Goal: Task Accomplishment & Management: Manage account settings

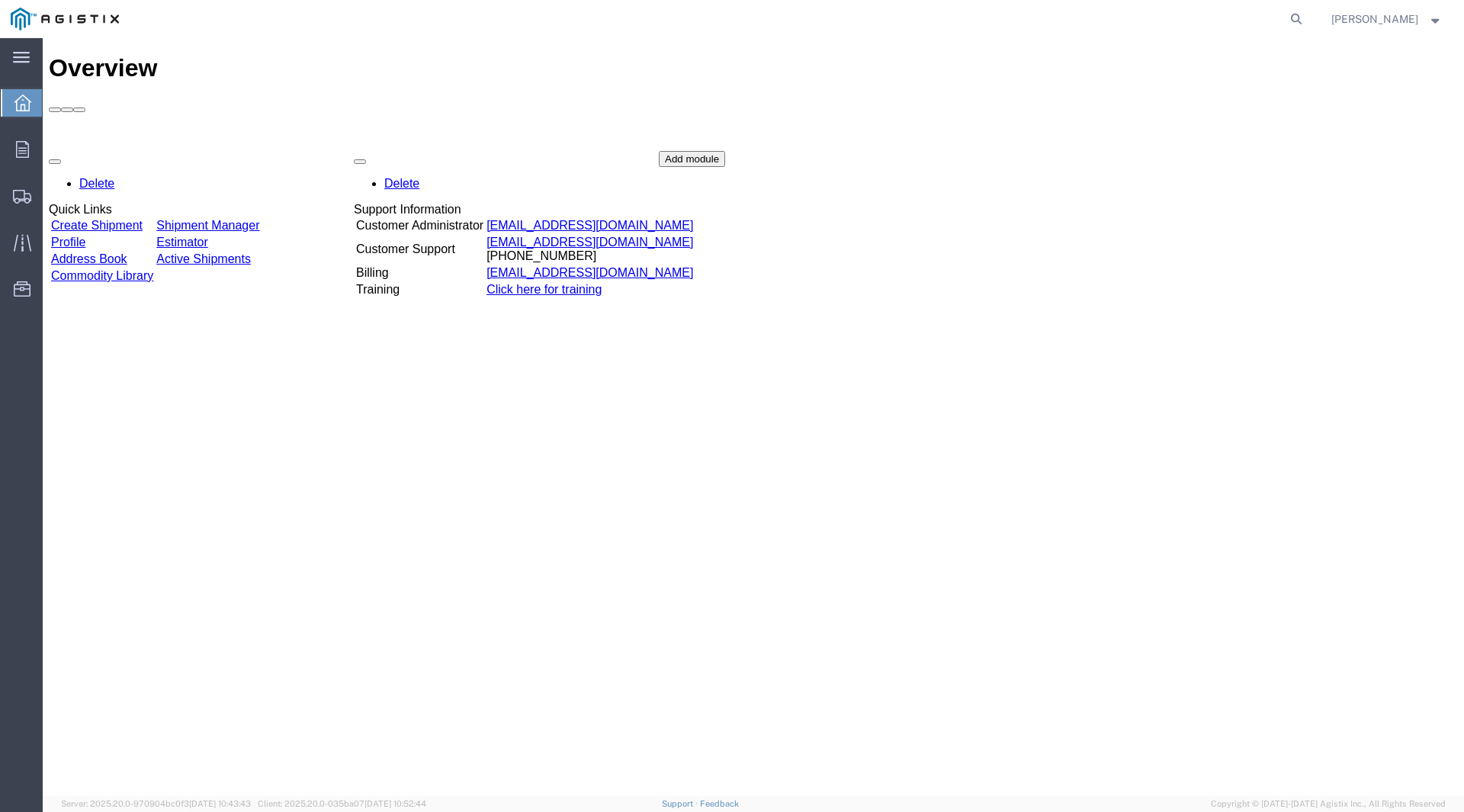
click at [142, 219] on link "Create Shipment" at bounding box center [97, 225] width 92 height 13
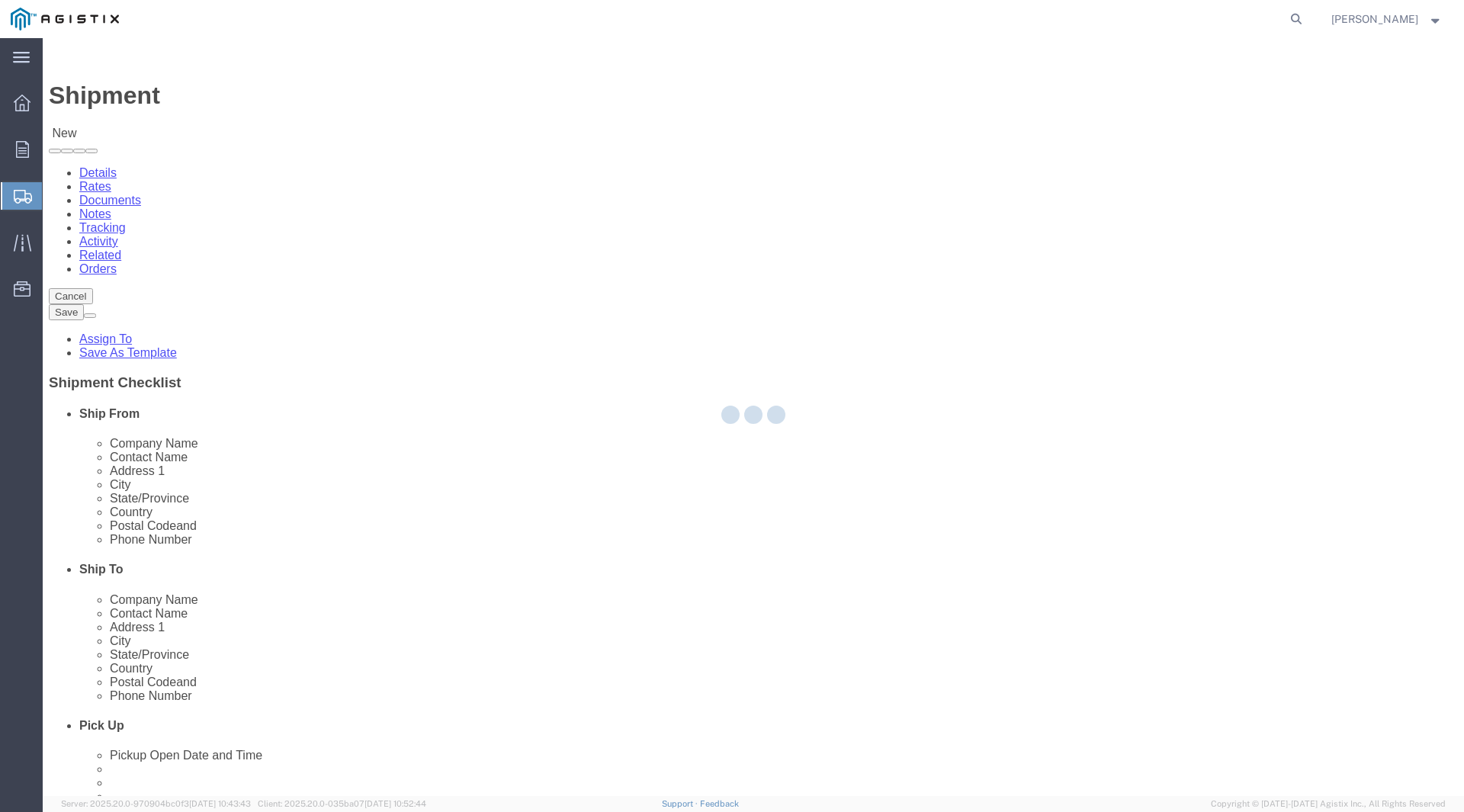
select select
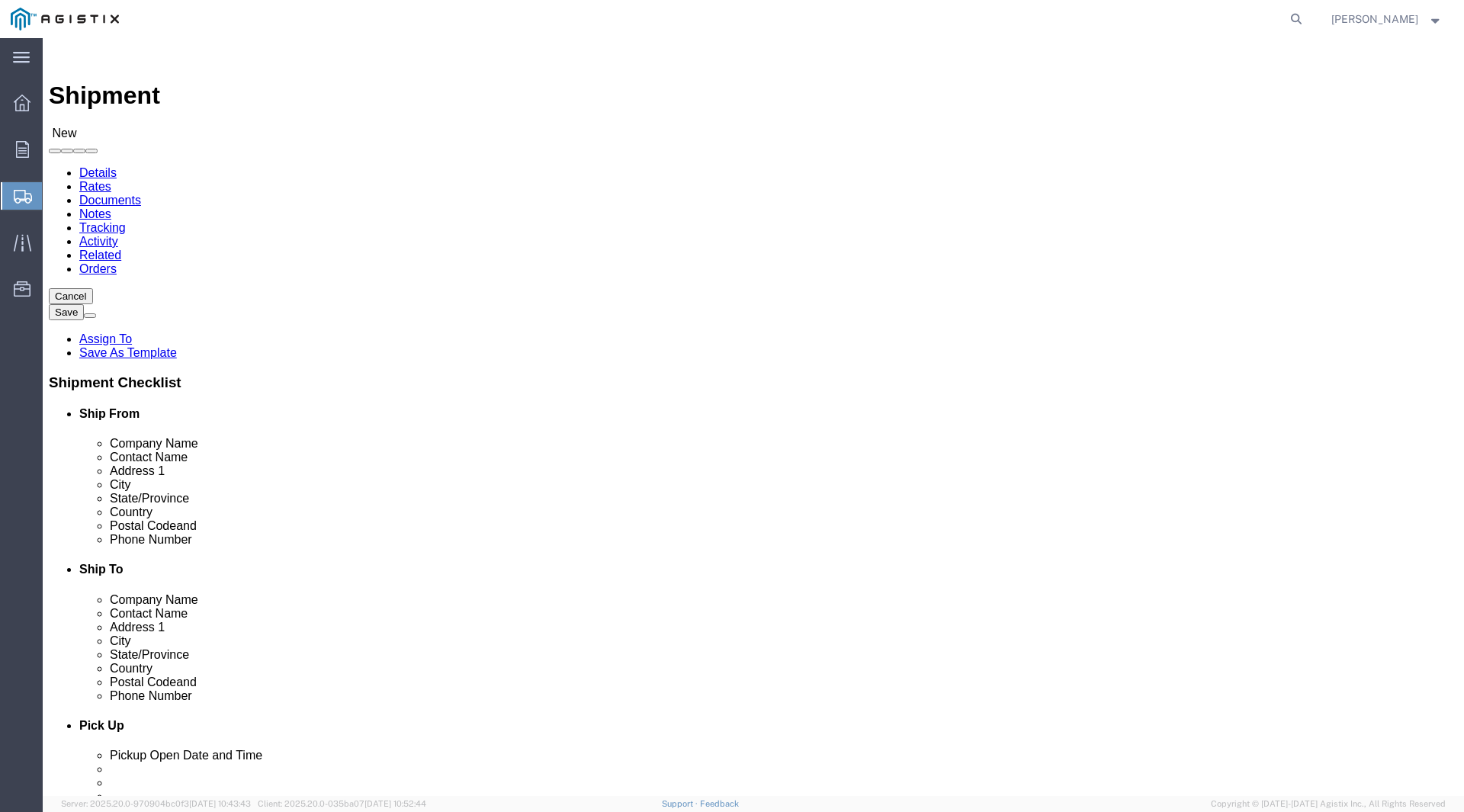
click select "Select Grating Pacific Inc PG&E"
select select "9596"
click select "Select Grating Pacific Inc PG&E"
select select "PURCHORD"
select select
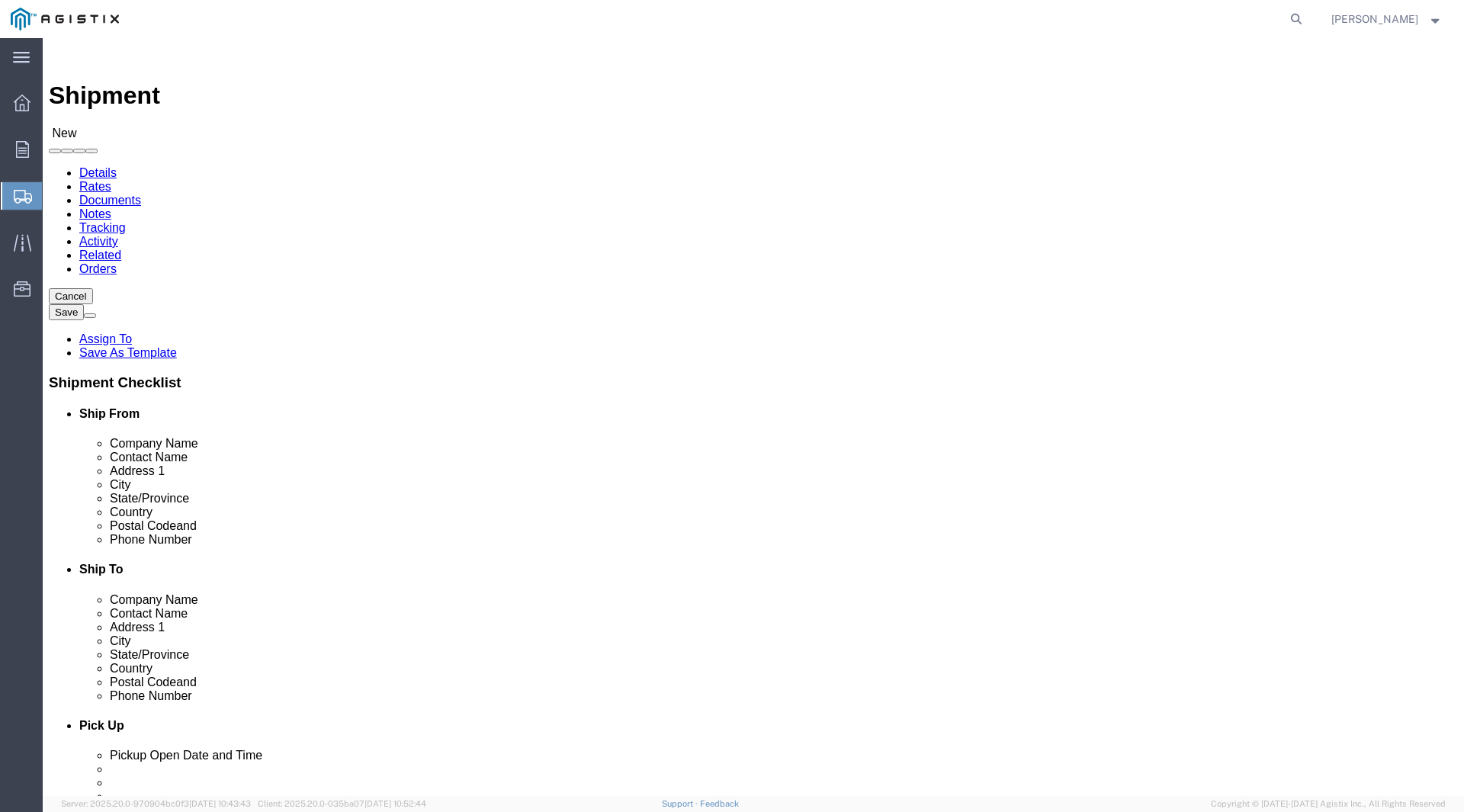
select select
click div "Location Select All Others Fremont DC Fresno DC Wheatland DC"
click select "Select All Others Fremont DC Fresno DC Wheatland DC"
select select "19745"
click select "Select All Others Fremont DC Fresno DC Wheatland DC"
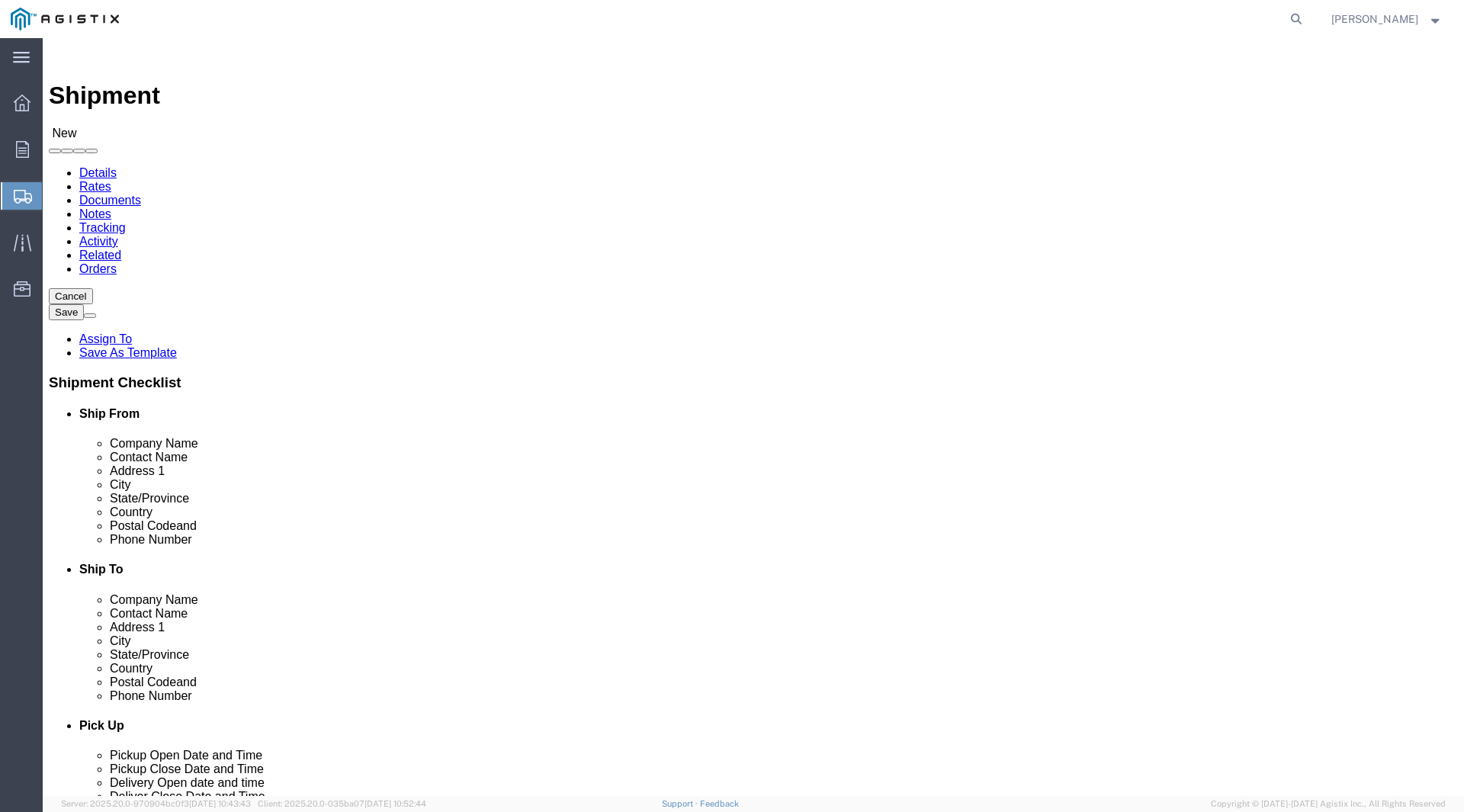
click input "text"
type input "GRATING PACIFIC INC"
type input "RICHARD ORTIZ"
type input "3651 SAUSALITO ST"
select select
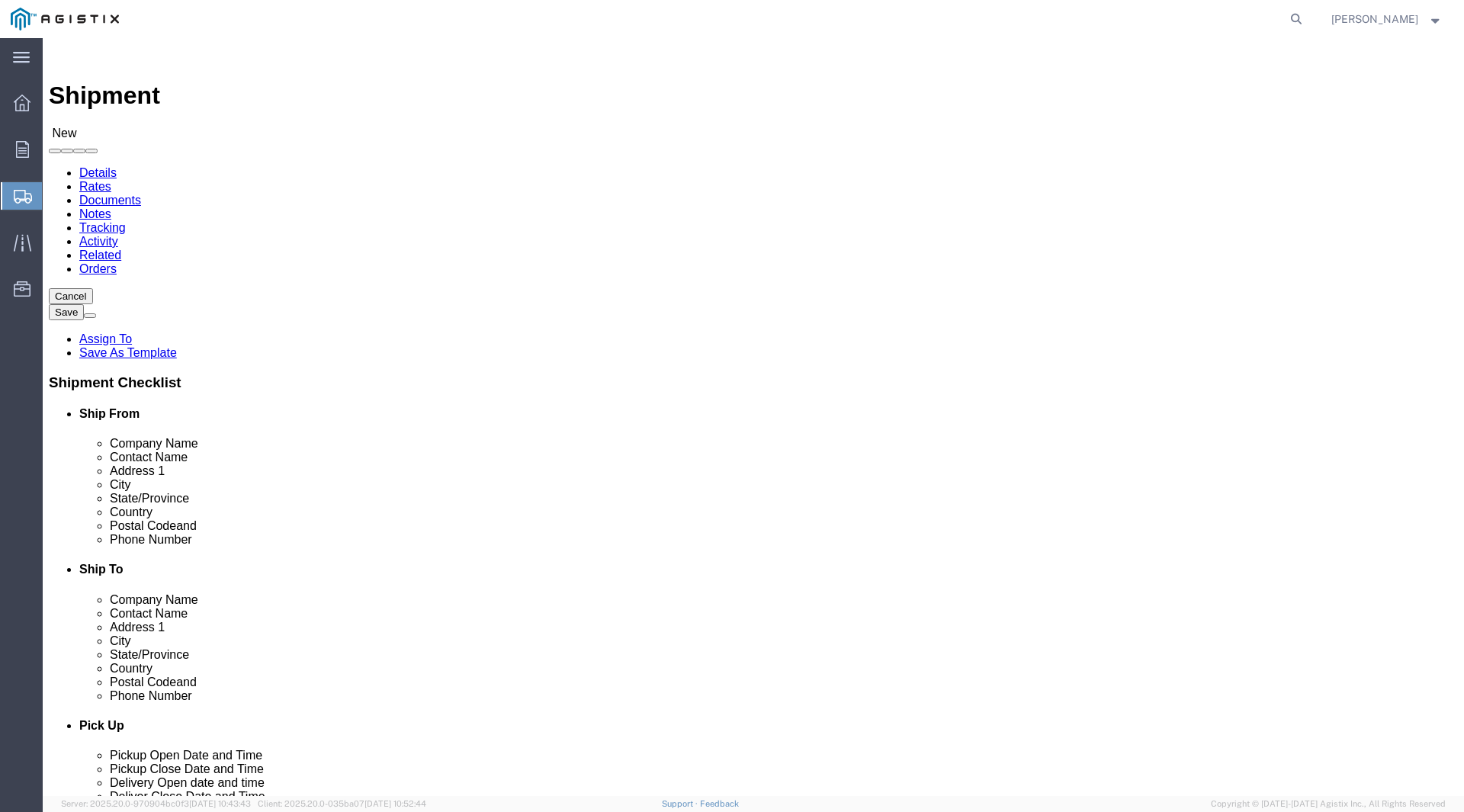
type input "LOS ALAMITOS"
select select
type input "C"
type input "CA"
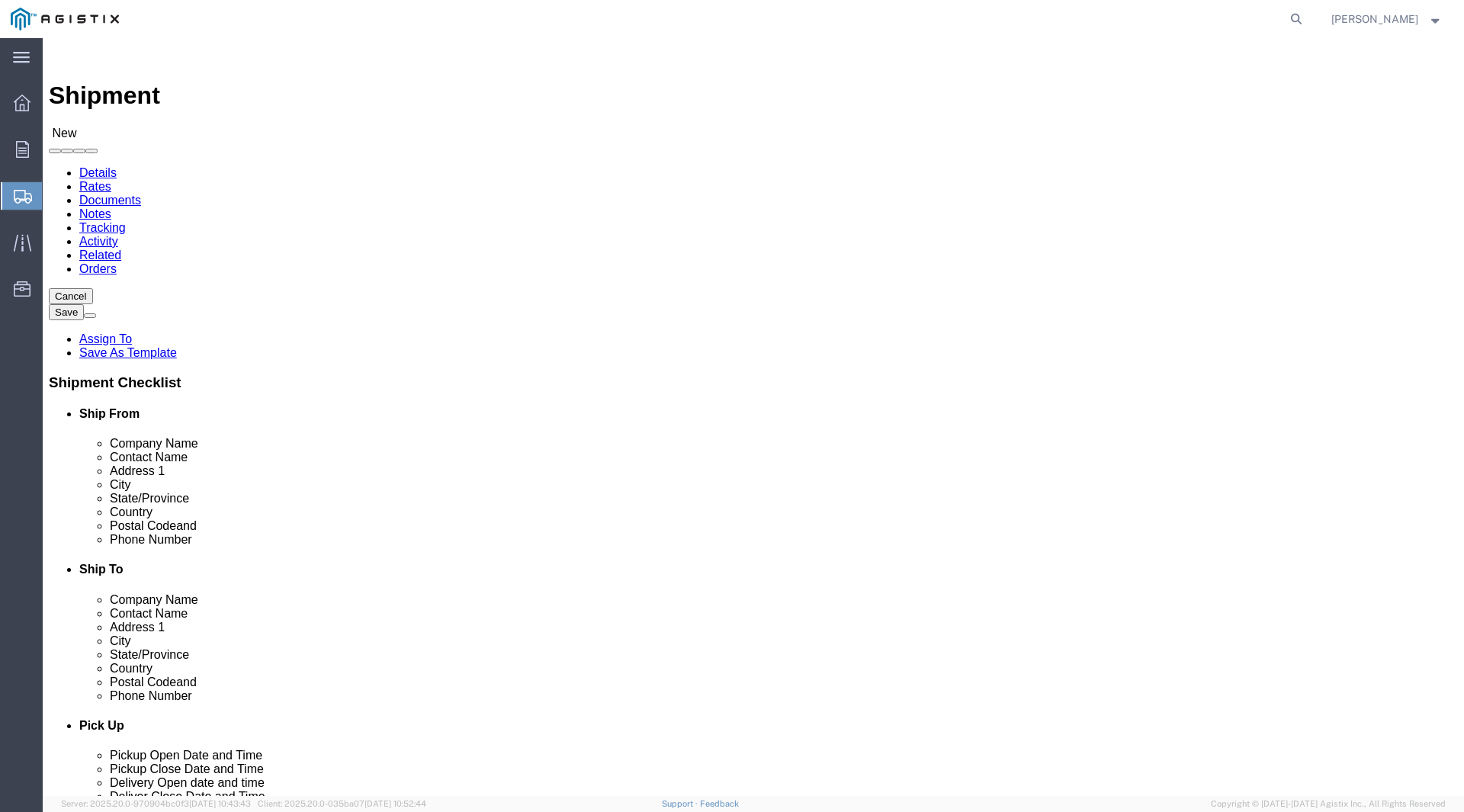
select select
select select "CA"
type input "90720"
select select
type input "562-598-4314"
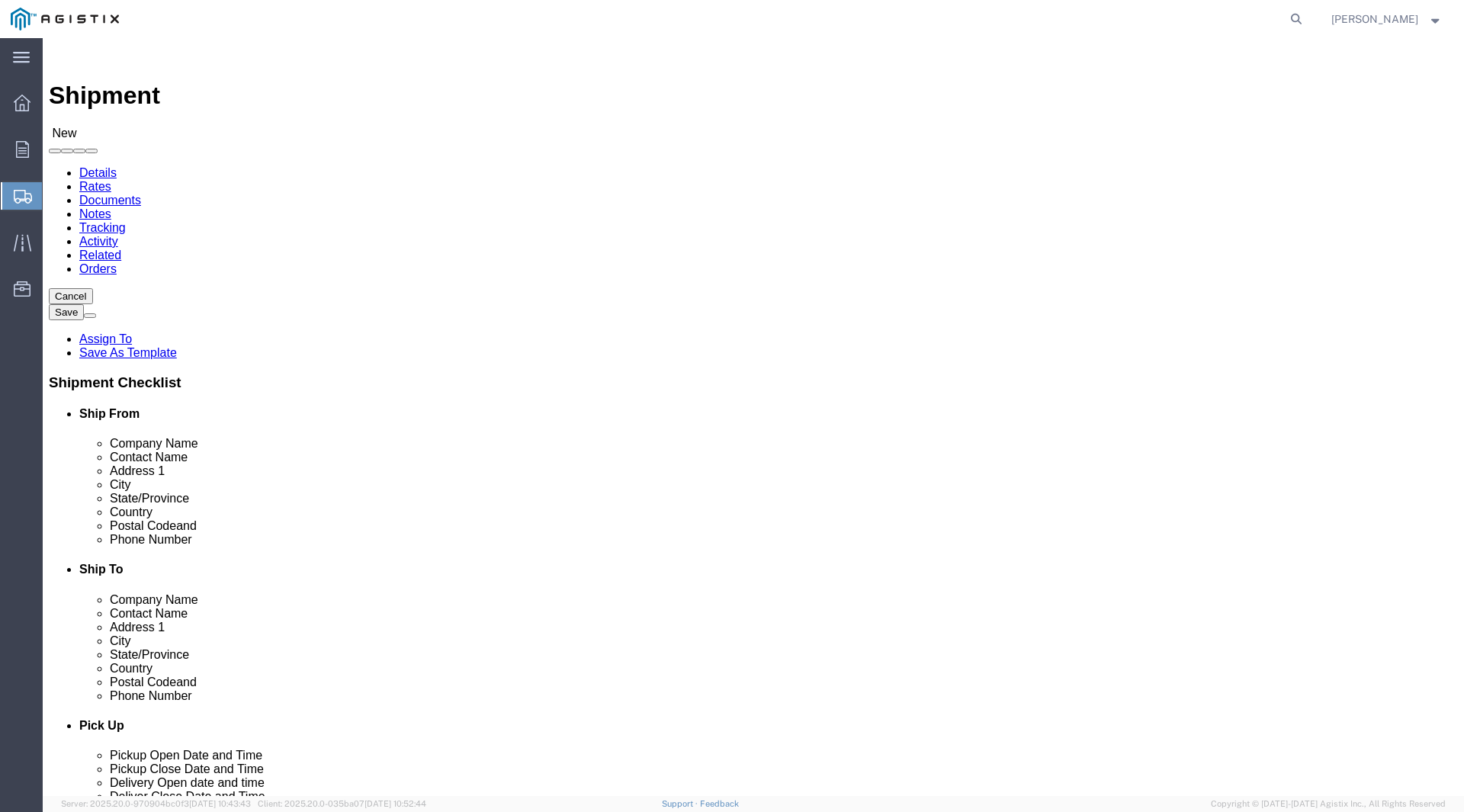
click input "text"
type input "RORTIZ@GRATINGPACIFIC.COM"
click div "Location My Profile Location (OBSOLETE) BURNEY SC - GC TRAILER (OBSOLETE) BURNE…"
click label
click input "checkbox"
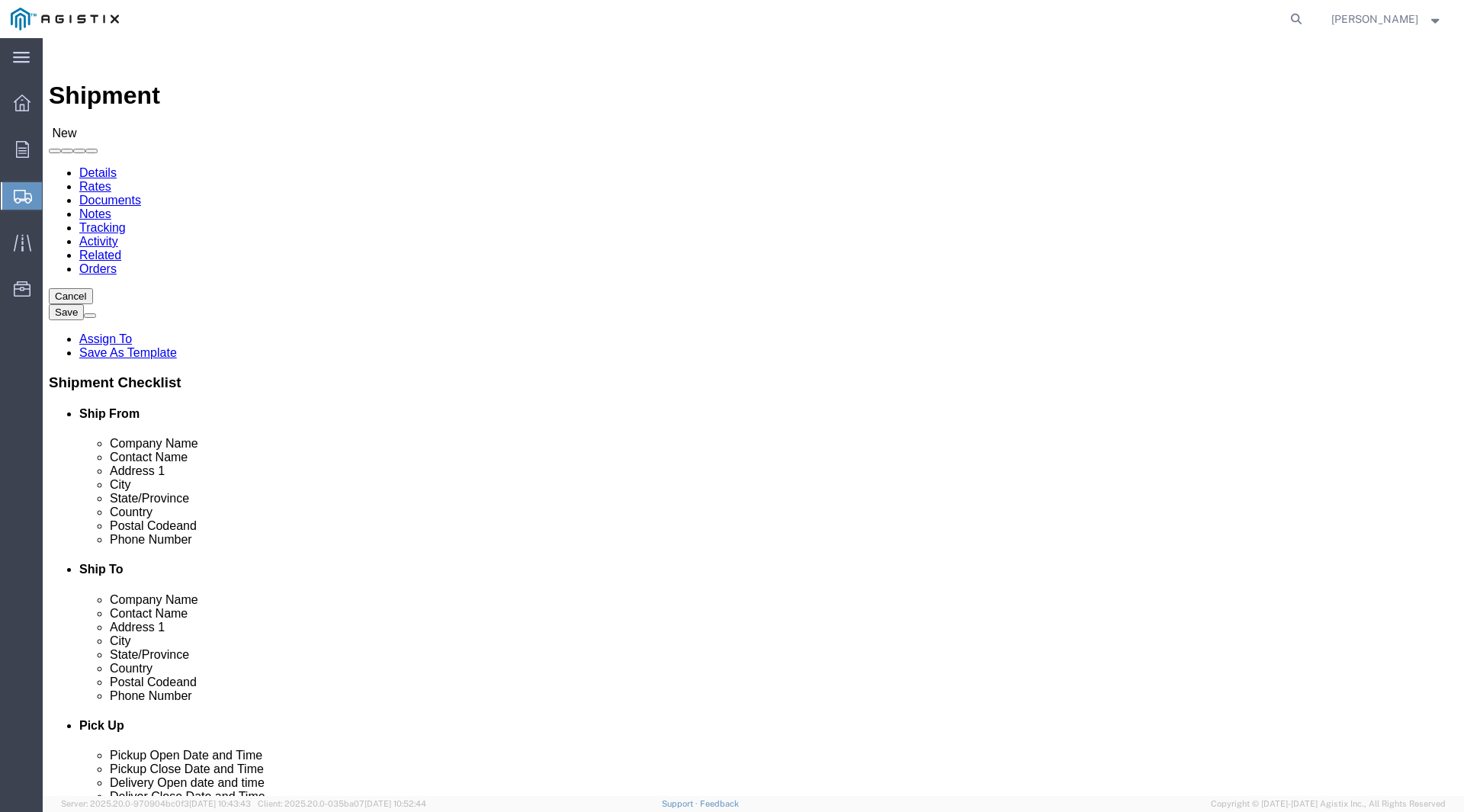
checkbox input "false"
click input "RORTIZ@GRATINGPACIFIC.COM"
click input "text"
type input "PACIFIC GAS & ELECTRIC"
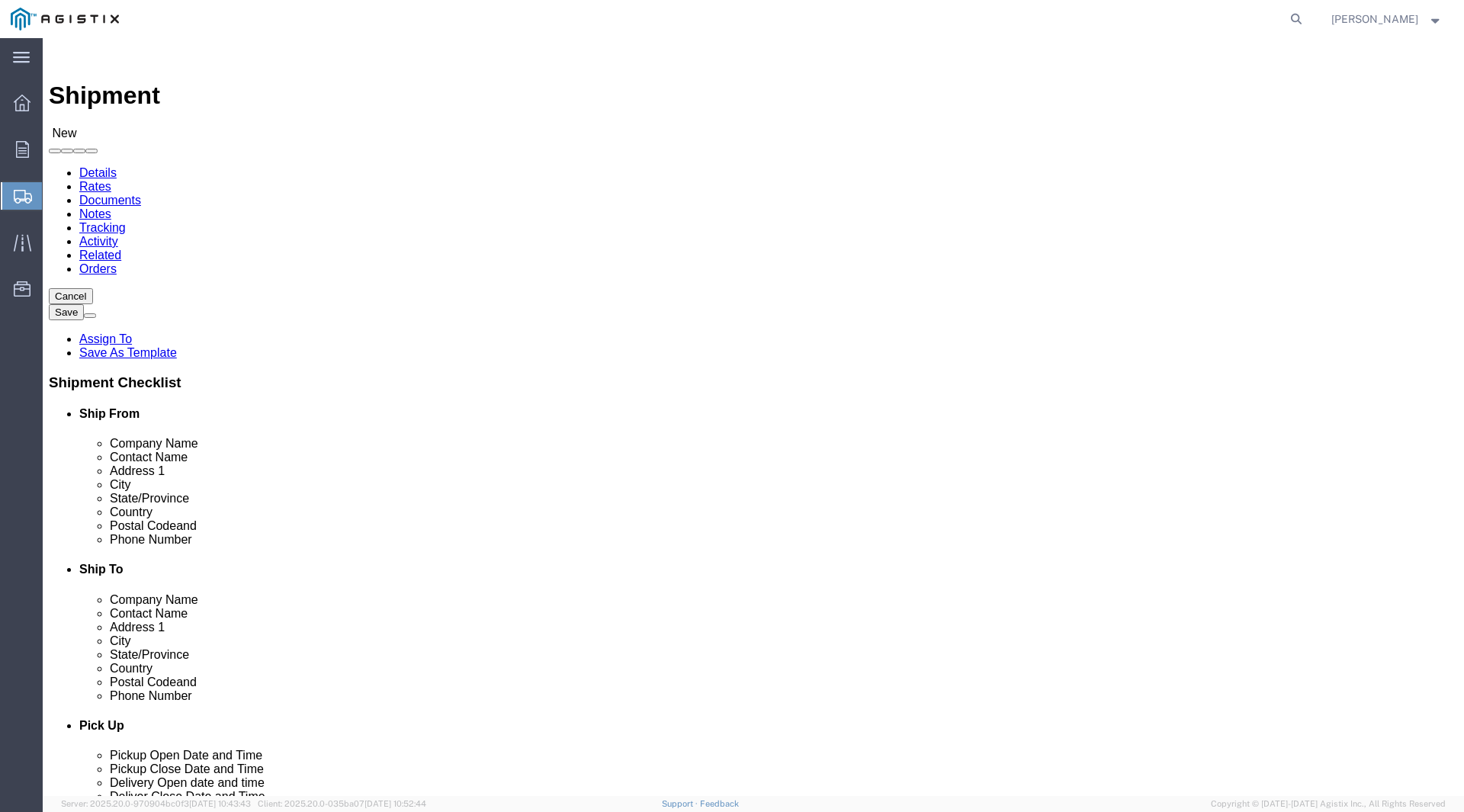
type input "PACIFIC GAS & ELECTRIC"
click input "text"
type input "RECEIVING"
click label "Contact Name"
click input "text"
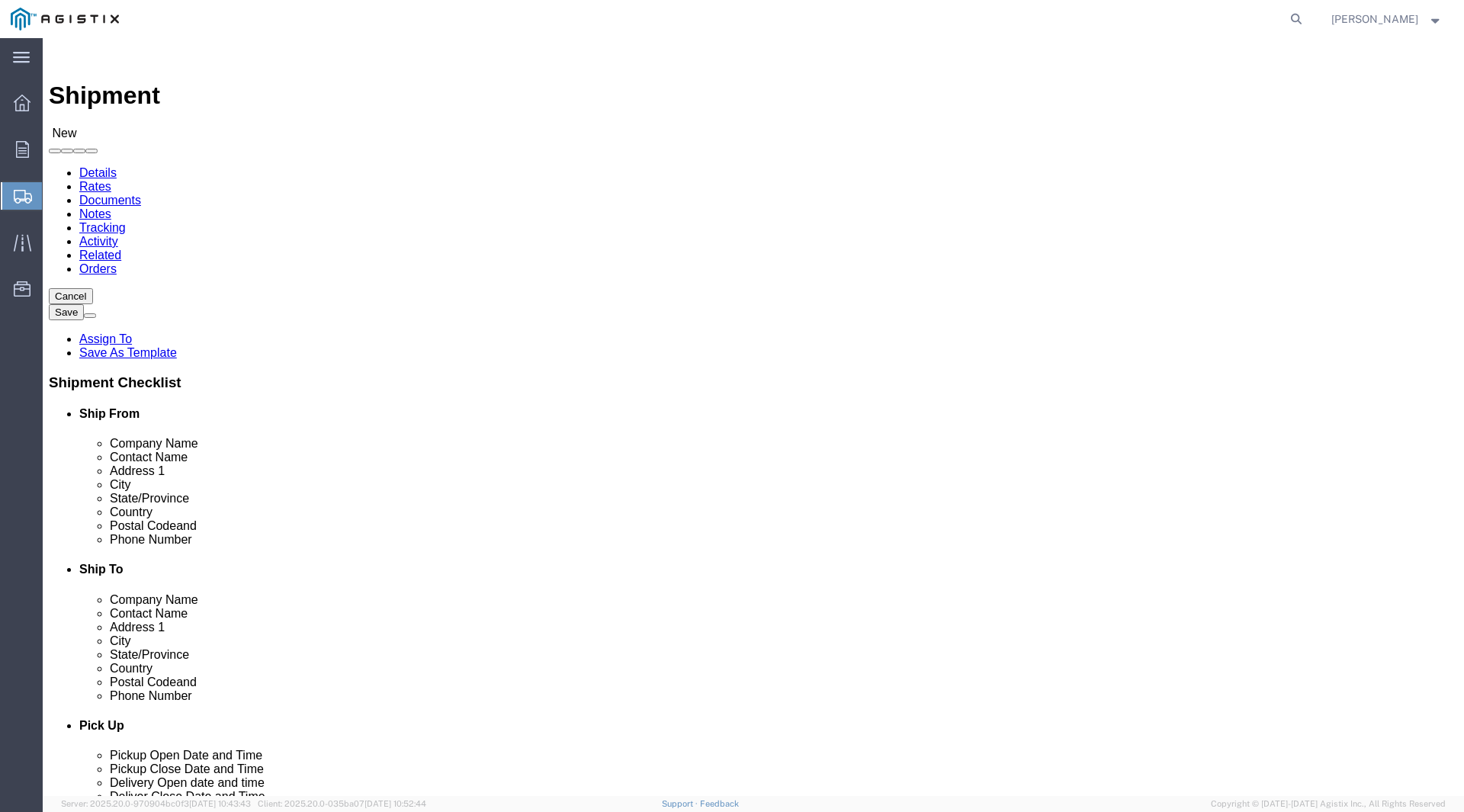
type input "2221 S ORANGE AVE"
select select
type input "FRESNO"
select select
type input "C"
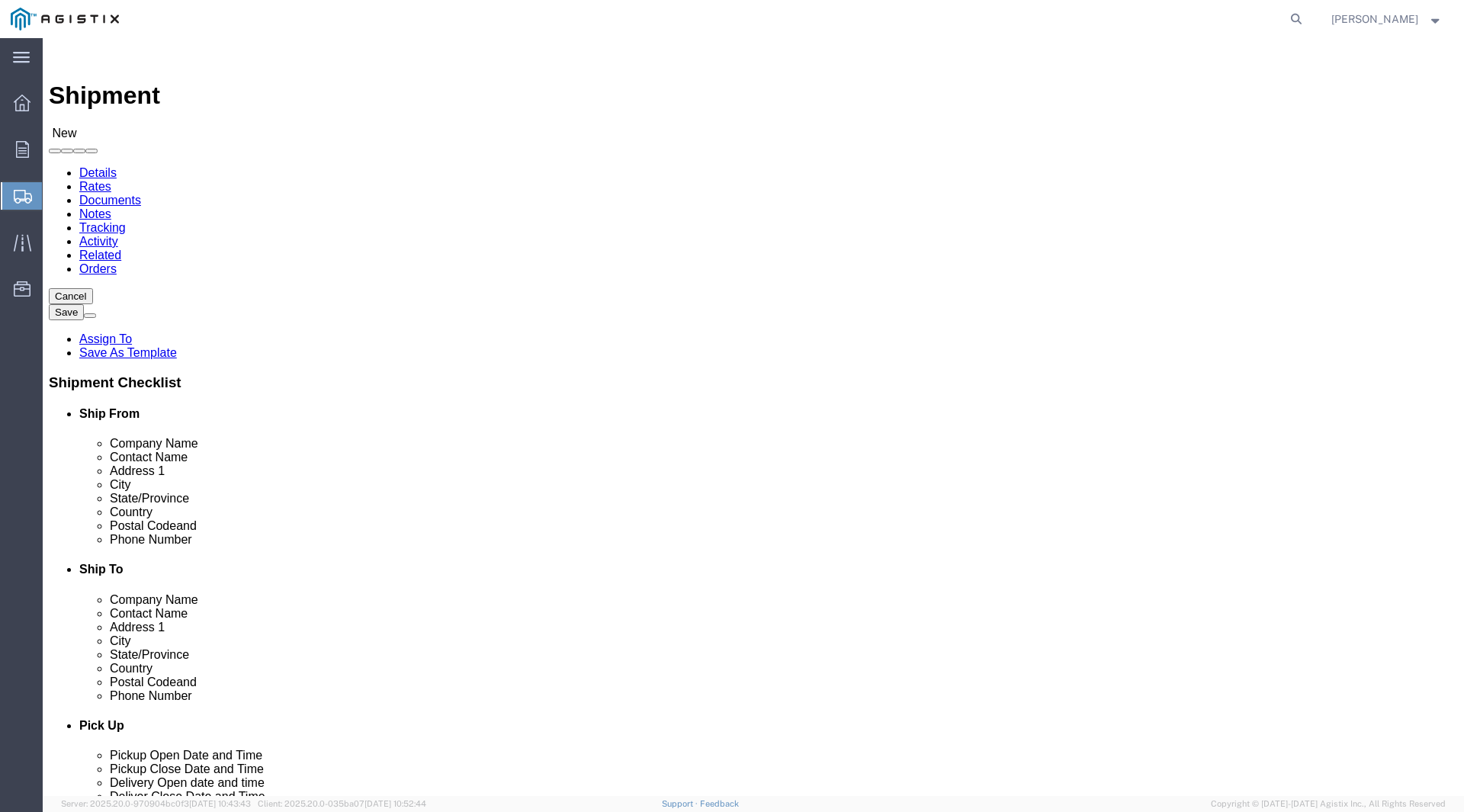
type input "C"
type input "CA"
select select
select select "CA"
type input "93725"
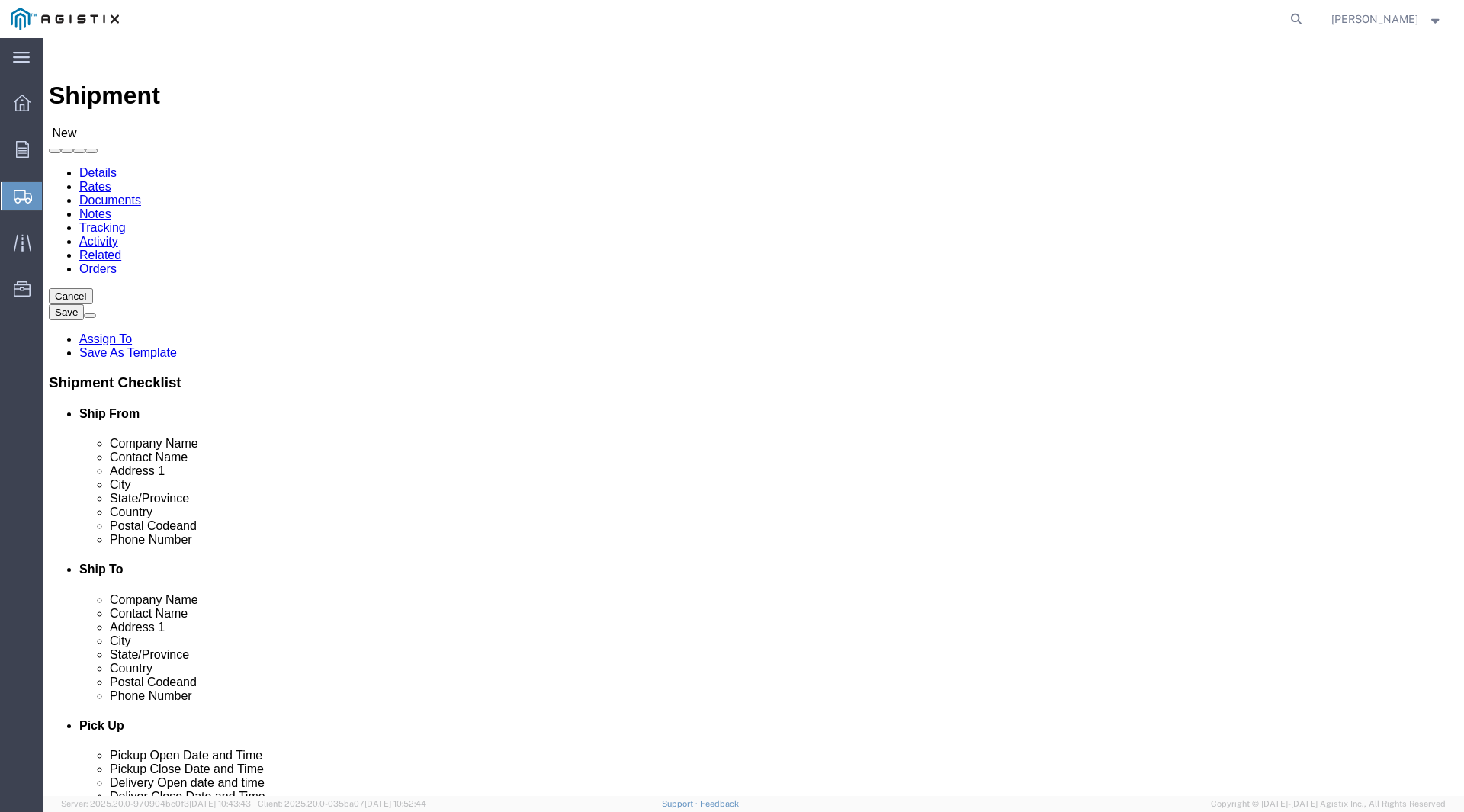
select select
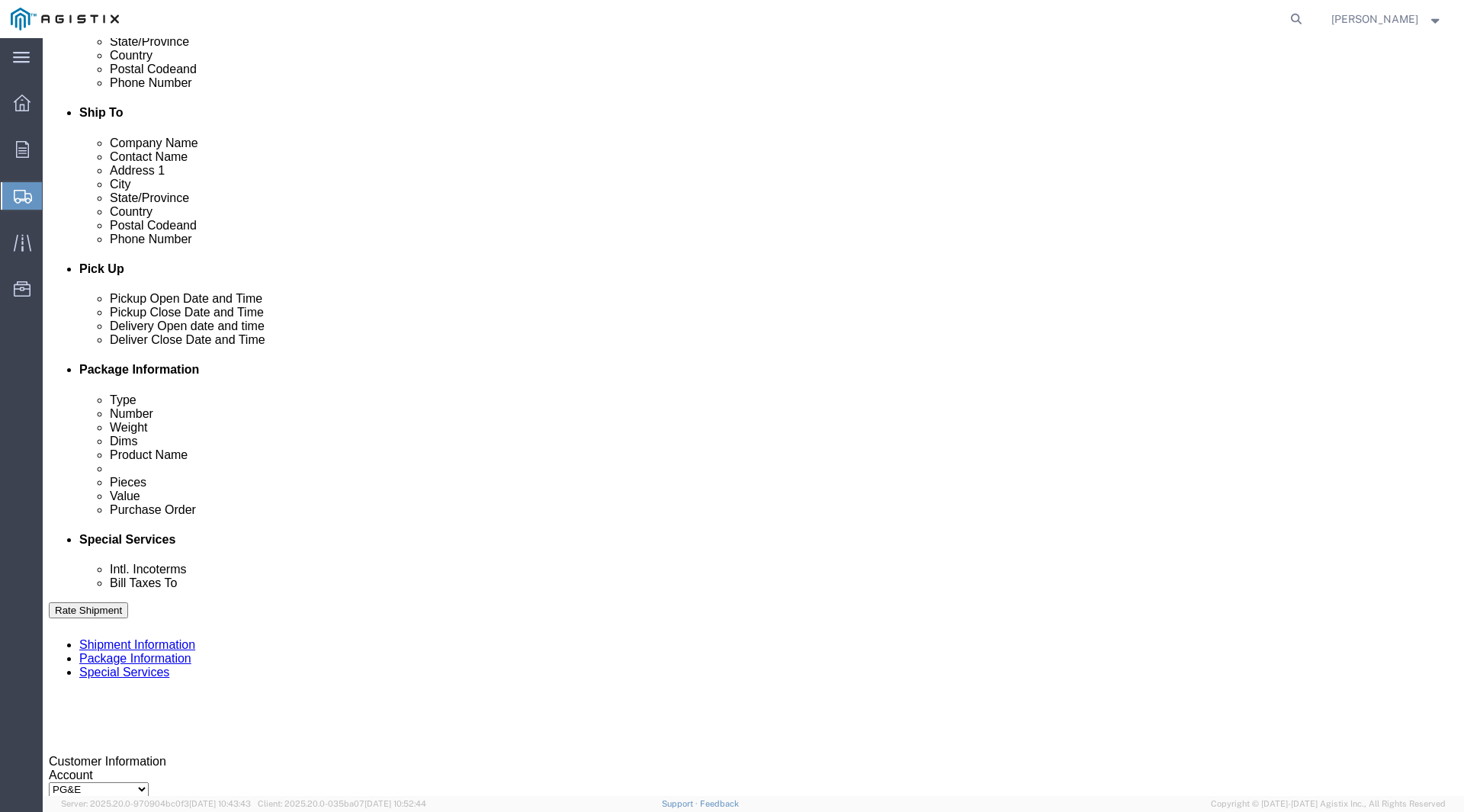
scroll to position [458, 0]
type input "559-263-7163"
click div "Oct 03 2025 2:00 PM"
click div "Oct 03 2025 3:00 PM"
click div "Oct 08 2025 2:00 PM"
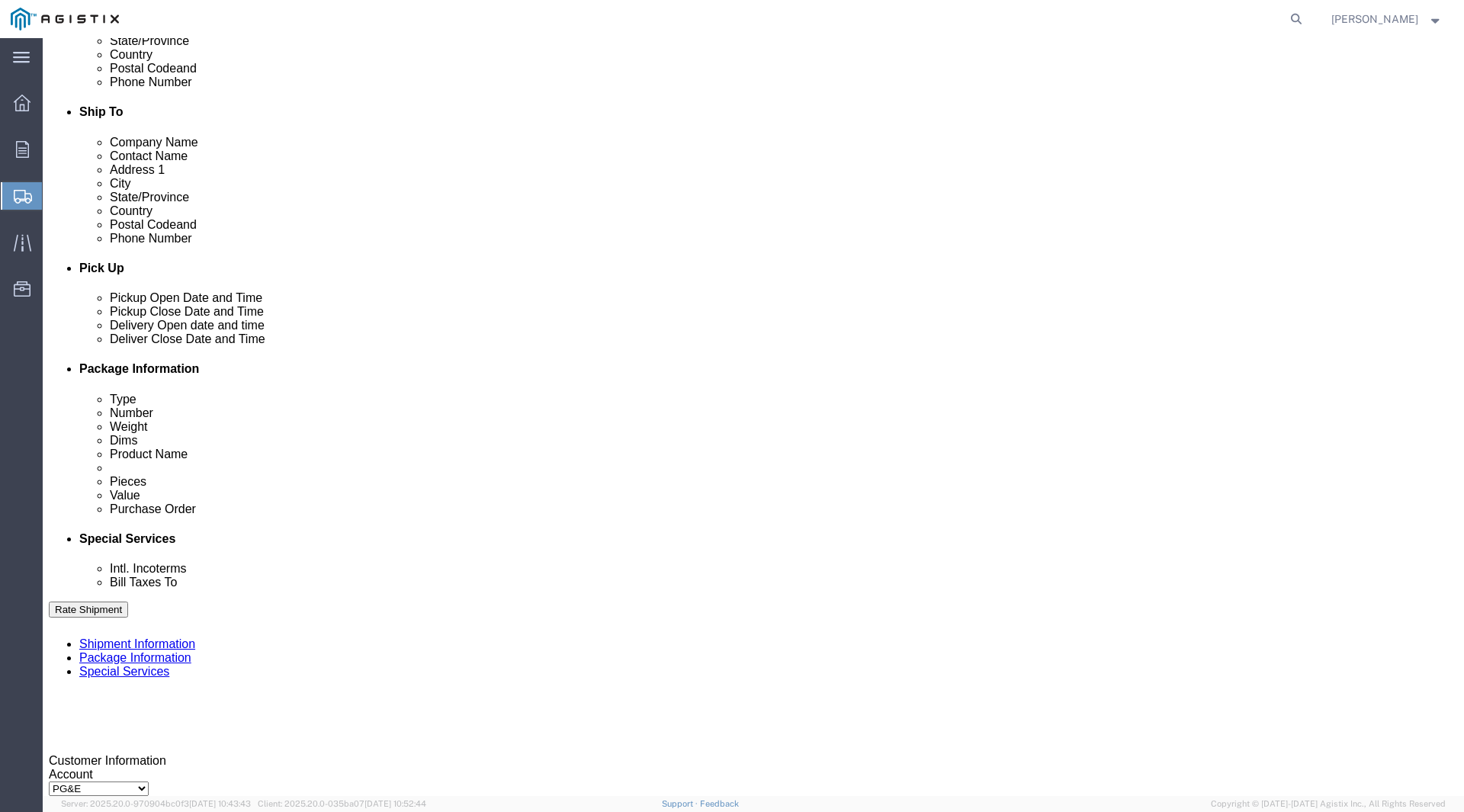
click input "2:00 PM"
drag, startPoint x: 140, startPoint y: 736, endPoint x: 117, endPoint y: 736, distance: 23.0
click input "8:00 PM"
click input "8:AM PM"
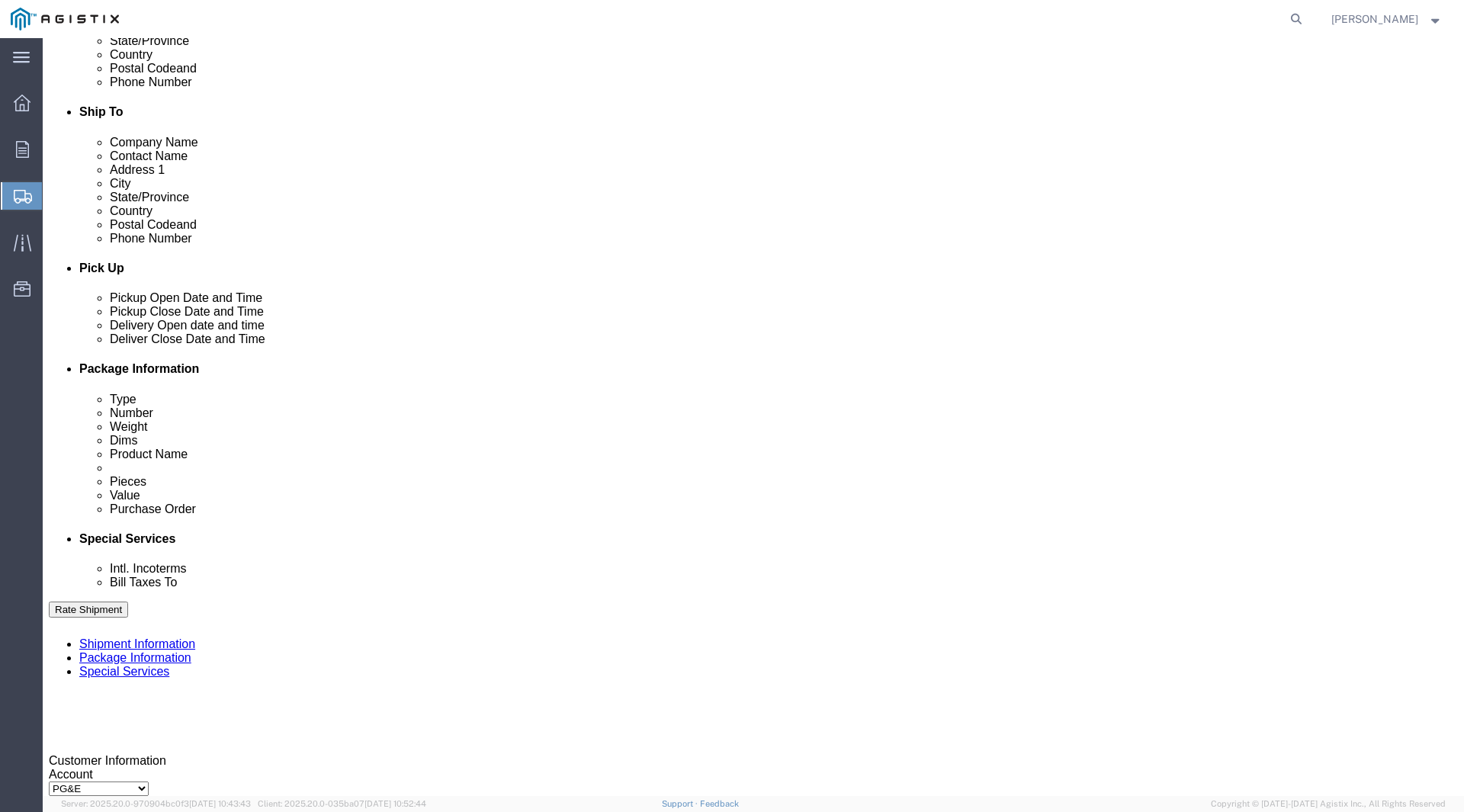
click input "8:AM"
type input "8:00 AM"
click div "Open Time 8:00 AM"
click div "Oct 08 2025 3:00 PM"
click button "Apply"
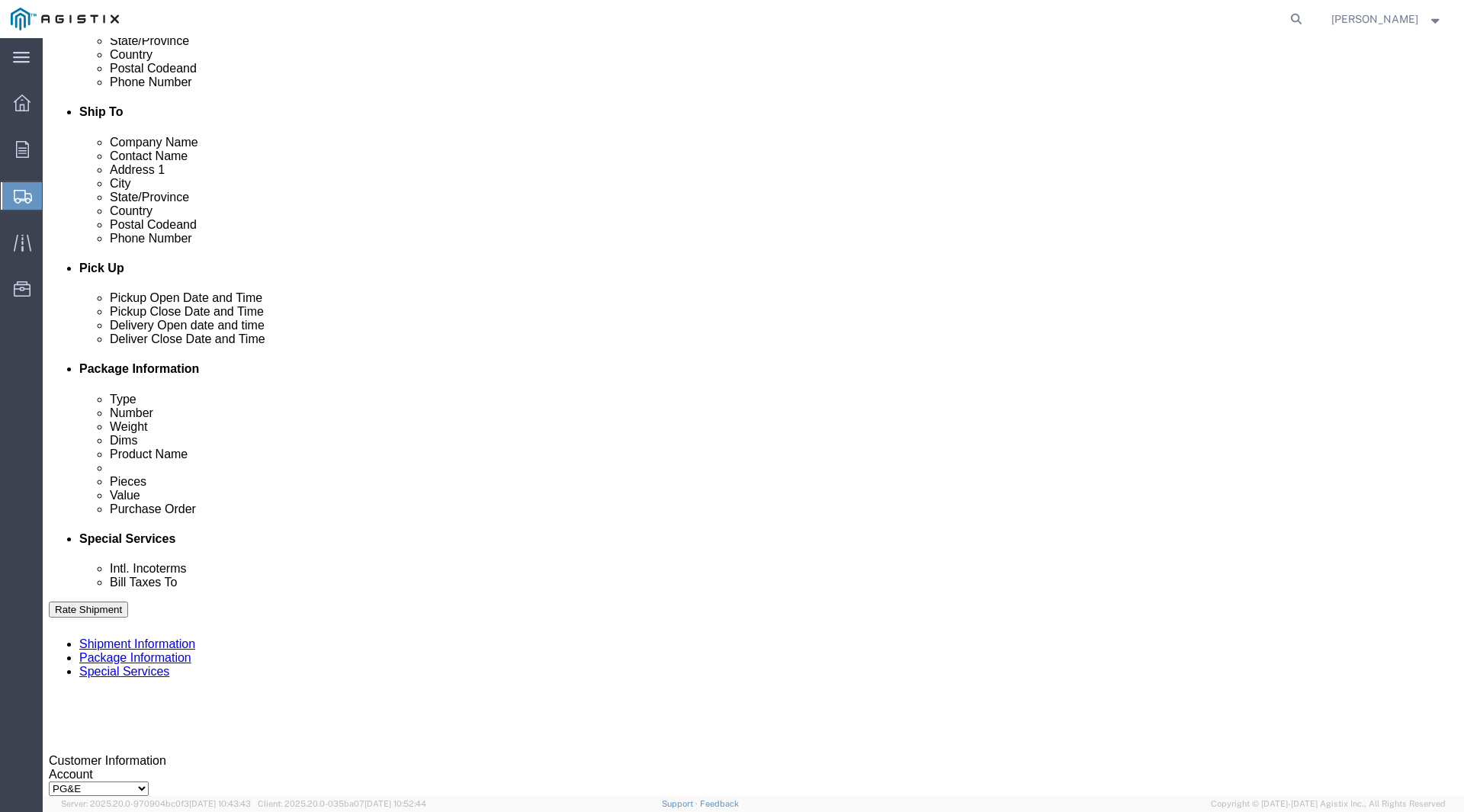
click div
click input "4:00 PM"
click input "9:00 PM"
type input "9:00 AM"
click button "Apply"
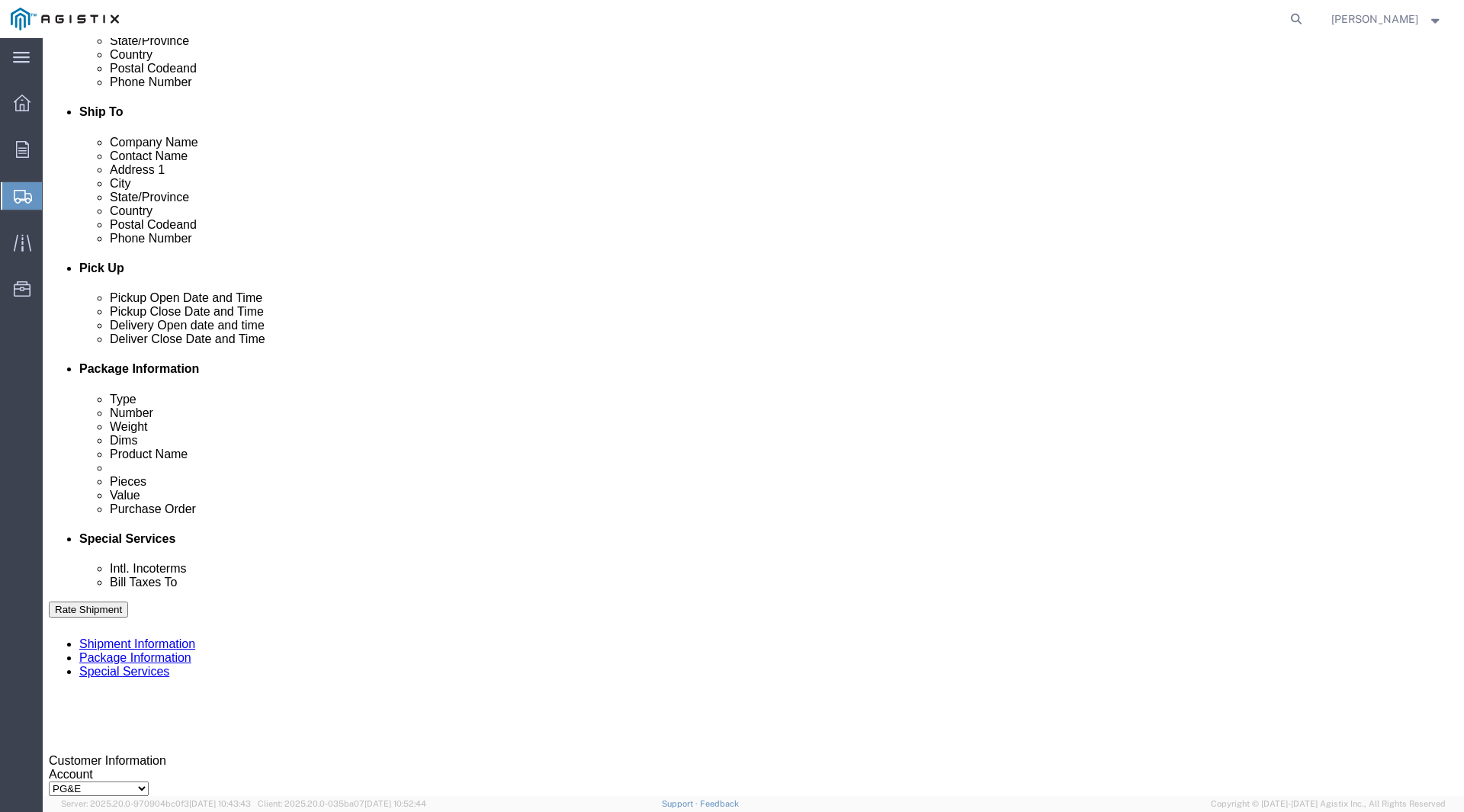
click div
click input "3:00 AM"
type input "3:00 PM"
click button "Apply"
click input "text"
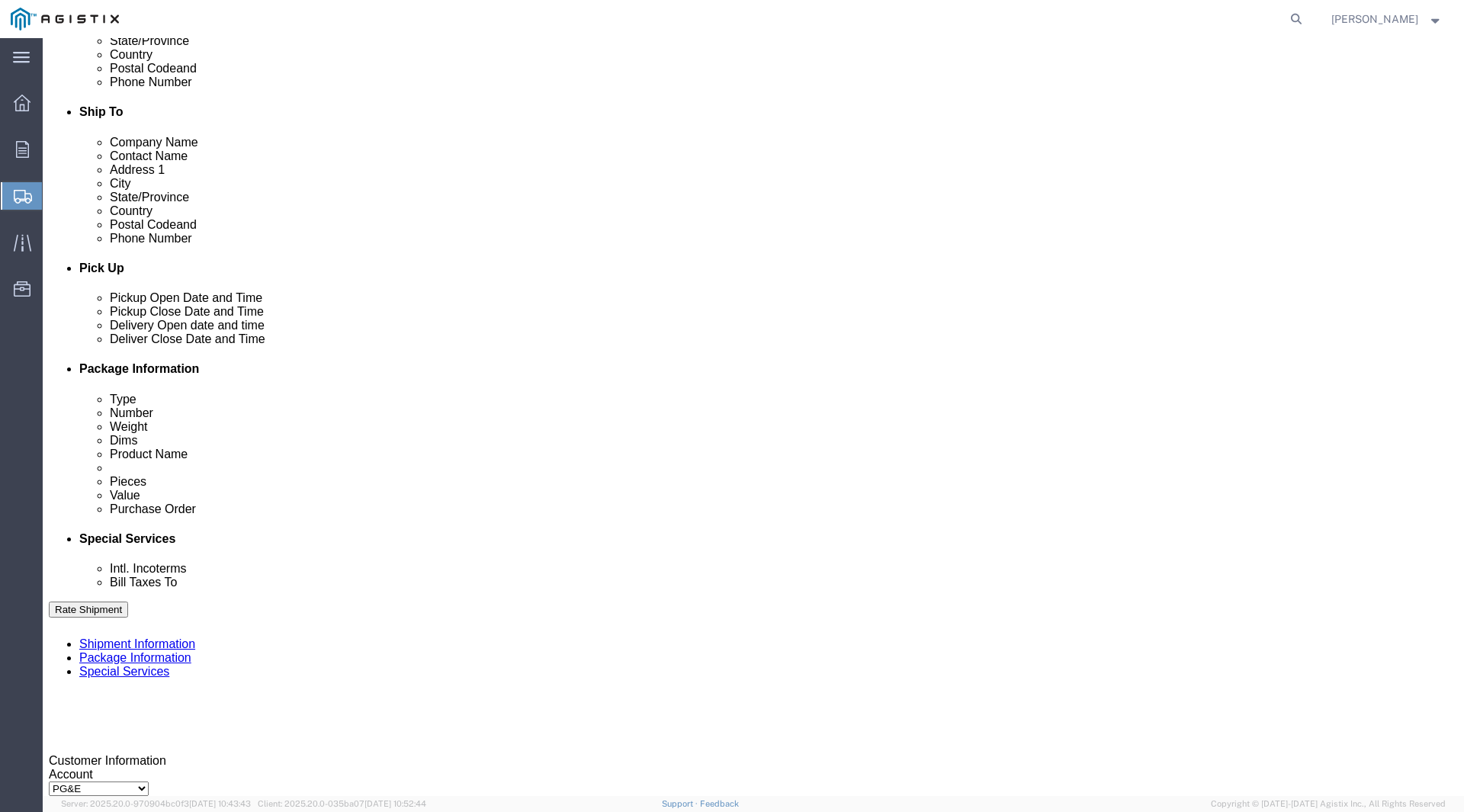
drag, startPoint x: 267, startPoint y: 603, endPoint x: 140, endPoint y: 609, distance: 127.1
click div "Select Account Type Activity ID Airline Appointment Number ASN Batch Request # …"
type input "3401423987"
click div "Select Account Type Activity ID Airline Appointment Number ASN Batch Request # …"
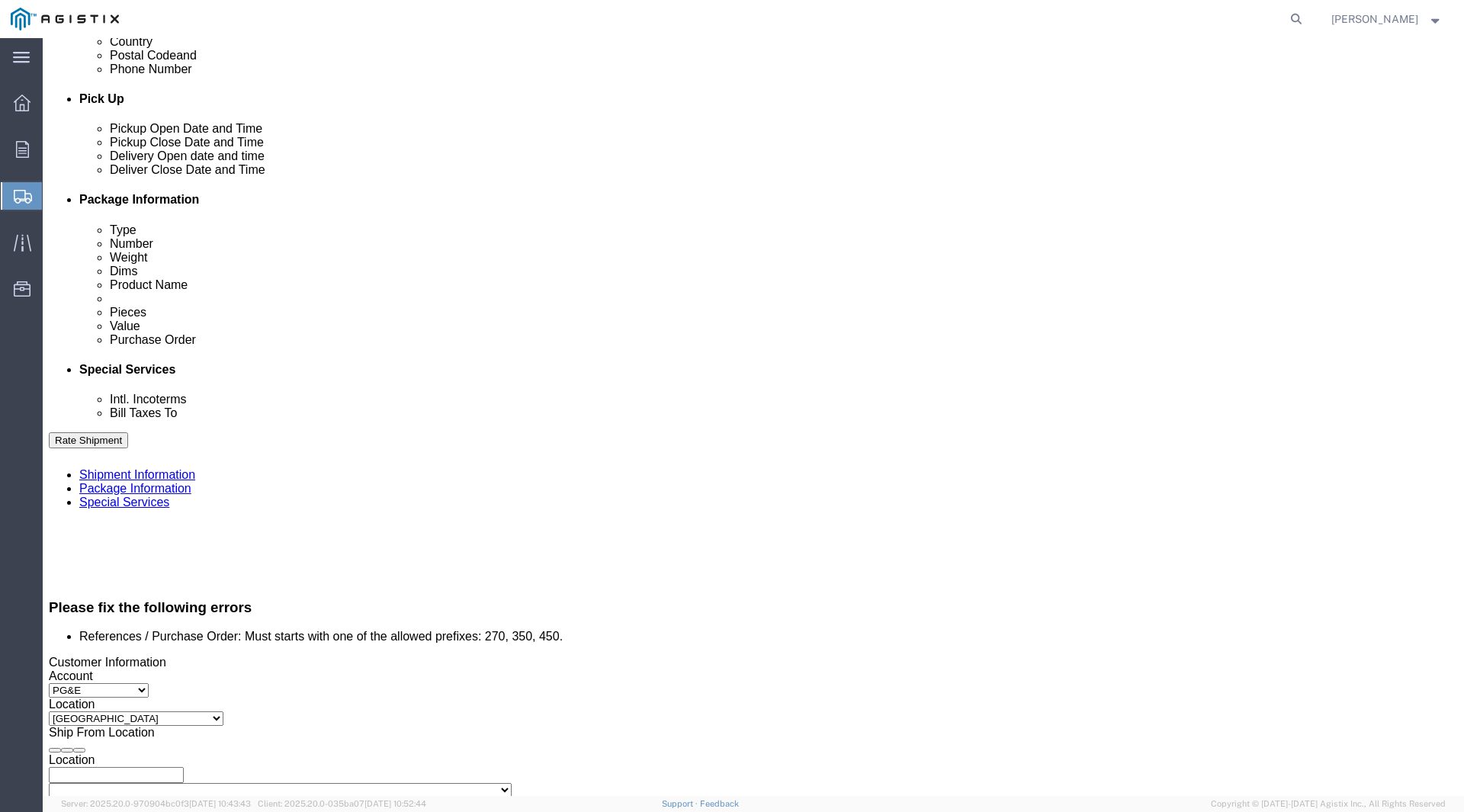
scroll to position [740, 0]
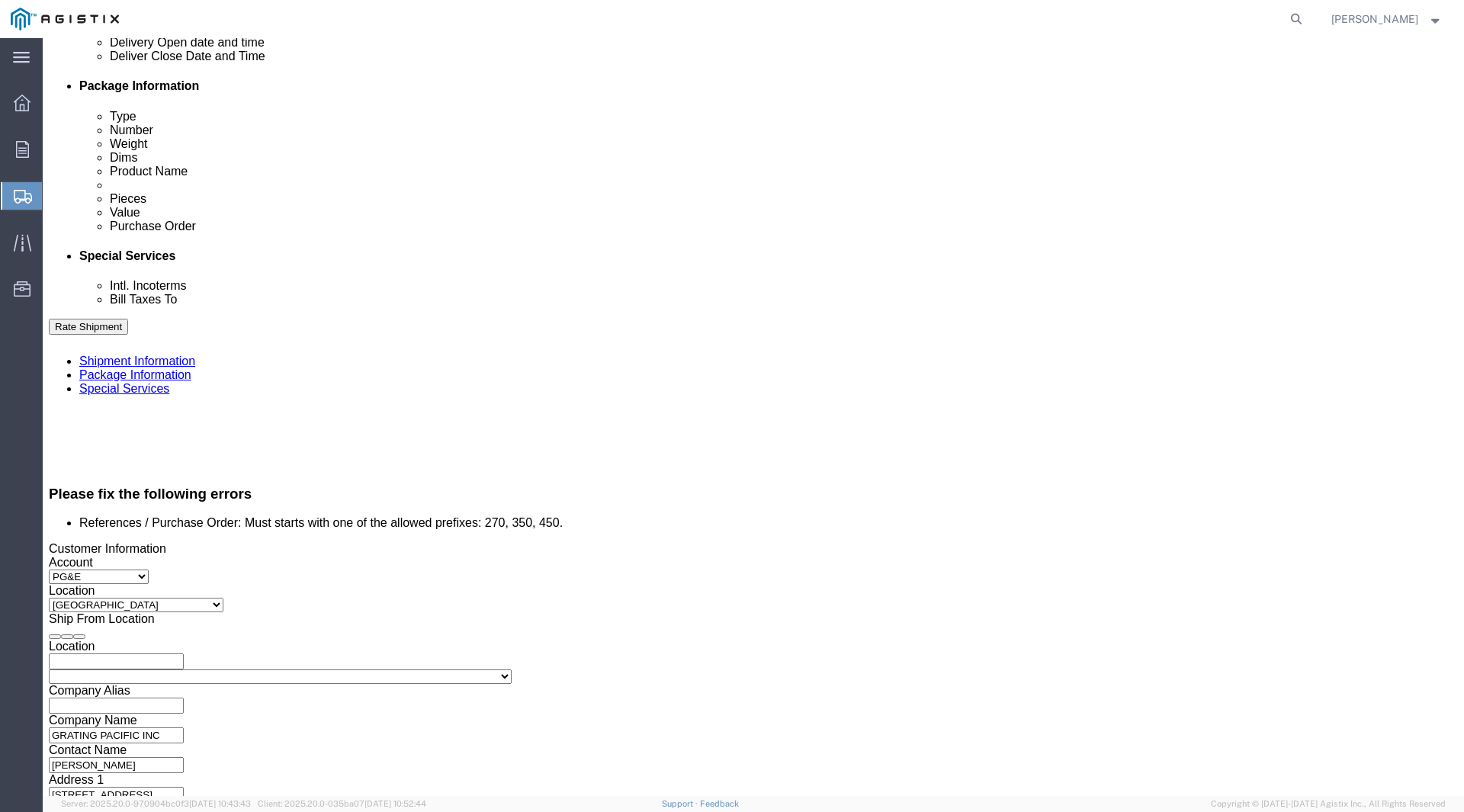
click button "Continue"
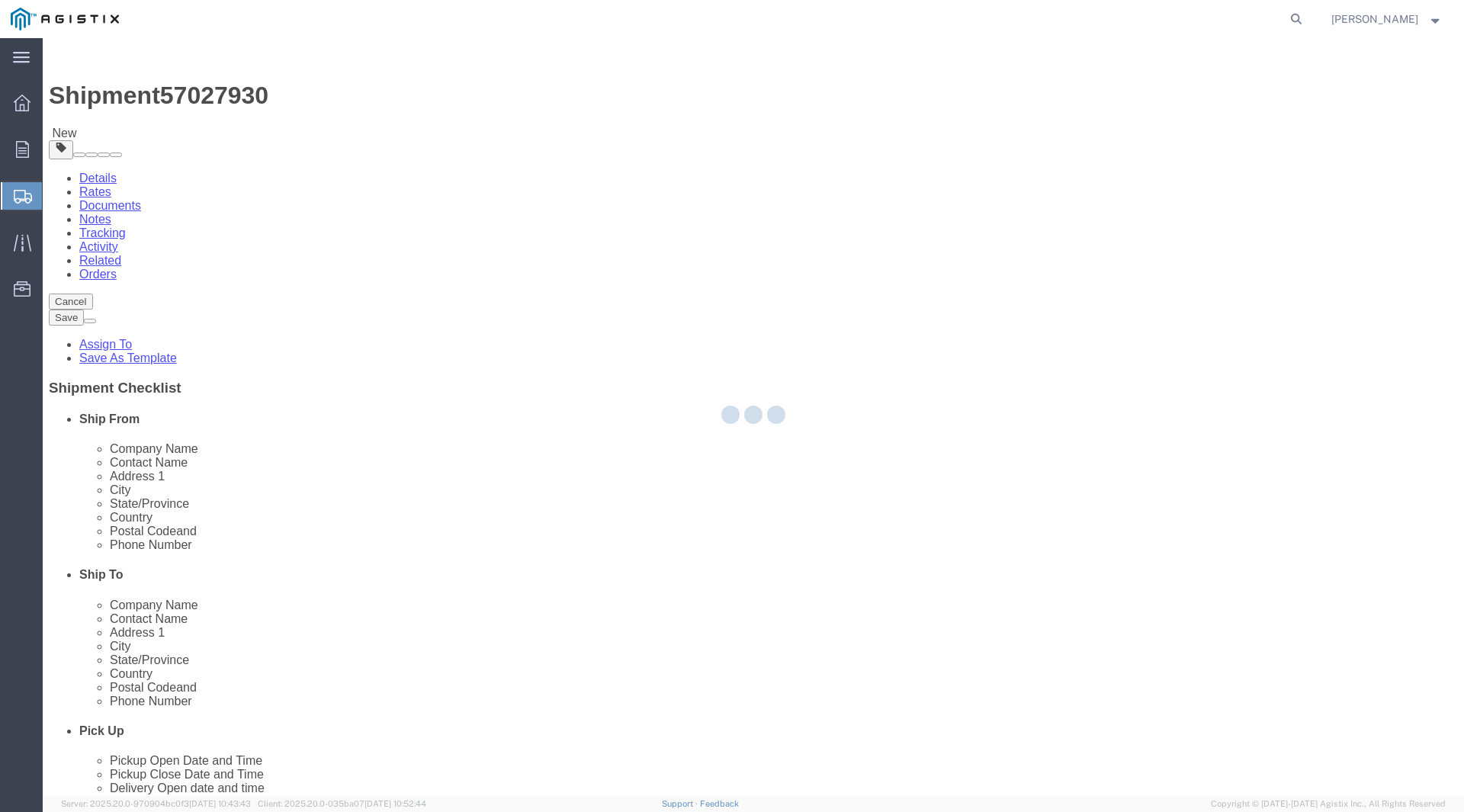
select select "CBOX"
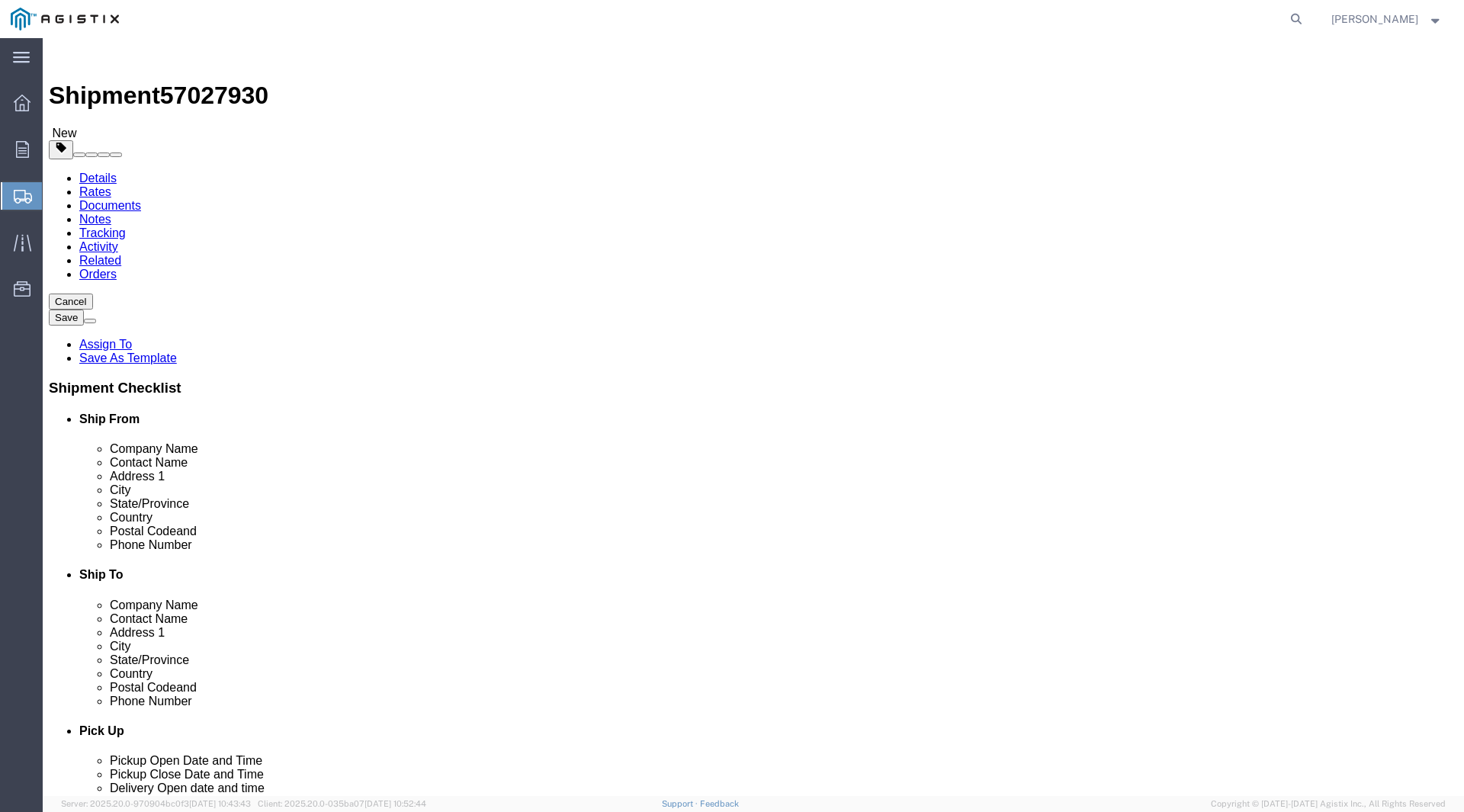
click icon
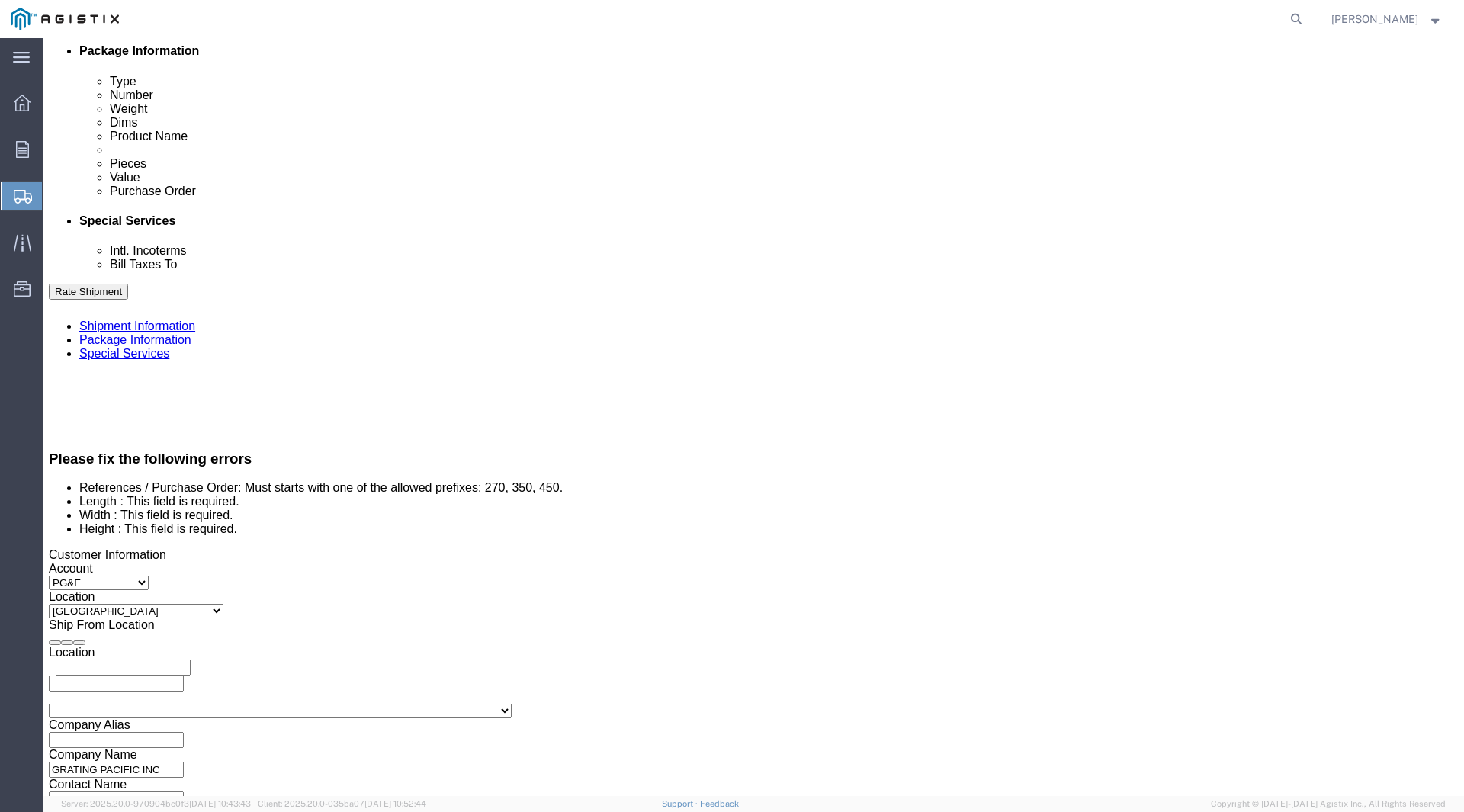
scroll to position [791, 0]
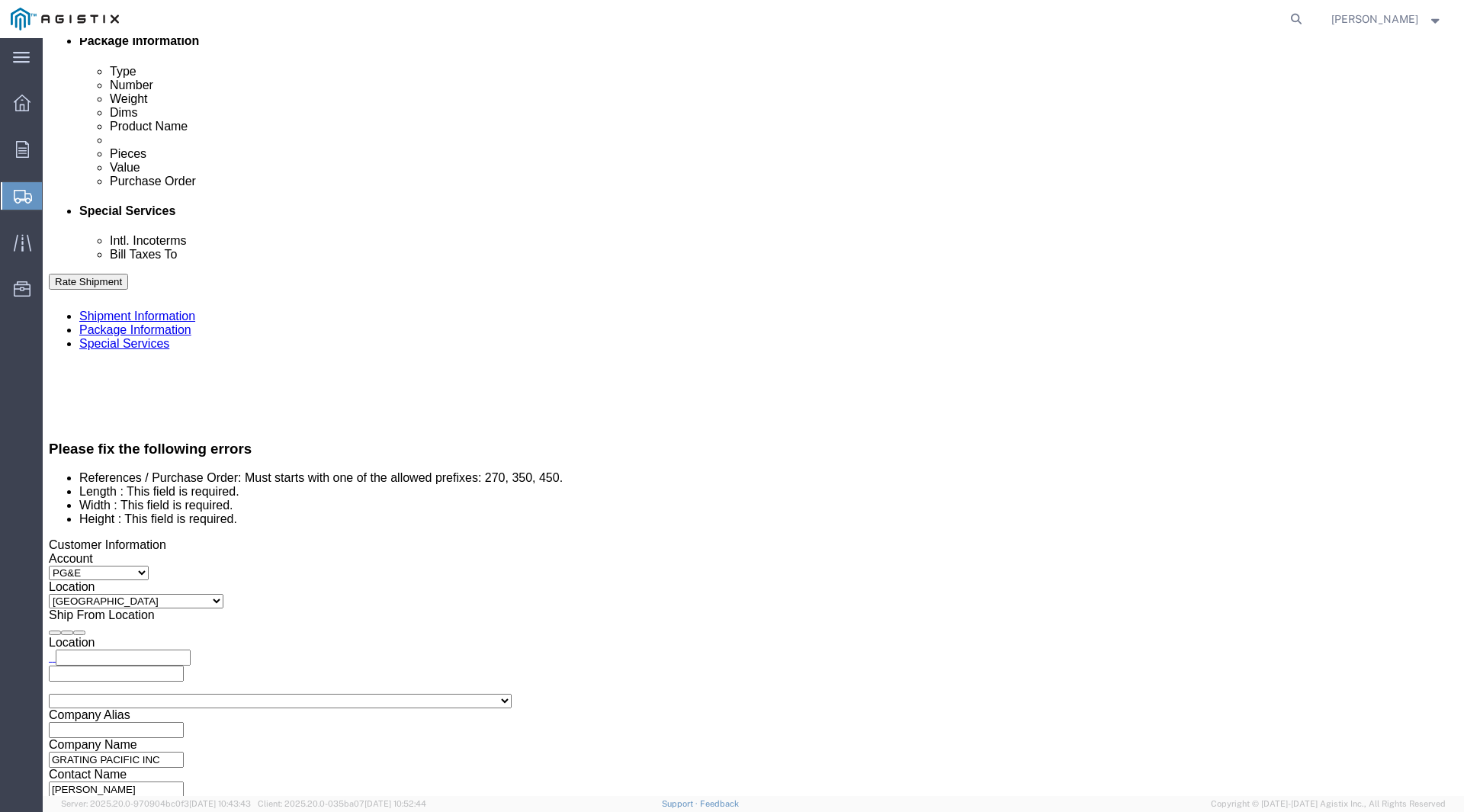
drag, startPoint x: 281, startPoint y: 390, endPoint x: -10, endPoint y: 352, distance: 293.5
click html "Shipment 57027930 New Details Rates Documents Notes Tracking Activity Related O…"
click select "Select Account Type Activity ID Airline Appointment Number ASN Batch Request # …"
click input "3401423987"
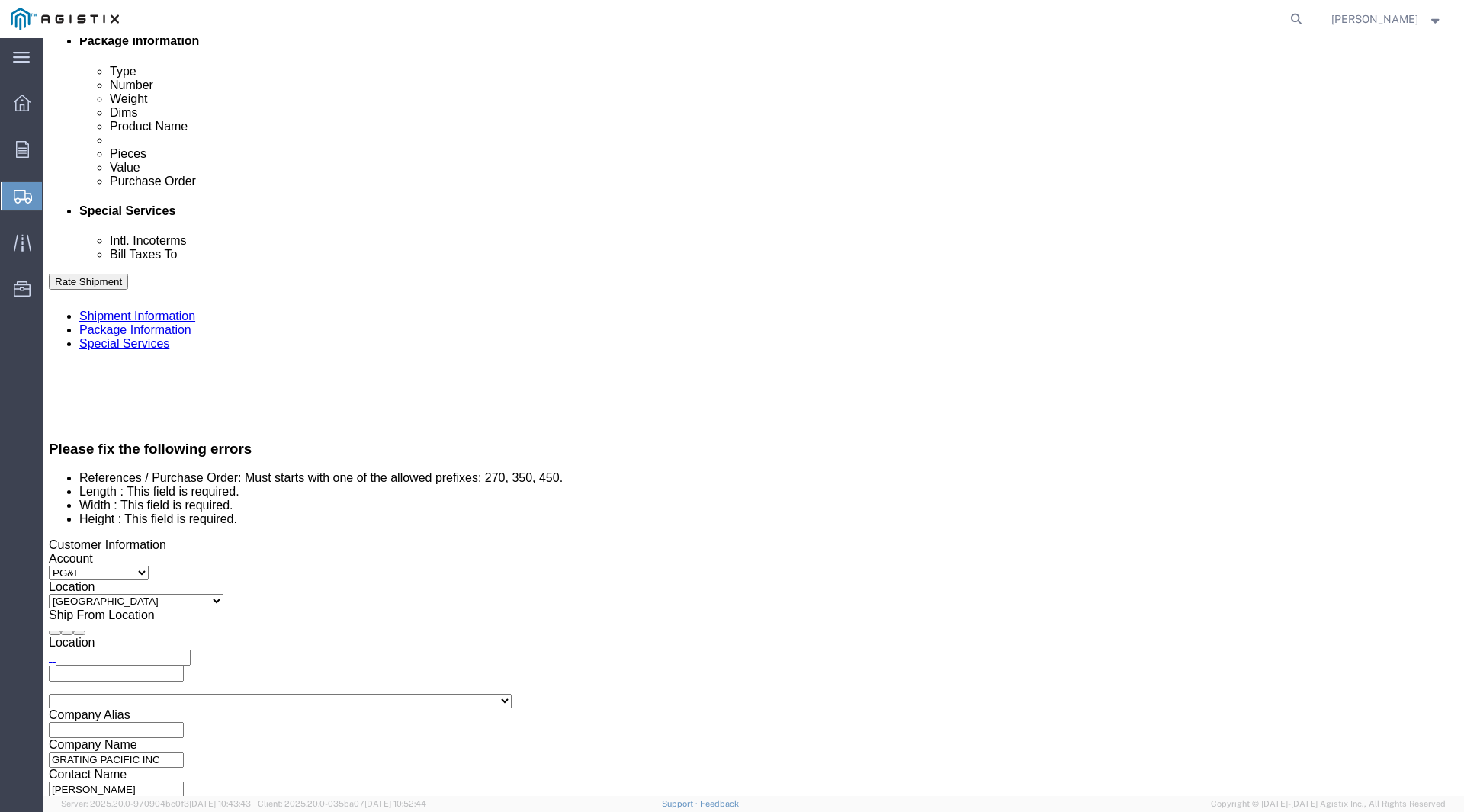
click input "3401423987"
drag, startPoint x: 266, startPoint y: 381, endPoint x: -186, endPoint y: 329, distance: 455.0
click html "Shipment 57027930 New Details Rates Documents Notes Tracking Activity Related O…"
type input "3401423987"
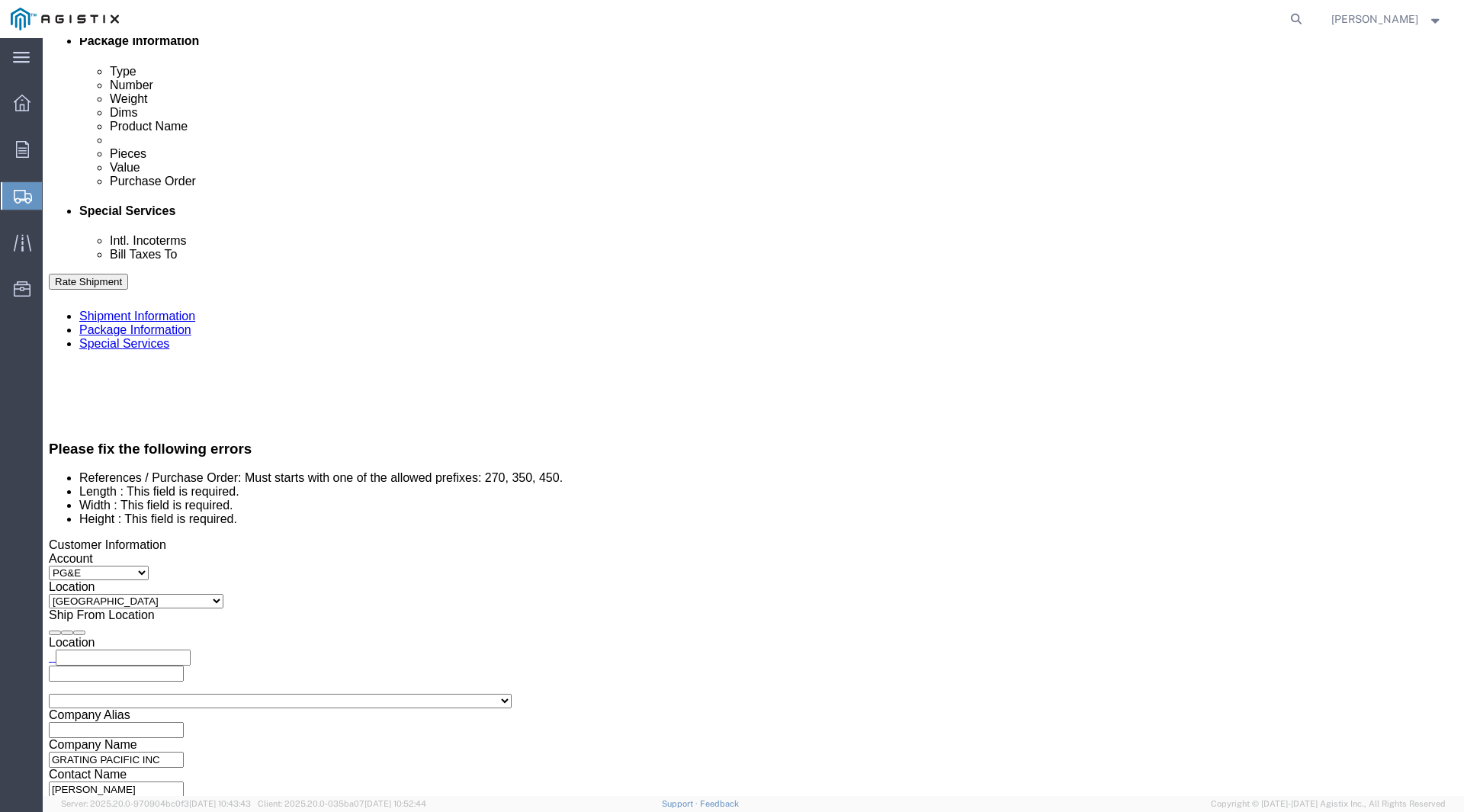
click div "Leg 1 Mode Select Air Less than Truckload Multi-Leg Ocean Freight Rail Small Pa…"
click button "Continue"
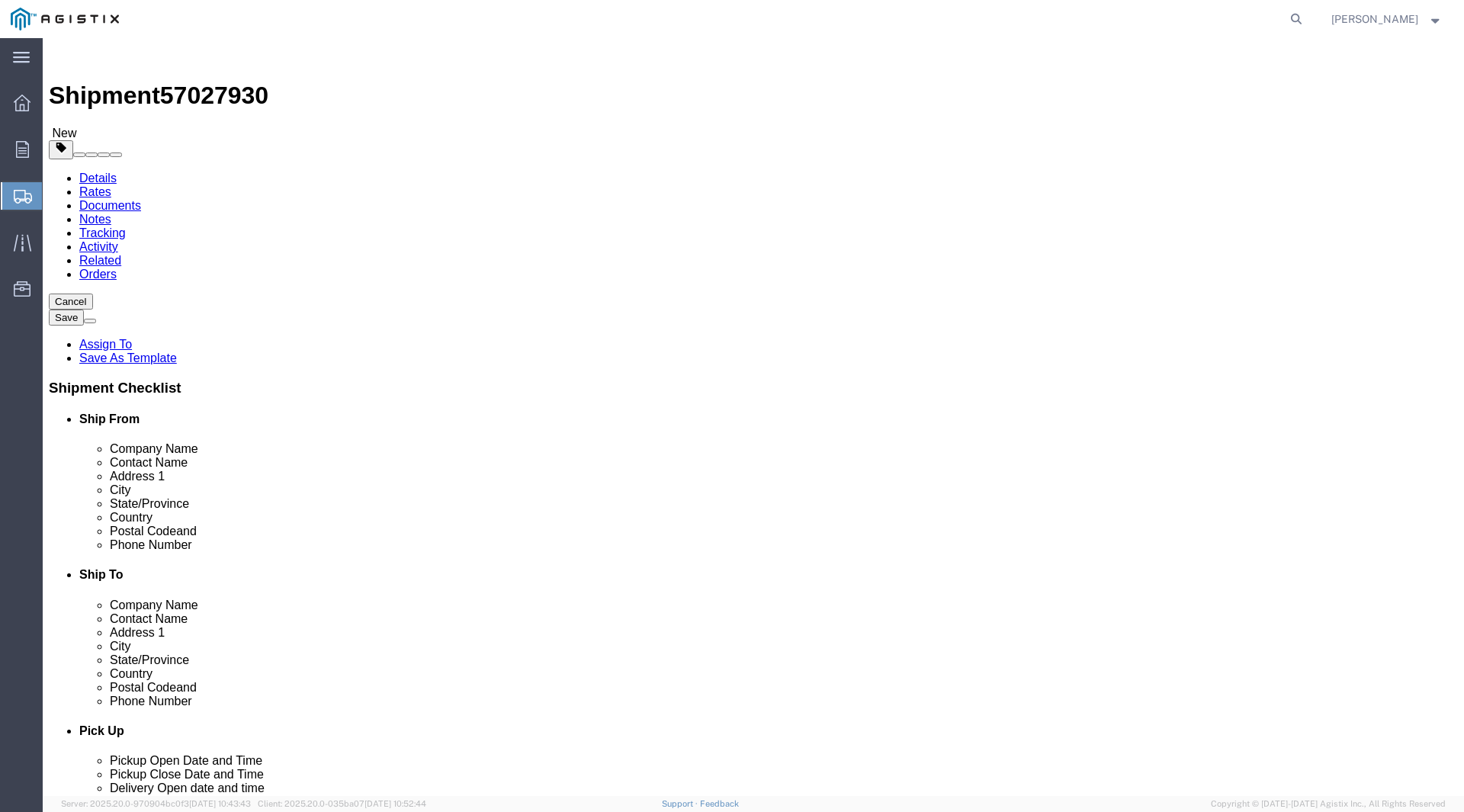
click div "Package Type Select Bulk Bundle(s) Cardboard Box(es) Carton(s) Crate(s) Drum(s)…"
click select "Select Bulk Bundle(s) Cardboard Box(es) Carton(s) Crate(s) Drum(s) (Fiberboard)…"
select select "POST"
click select "Select Bulk Bundle(s) Cardboard Box(es) Carton(s) Crate(s) Drum(s) (Fiberboard)…"
click input "Length : This field is required."
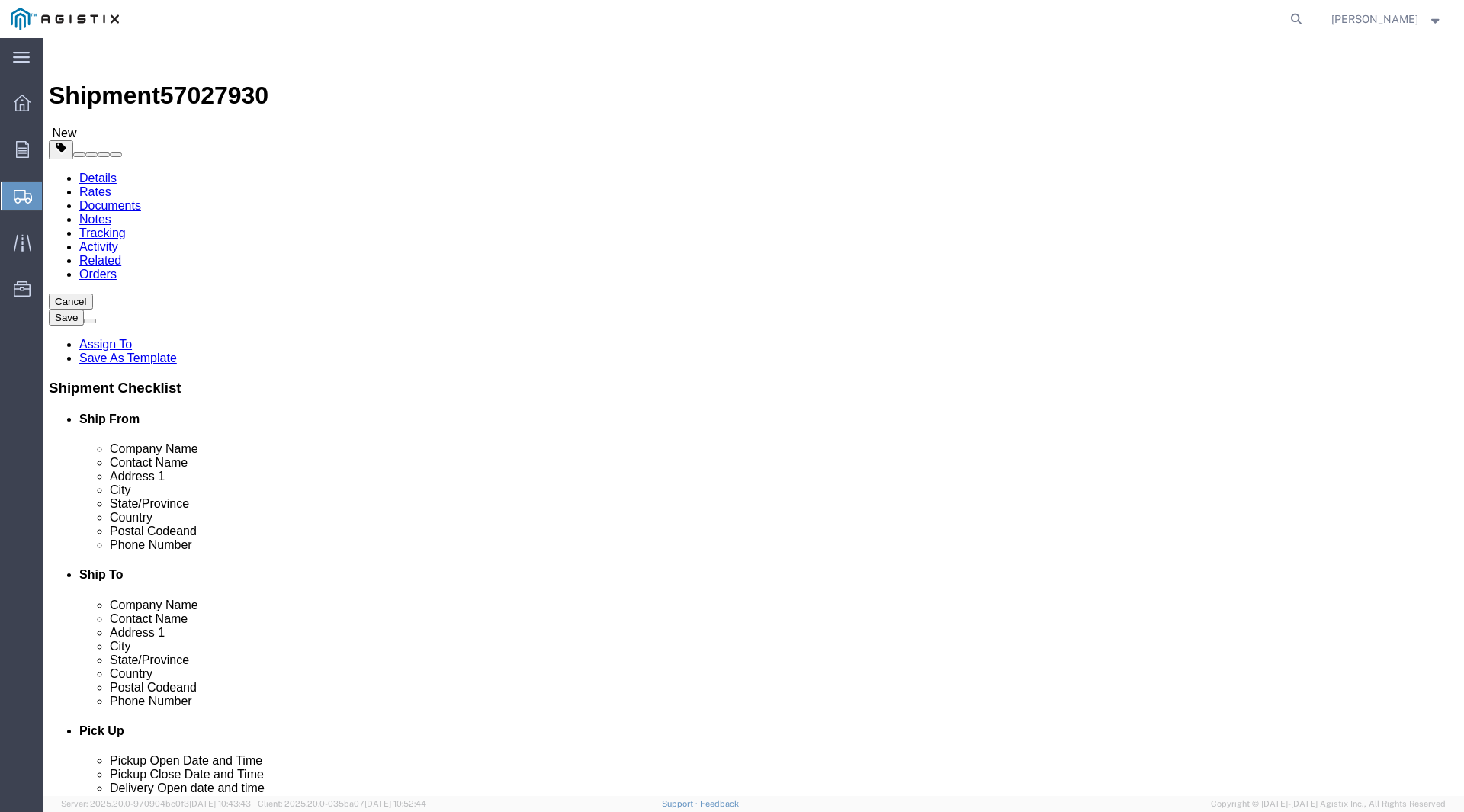
type input "122"
type input "38"
type input "10"
click input "0.00"
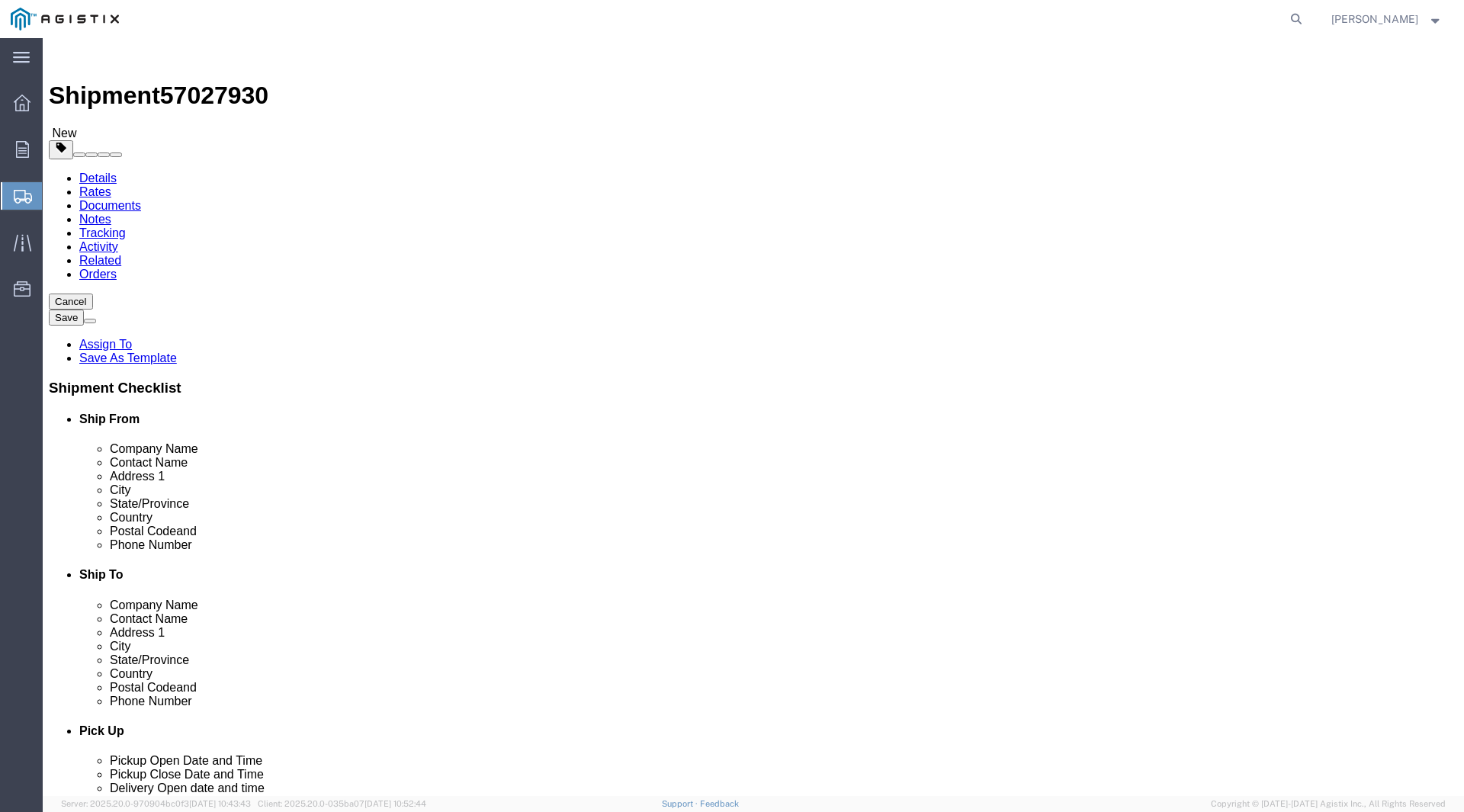
click input "0.00"
type input "350"
click input "text"
click link "Add Content"
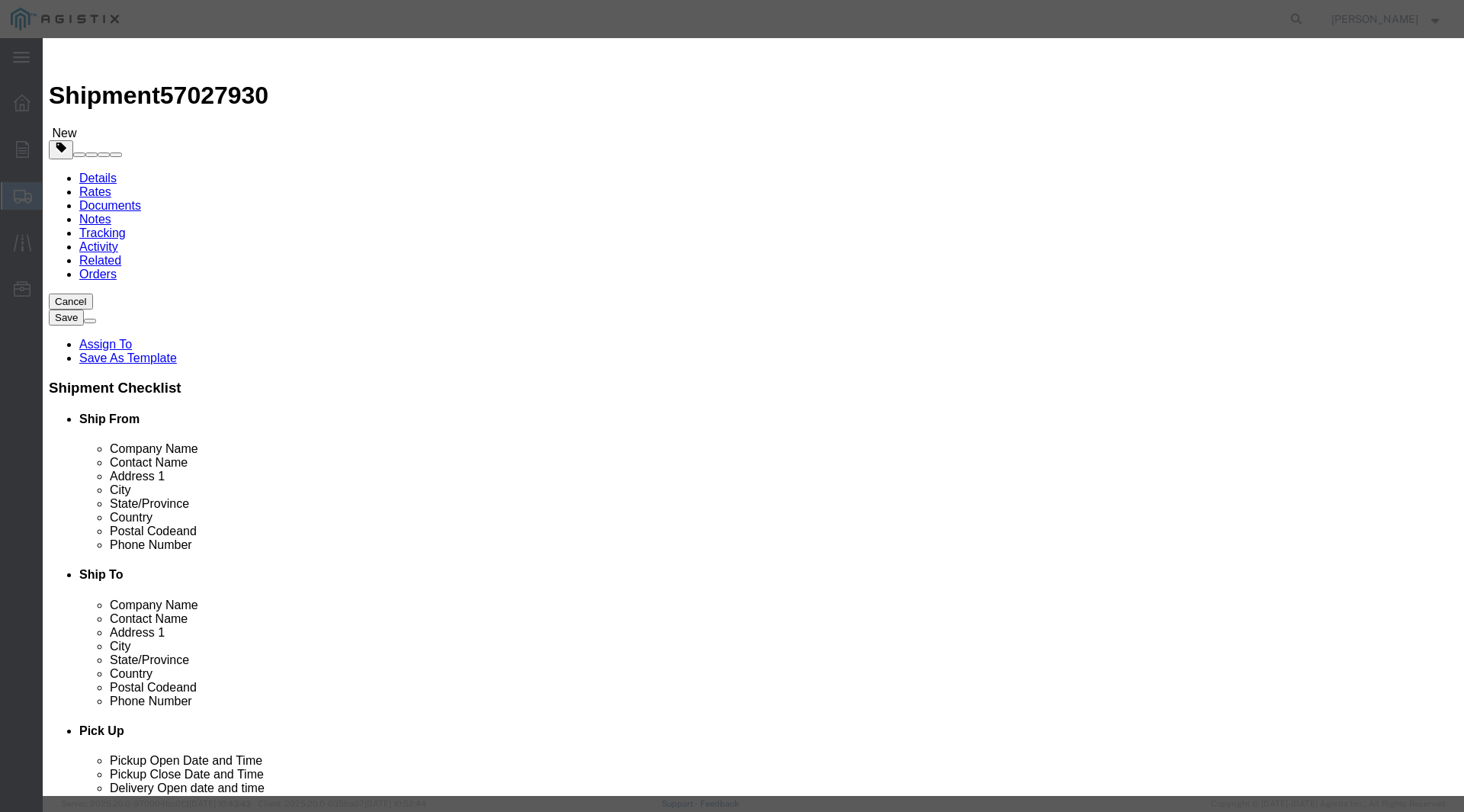
click input "text"
type input "GALVANIZED STEEL GRATING"
drag, startPoint x: 307, startPoint y: 131, endPoint x: 181, endPoint y: 134, distance: 126.0
click div "Add content Commodity library Product Name GALVANIZED STEEL GRATING Pieces 0 Se…"
type input "2"
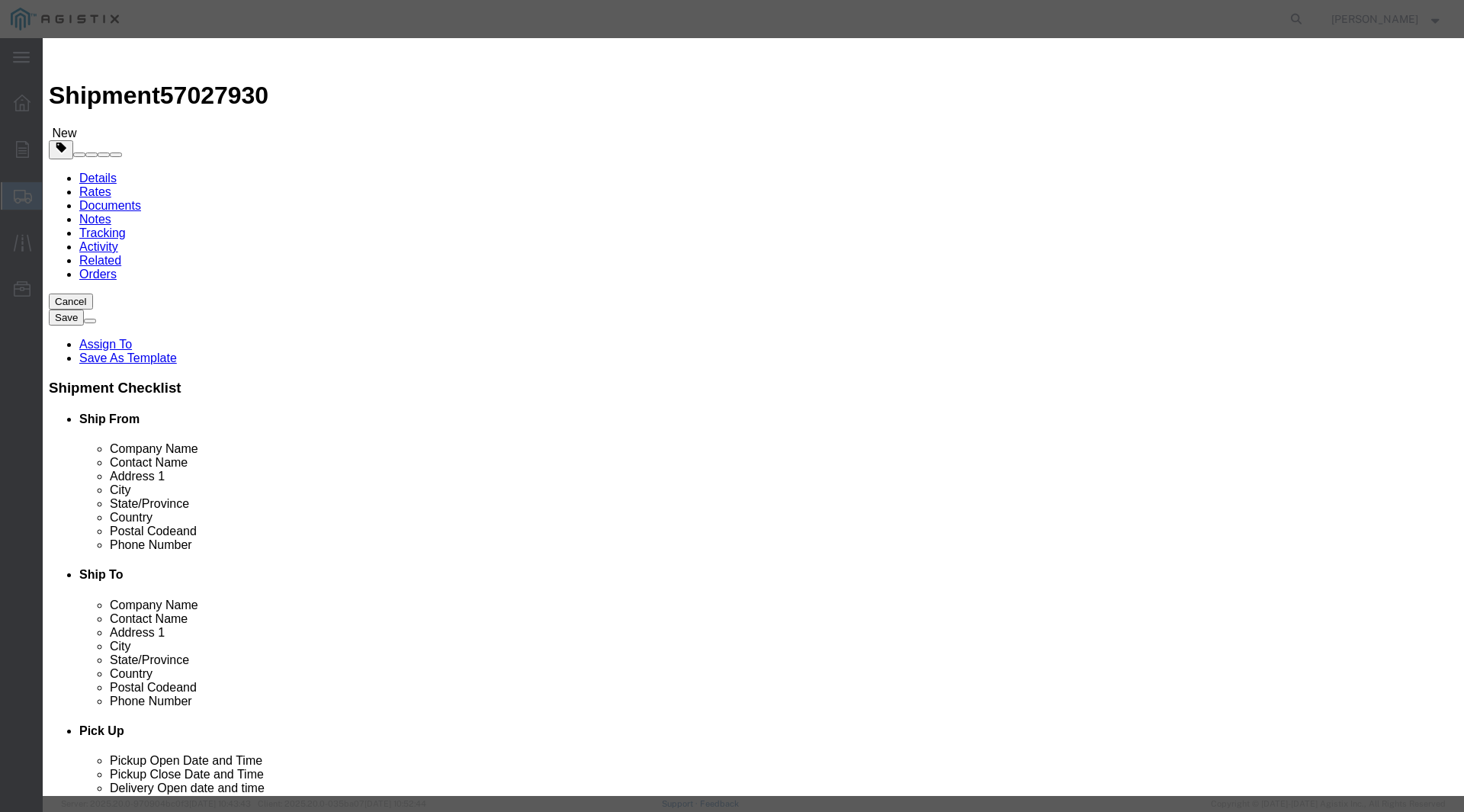
click input "text"
type input "1456.22"
click select "Select 50 55 60 65 70 85 92.5 100 125 175 250 300 400"
select select "50"
click select "Select 50 55 60 65 70 85 92.5 100 125 175 250 300 400"
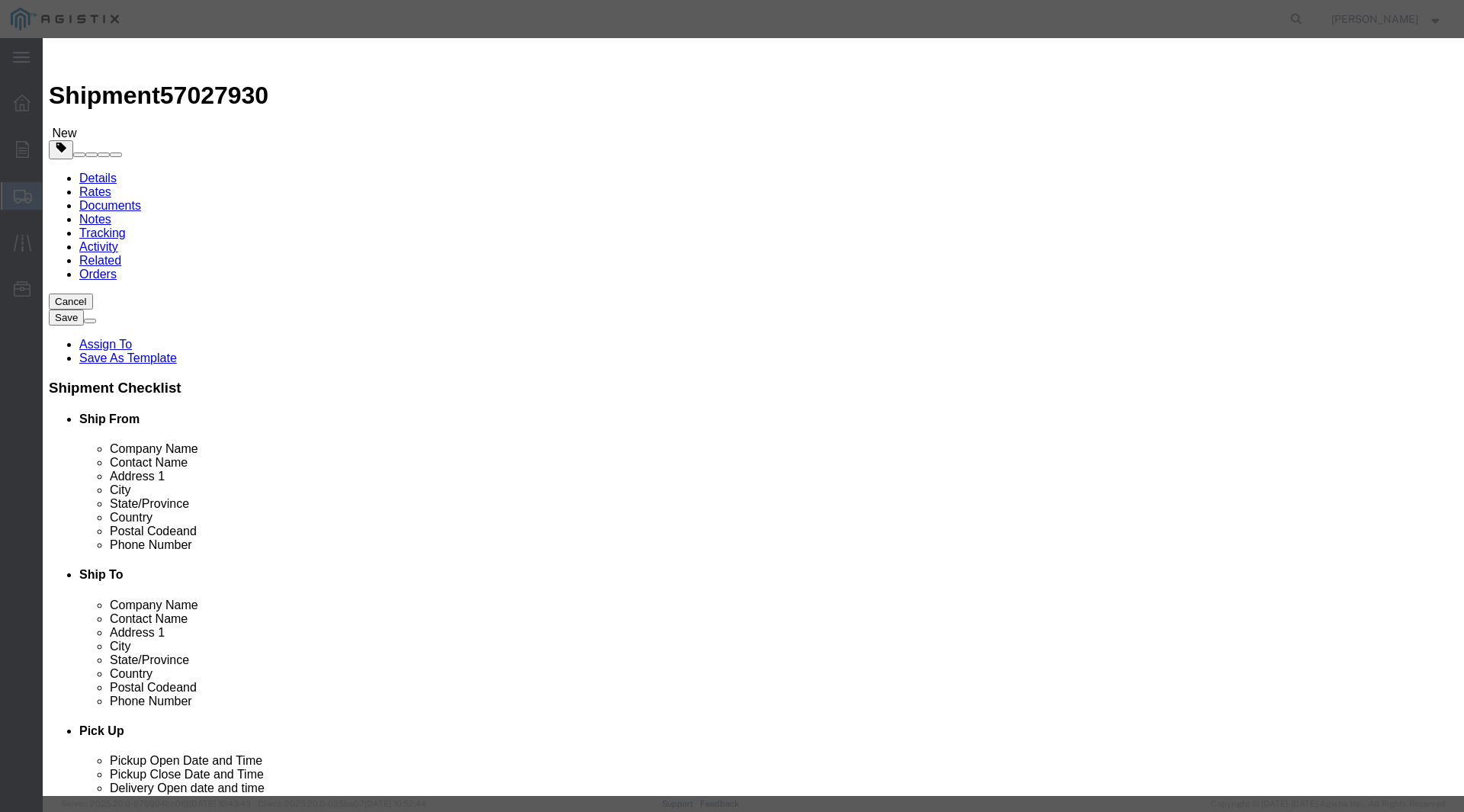
click textarea
type textarea "1 BAG WITH 8 CLIPS."
click button "Save & Close"
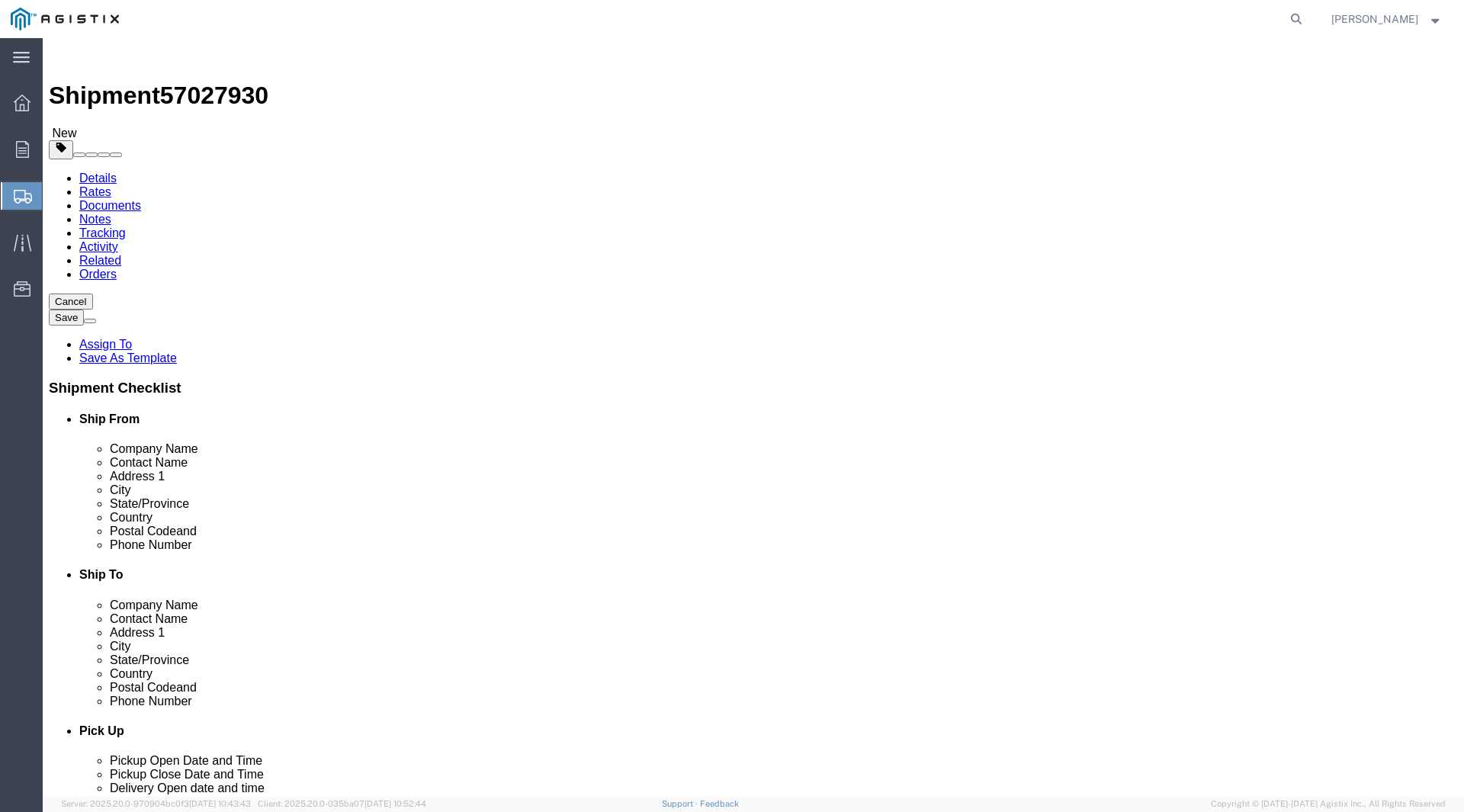
click label "References / Purchase Order: Must starts with one of the allowed prefixes: 270,…"
click input "3401423987"
click at [29, 159] on div at bounding box center [22, 149] width 42 height 31
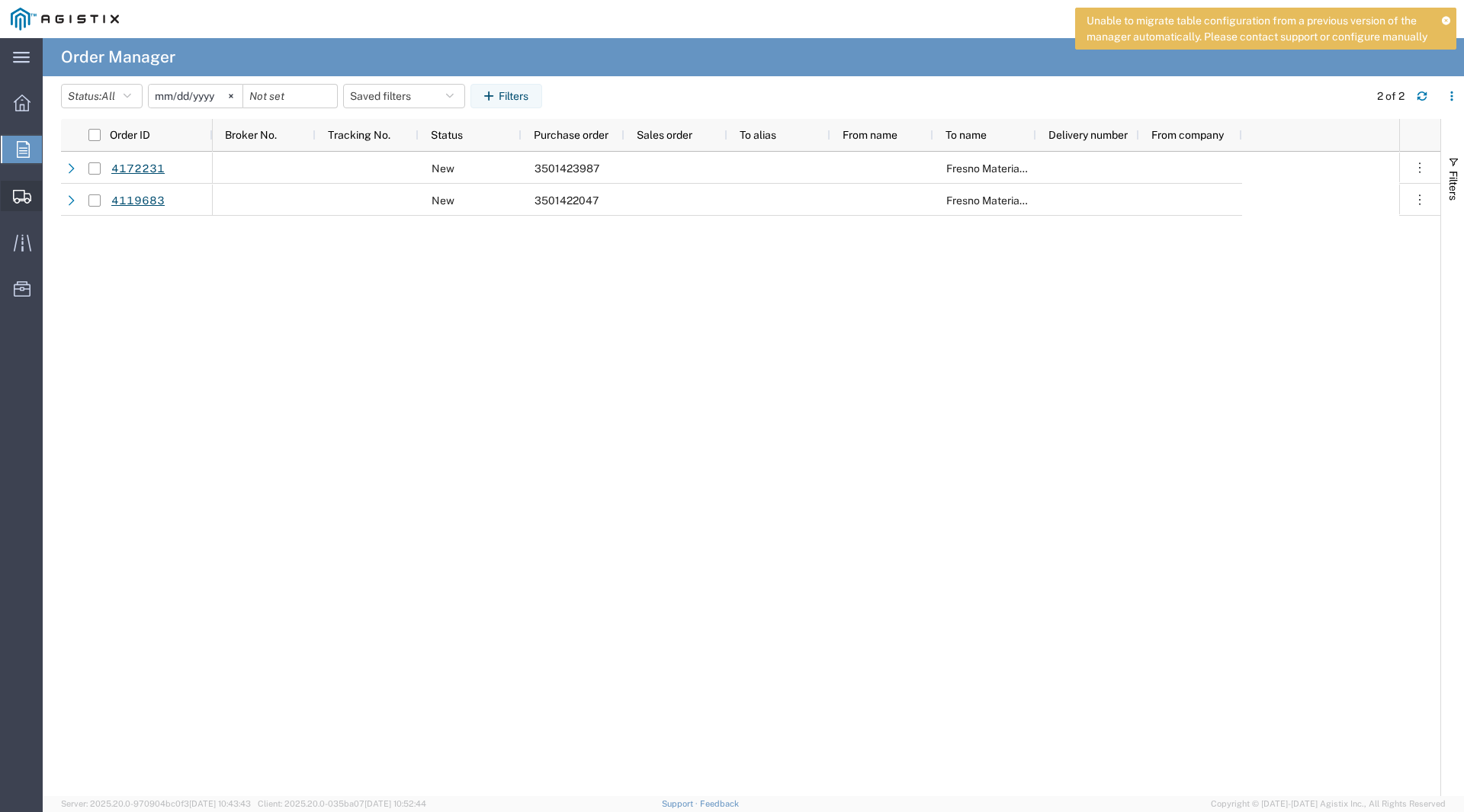
click at [22, 192] on icon at bounding box center [22, 197] width 19 height 14
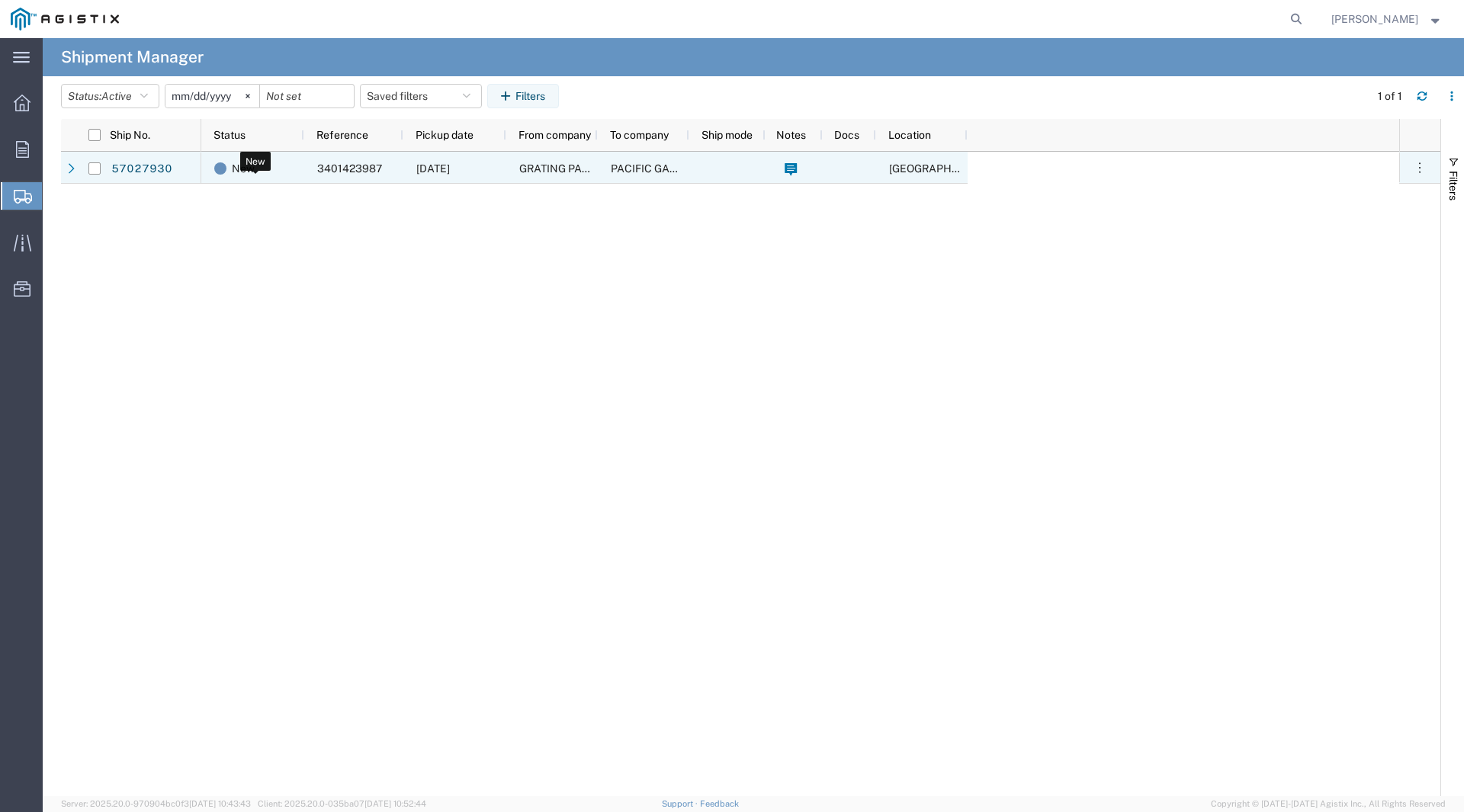
click at [281, 167] on div "New" at bounding box center [256, 169] width 83 height 32
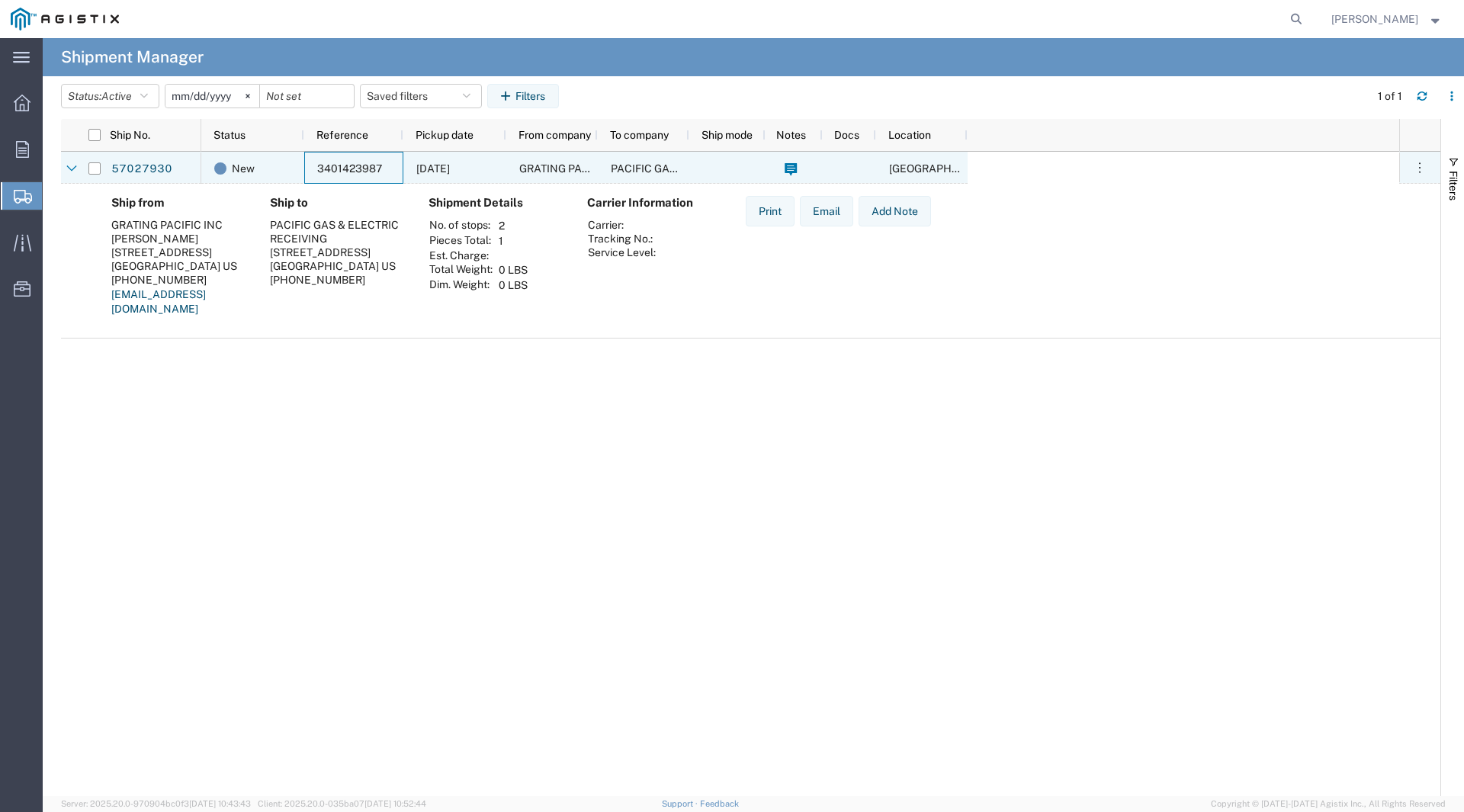
click at [320, 170] on span "3401423987" at bounding box center [349, 169] width 64 height 12
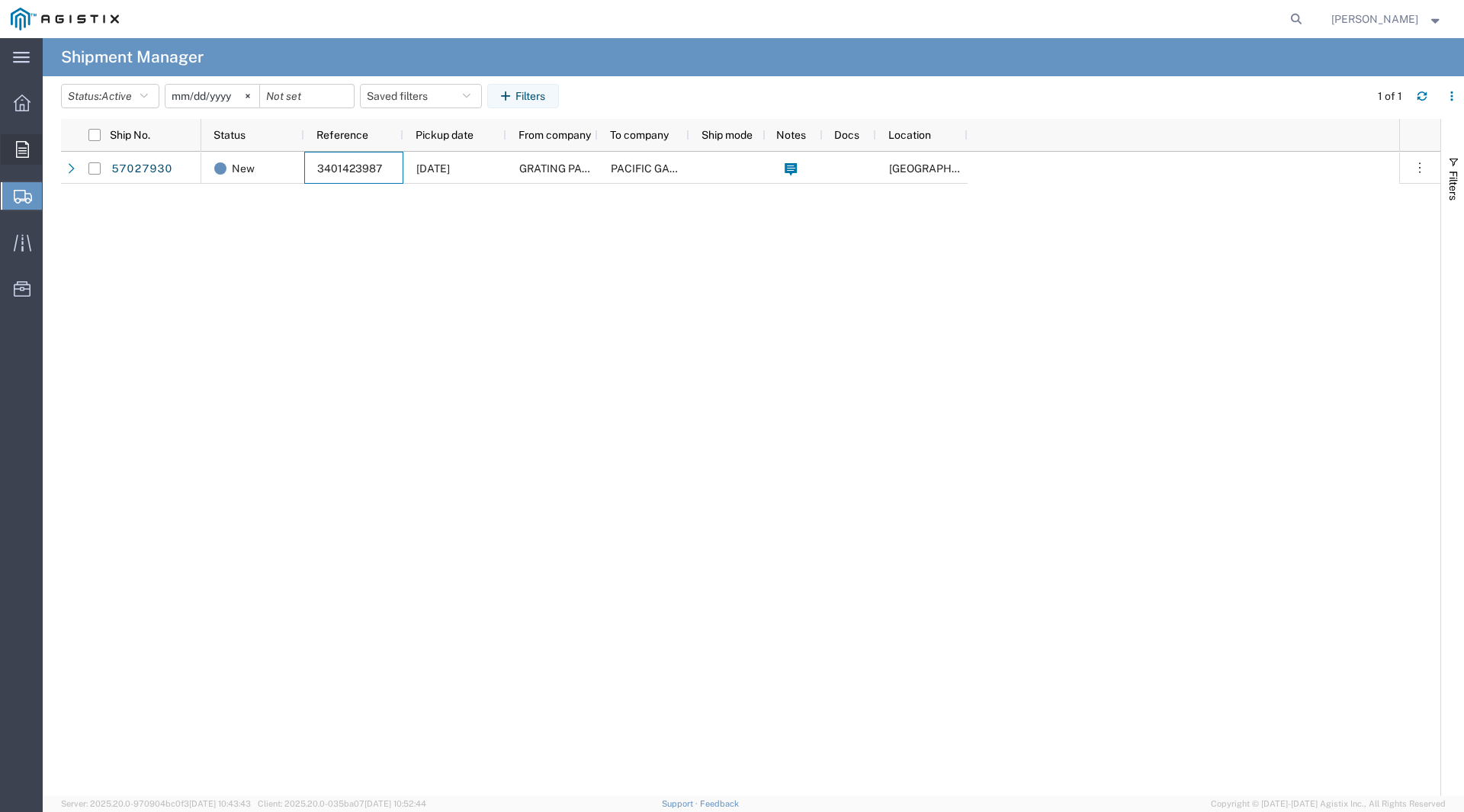
click at [11, 155] on div at bounding box center [22, 149] width 42 height 31
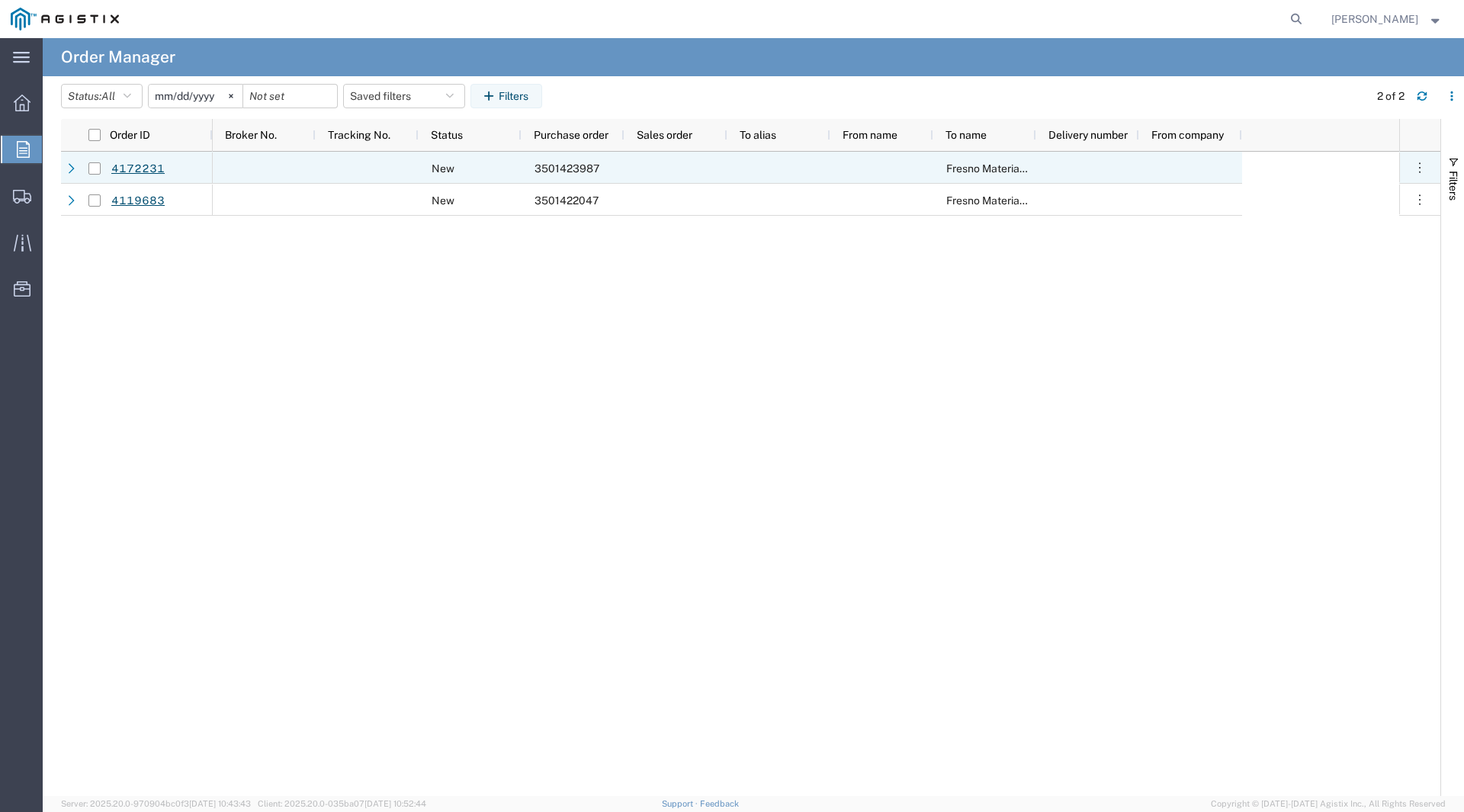
click at [253, 164] on div at bounding box center [264, 168] width 103 height 32
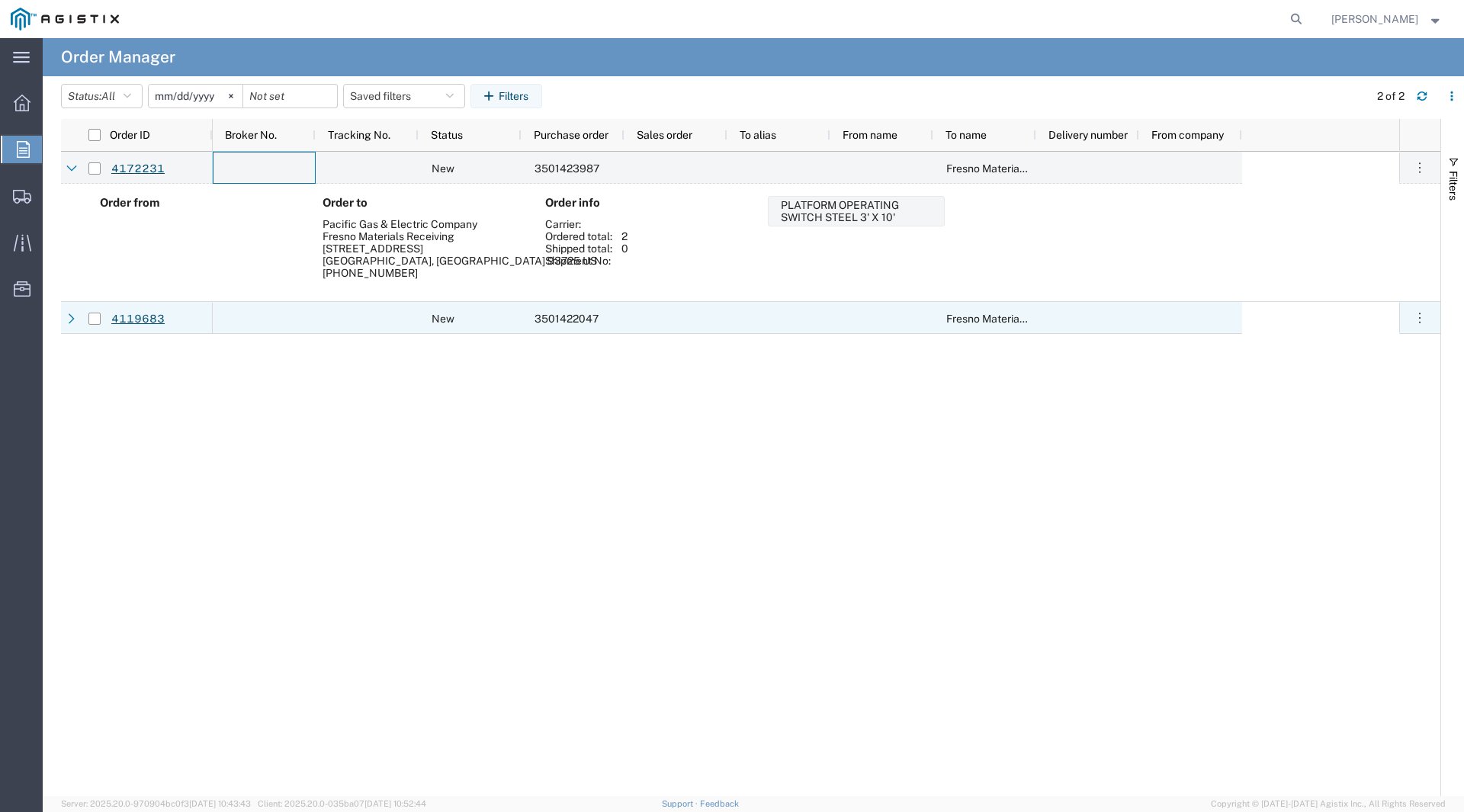
click at [200, 313] on div "4119683" at bounding box center [160, 318] width 103 height 32
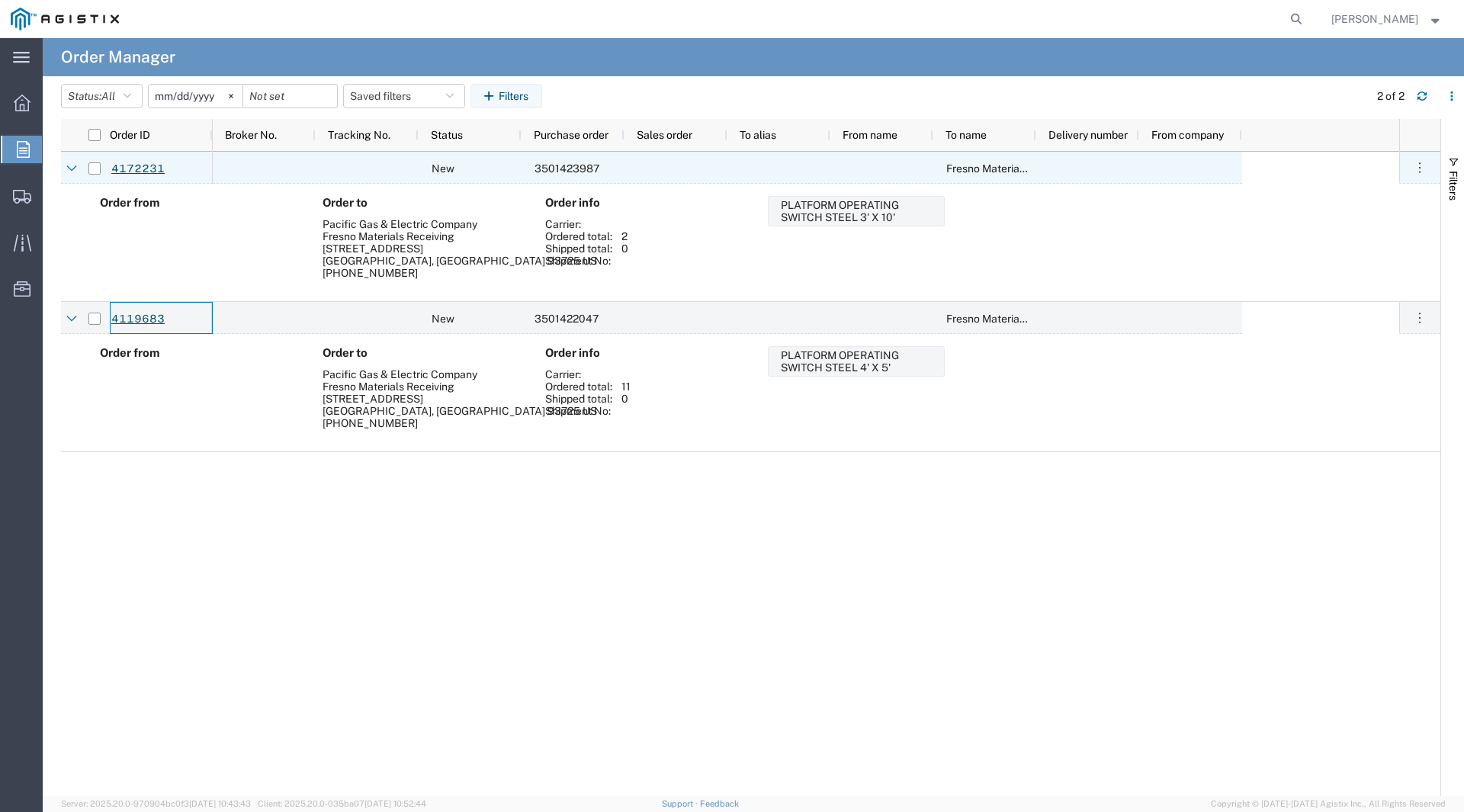
click at [288, 165] on div at bounding box center [264, 168] width 103 height 32
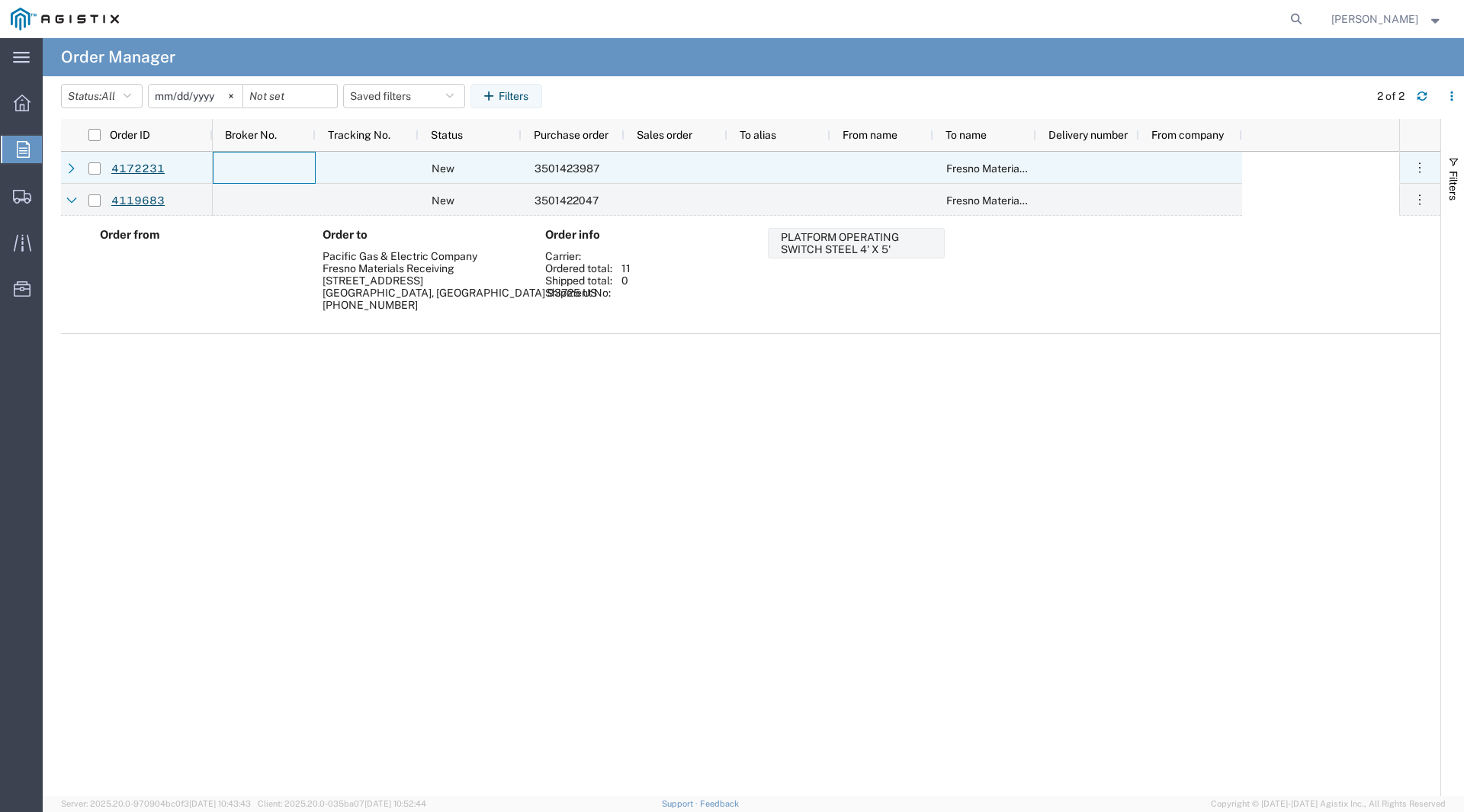
click at [288, 165] on div at bounding box center [264, 168] width 103 height 32
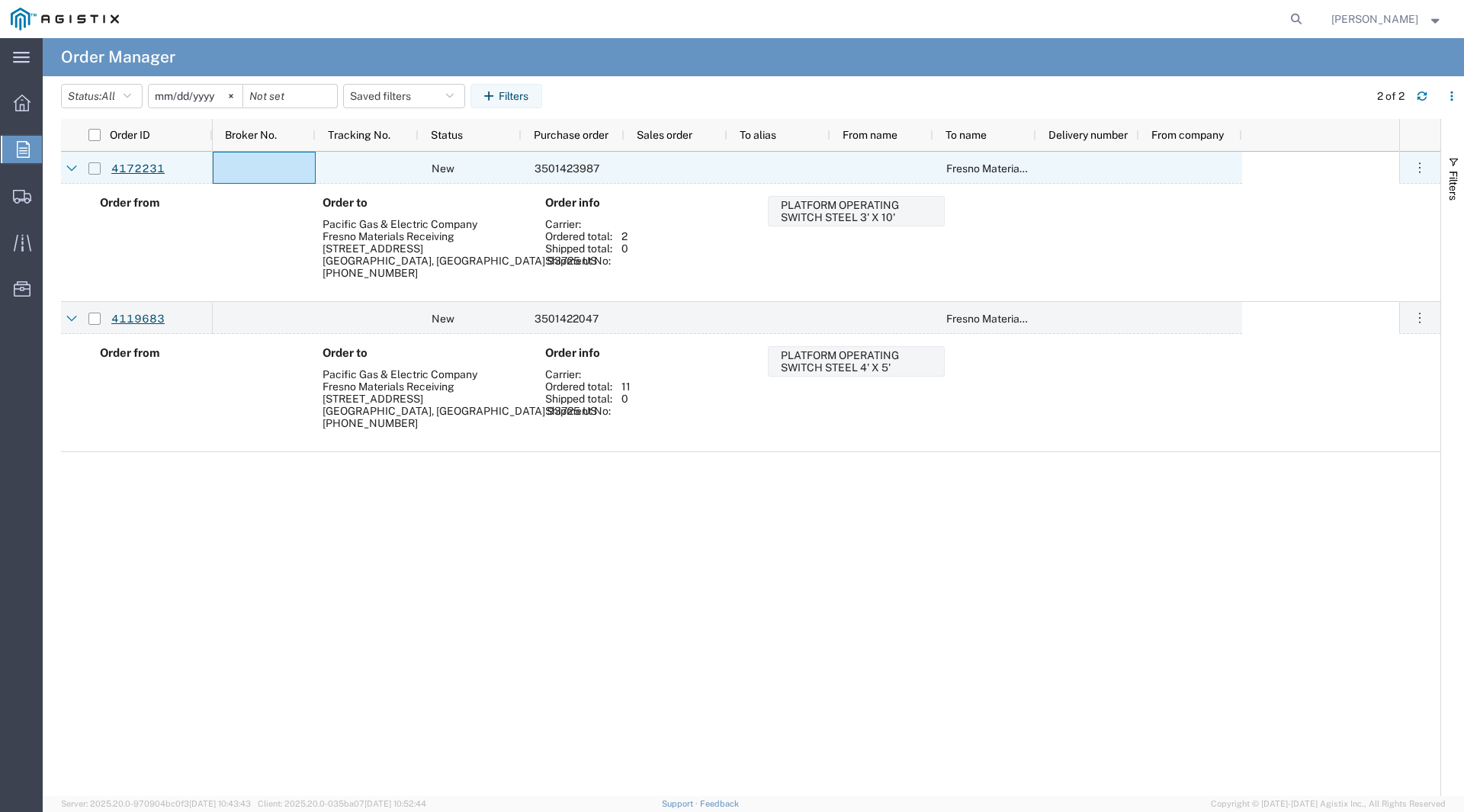
click at [95, 166] on input "Press Space to toggle row selection (unchecked)" at bounding box center [94, 169] width 12 height 12
checkbox input "true"
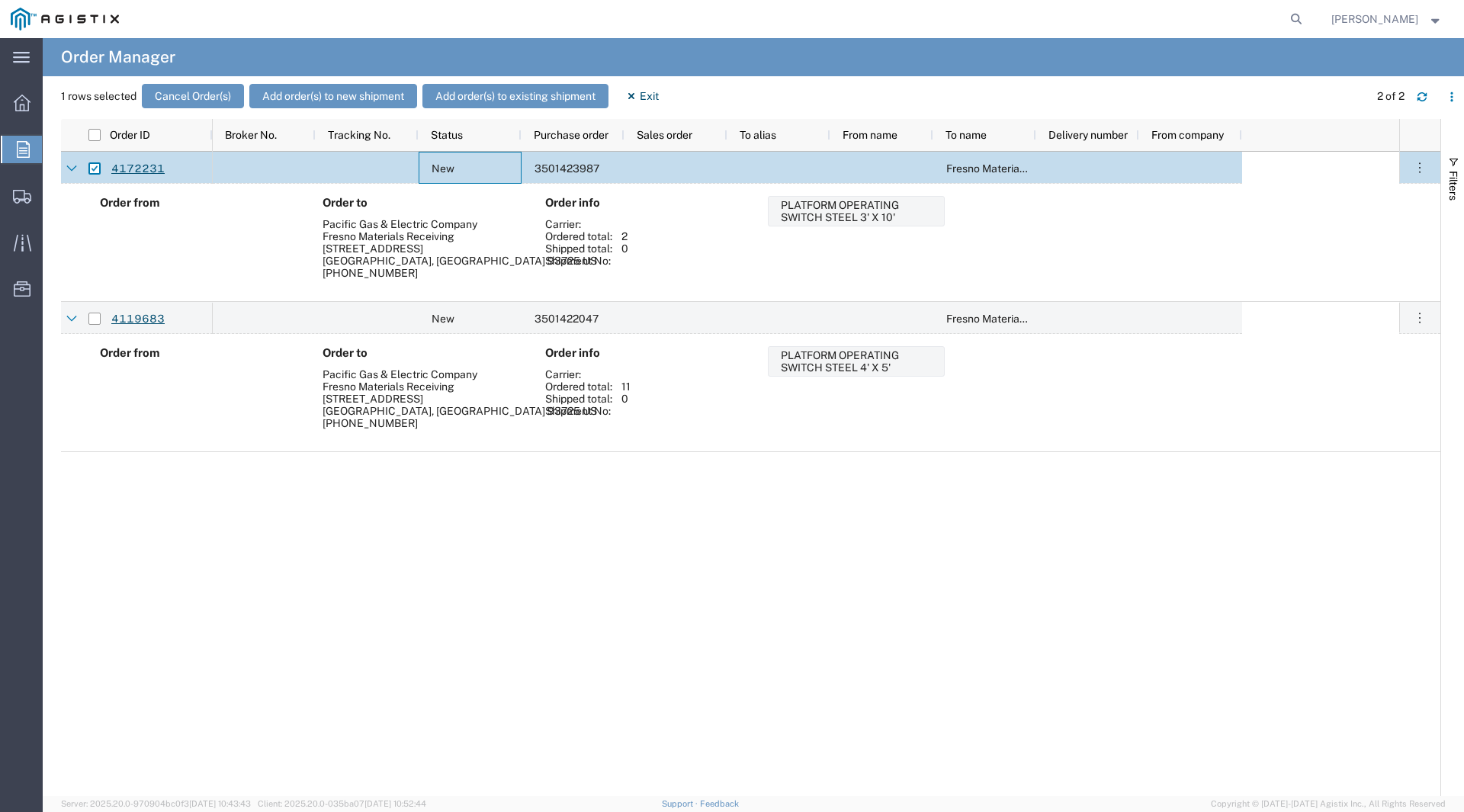
click at [421, 170] on div "New" at bounding box center [470, 168] width 103 height 32
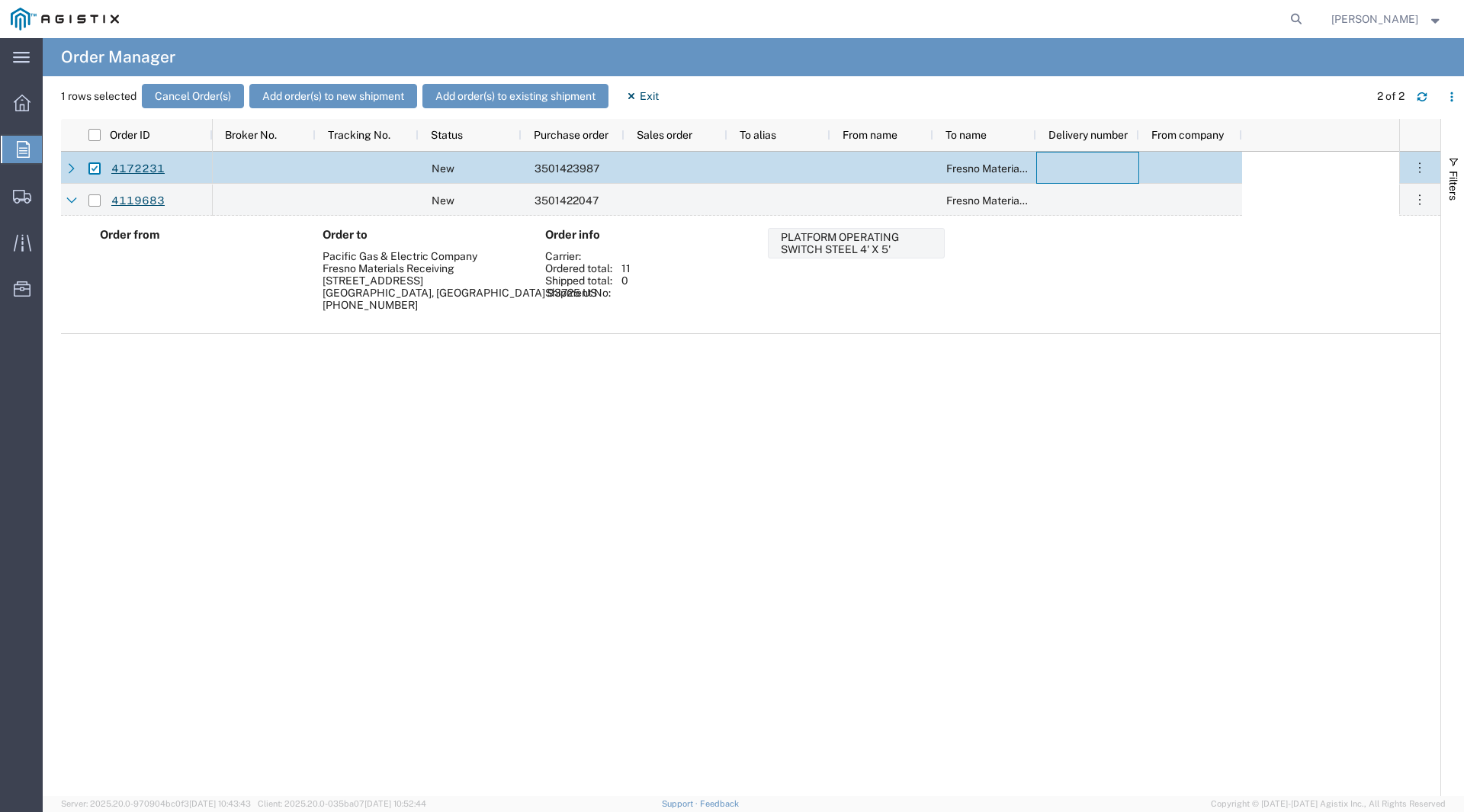
click at [1094, 162] on div at bounding box center [1087, 168] width 103 height 32
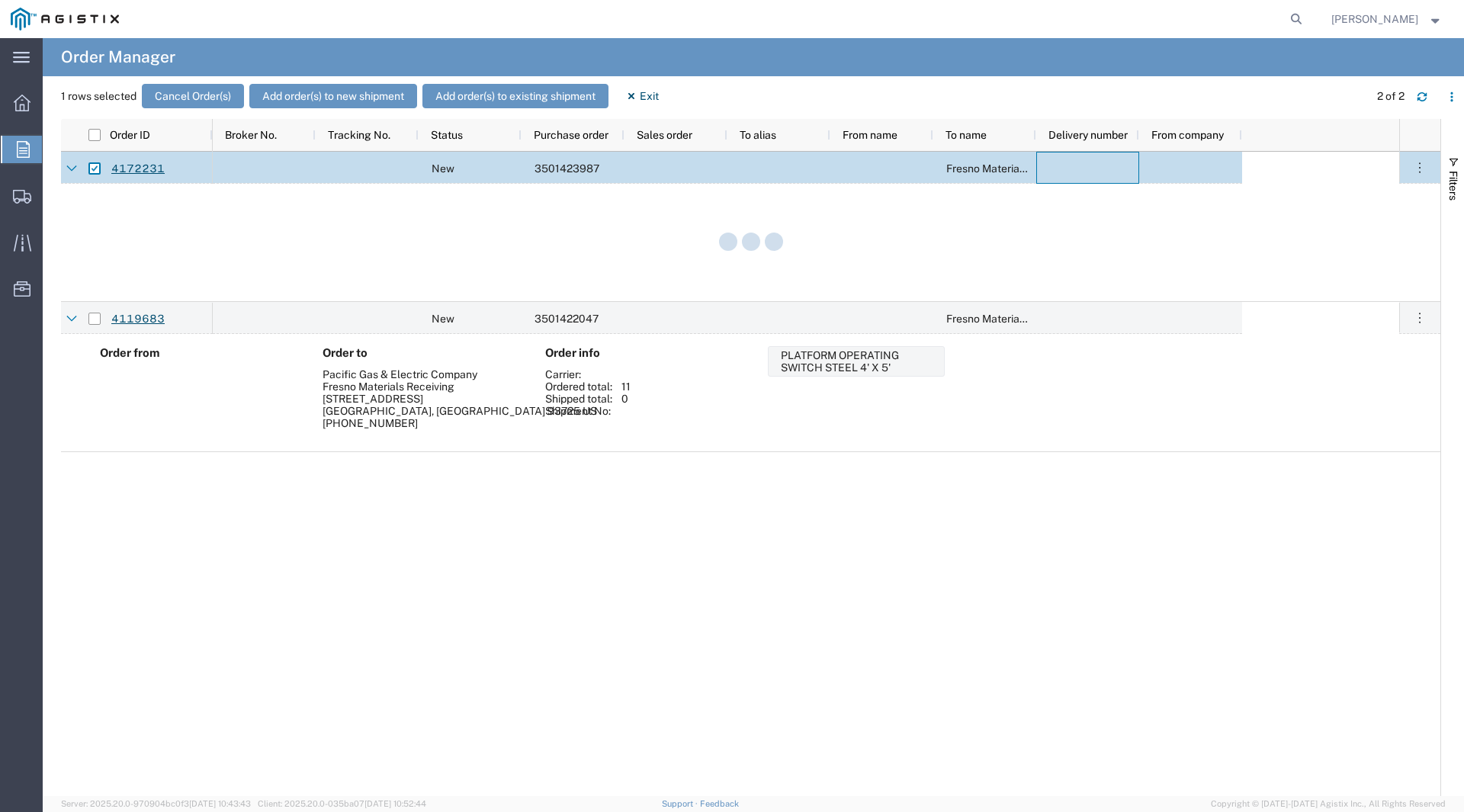
click at [1094, 162] on div at bounding box center [1087, 168] width 103 height 32
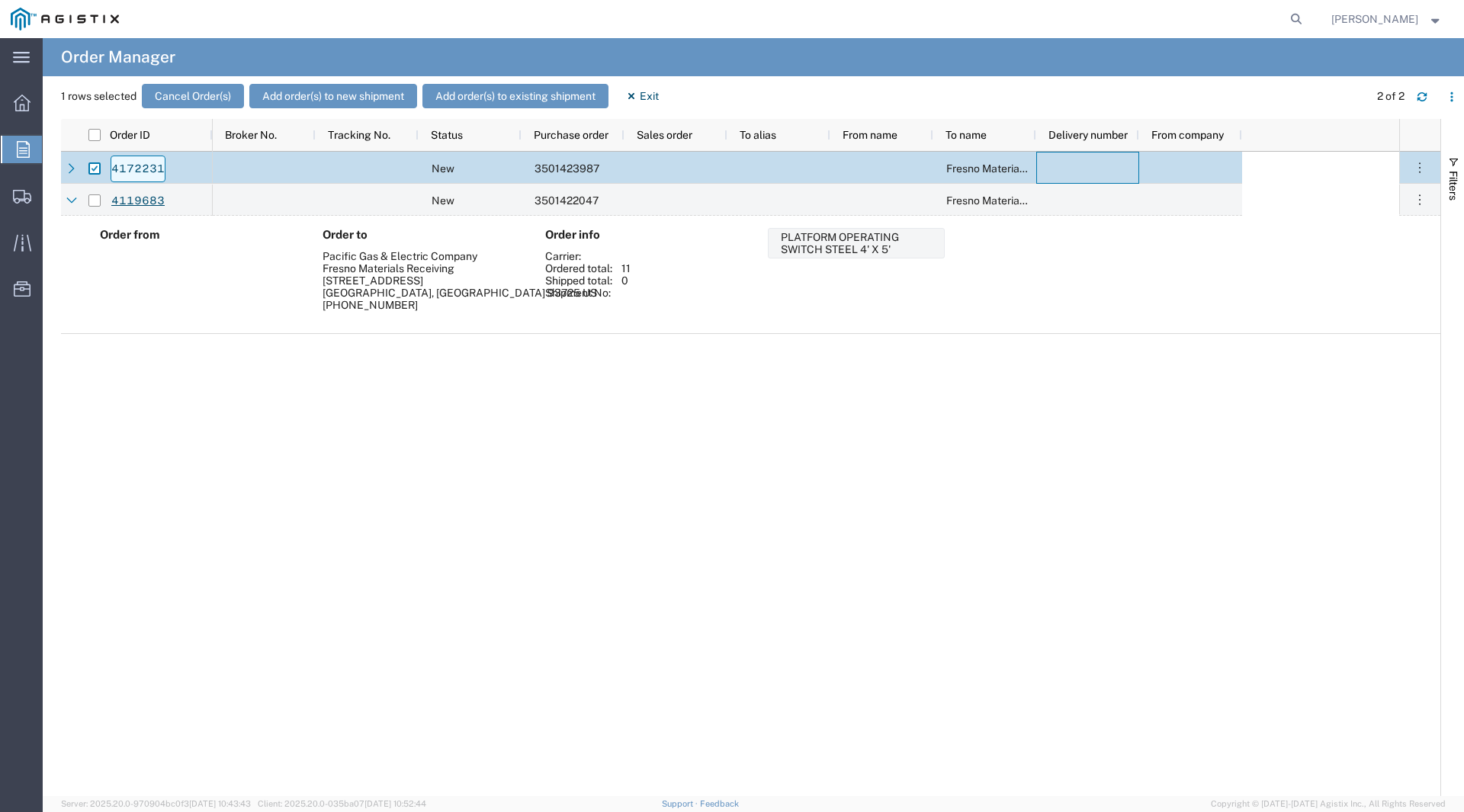
click at [114, 172] on link "4172231" at bounding box center [137, 168] width 55 height 26
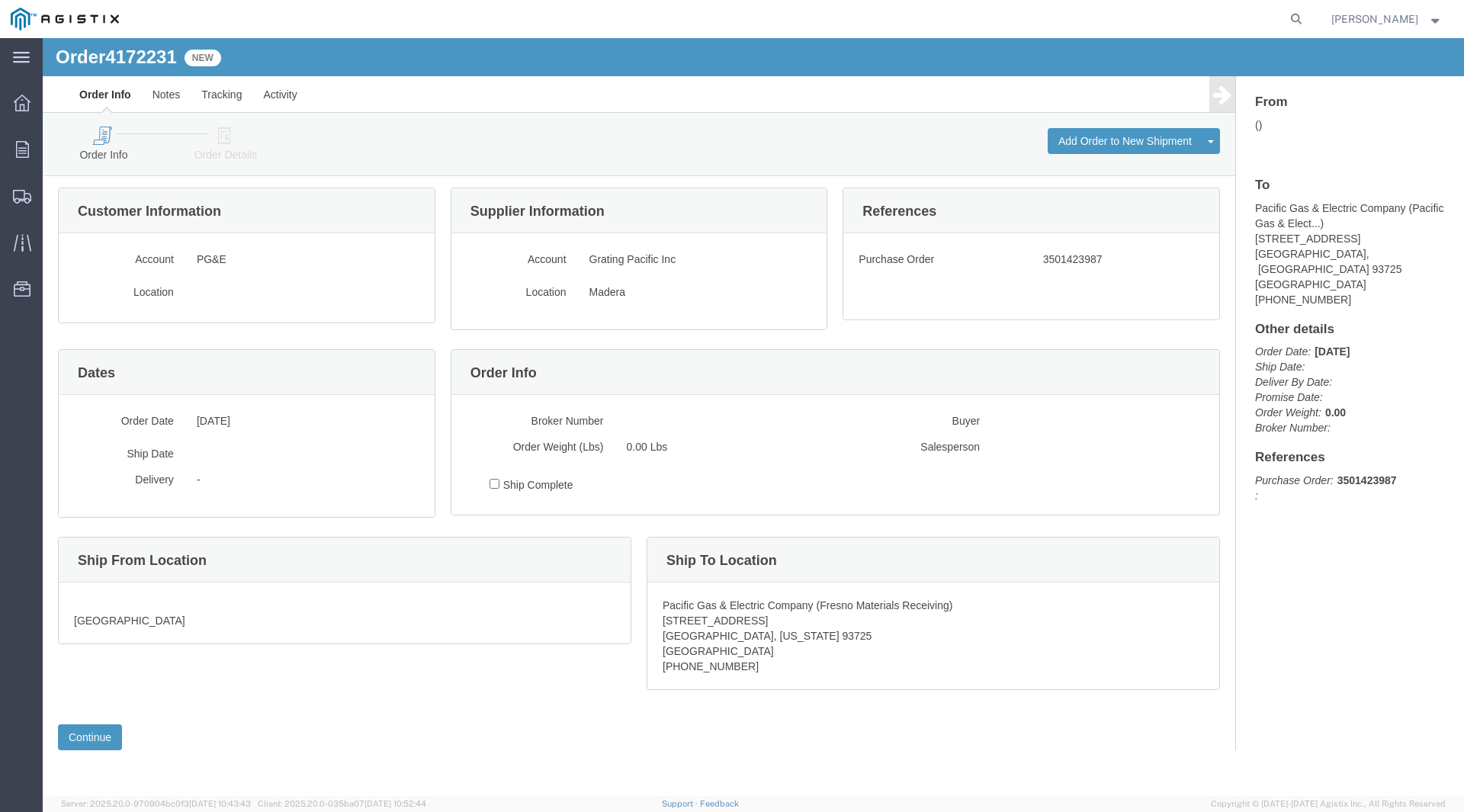
scroll to position [4, 0]
click at [78, 732] on button "Continue" at bounding box center [90, 736] width 64 height 26
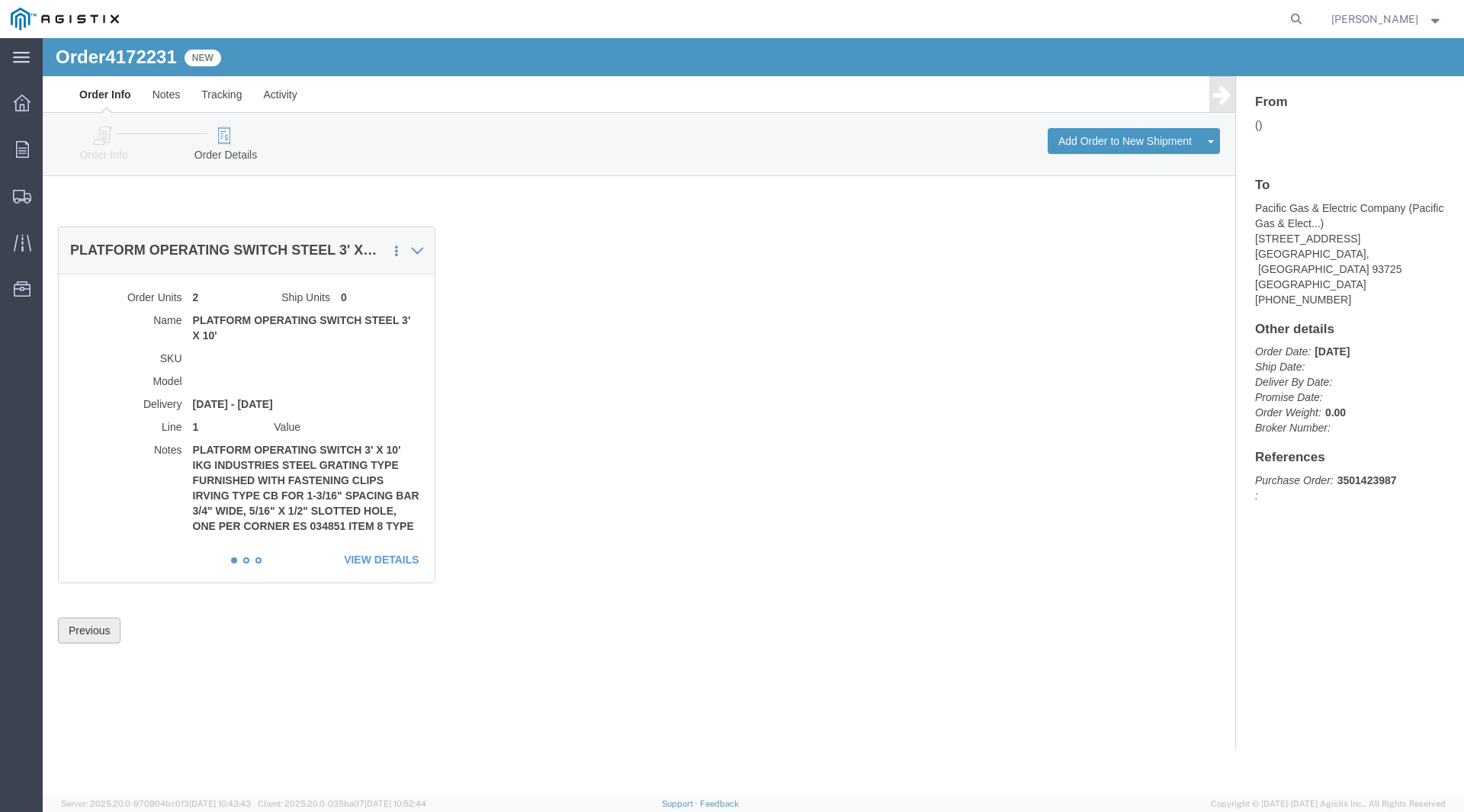
click at [80, 621] on button "Previous" at bounding box center [89, 630] width 63 height 26
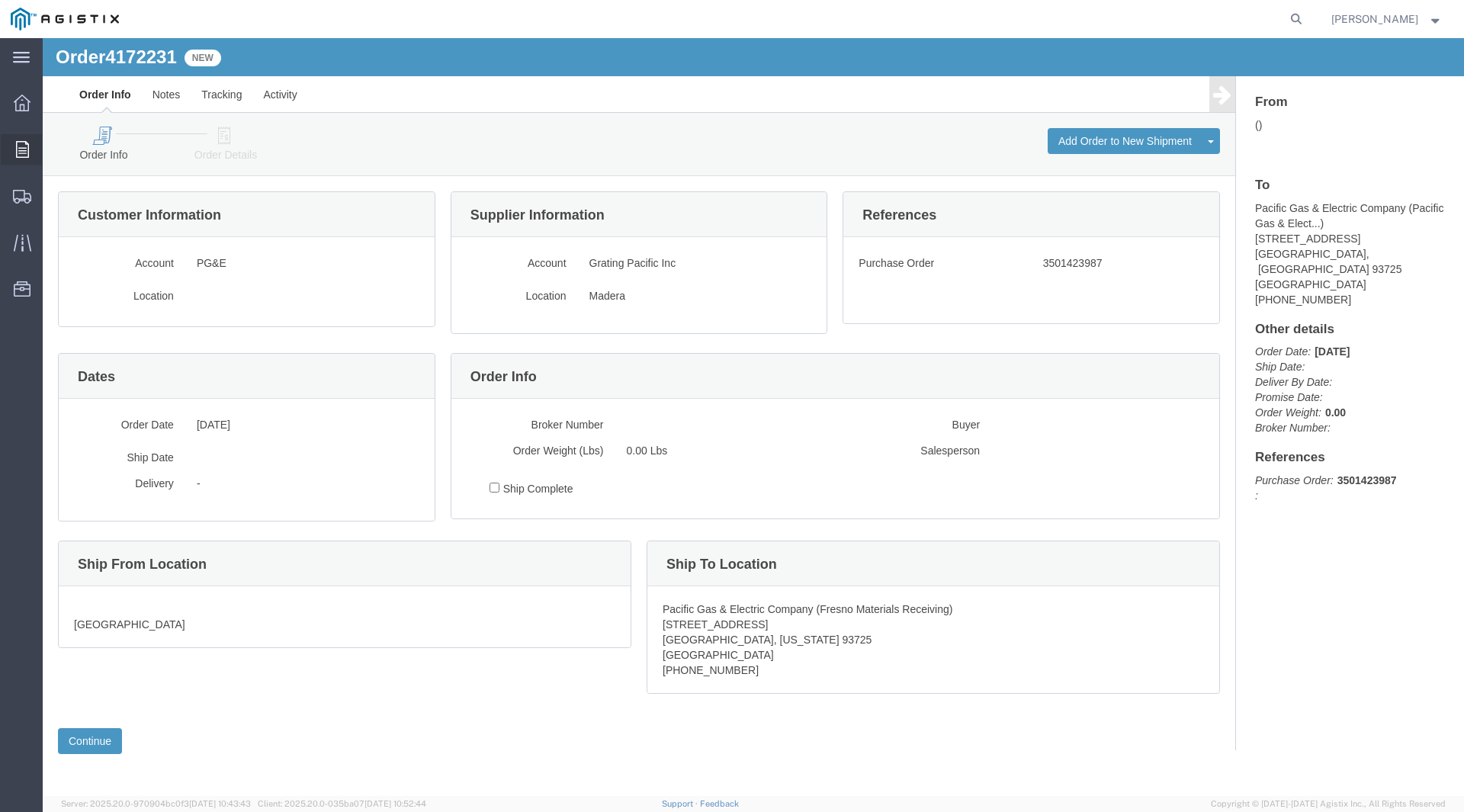
click at [29, 146] on div at bounding box center [22, 149] width 42 height 31
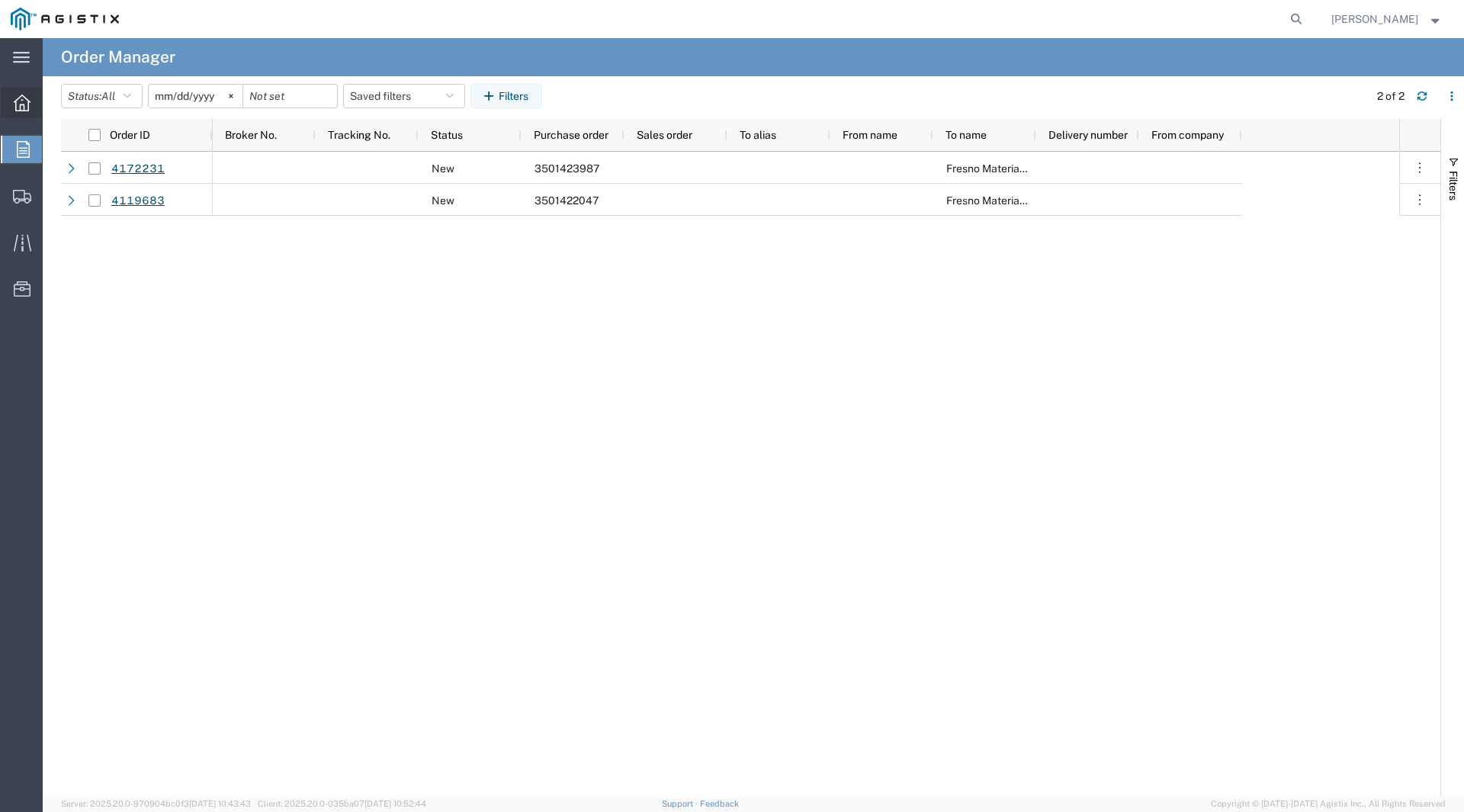
click at [14, 102] on icon at bounding box center [22, 103] width 17 height 17
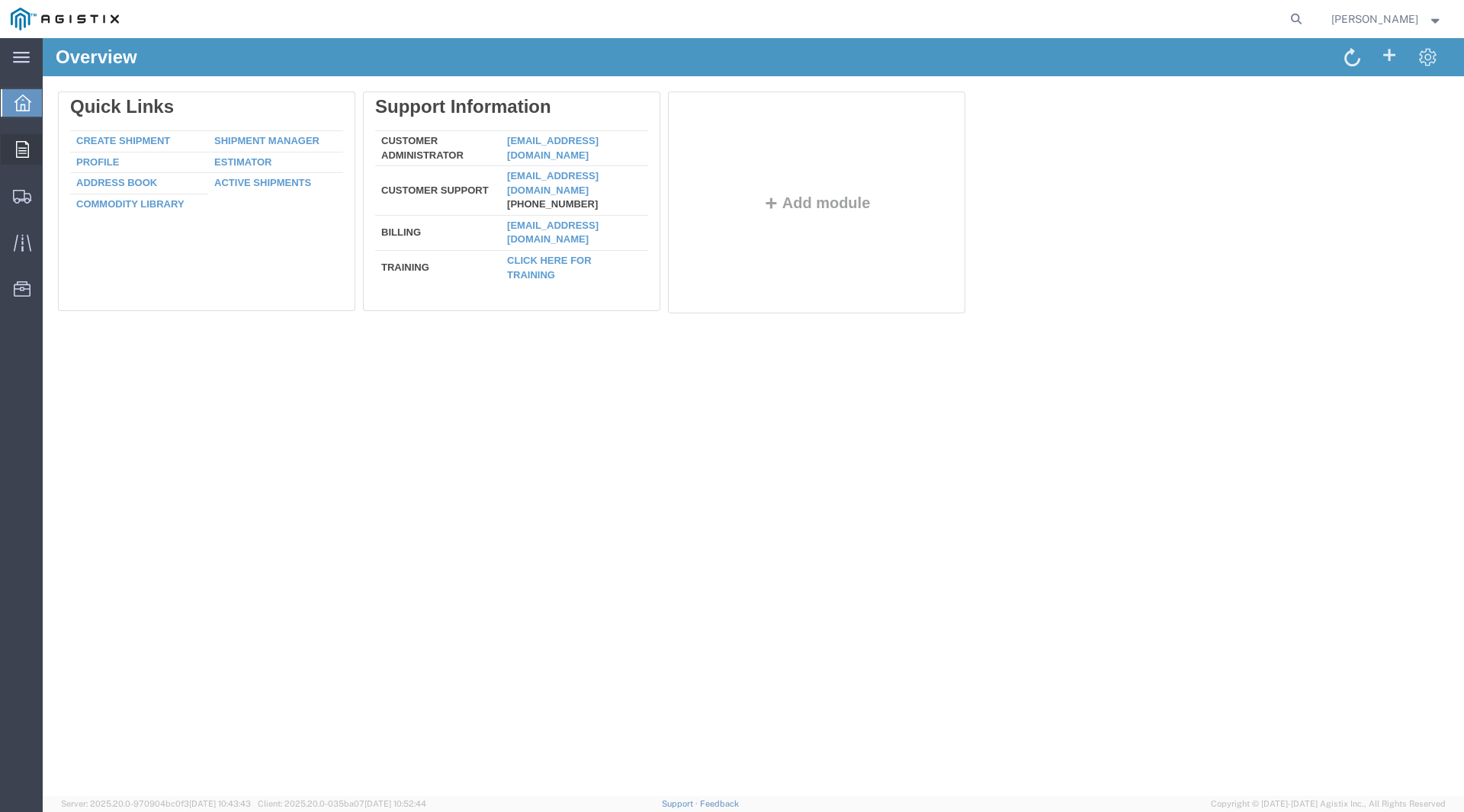
click at [22, 156] on icon at bounding box center [22, 149] width 13 height 17
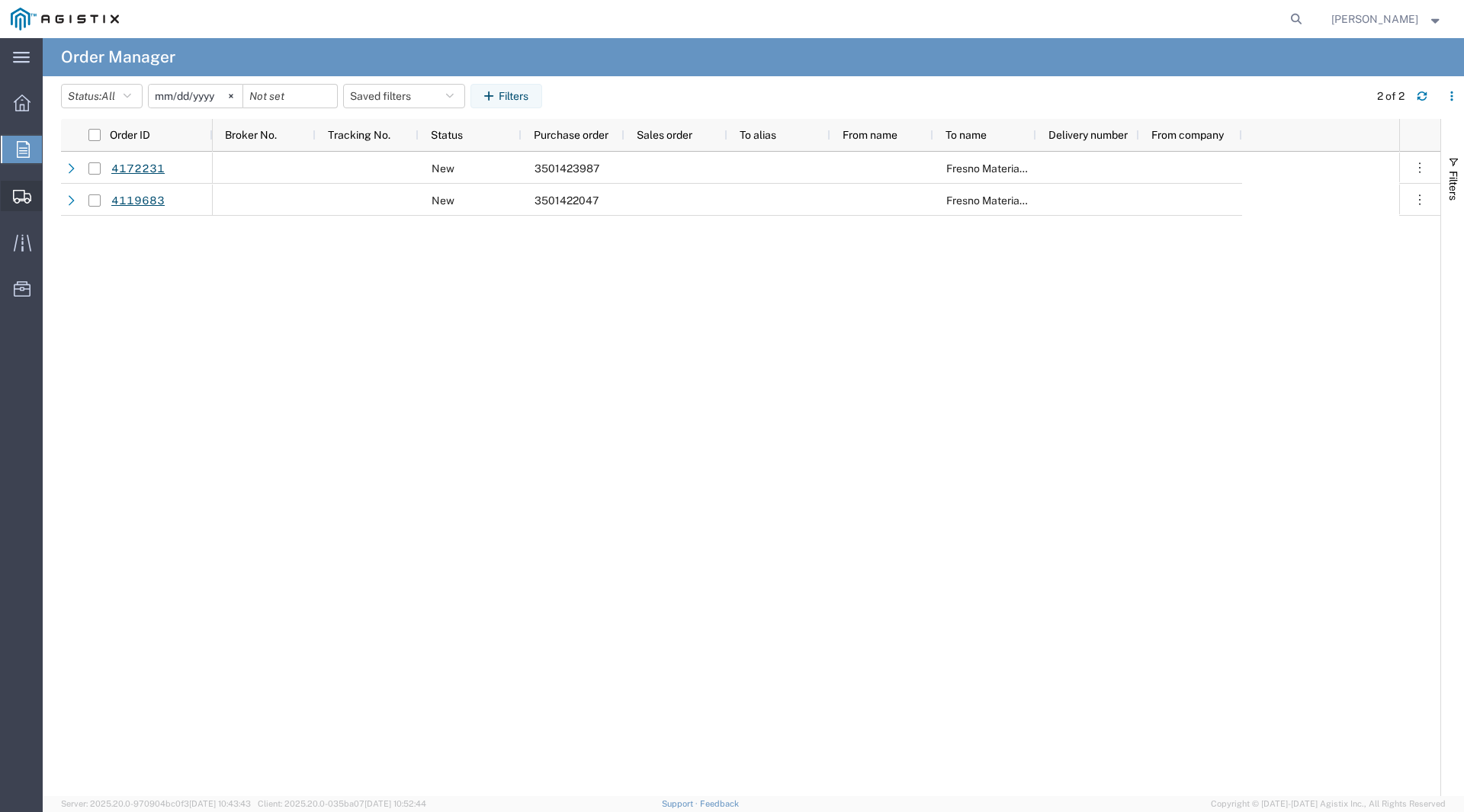
click at [19, 204] on div at bounding box center [22, 196] width 42 height 31
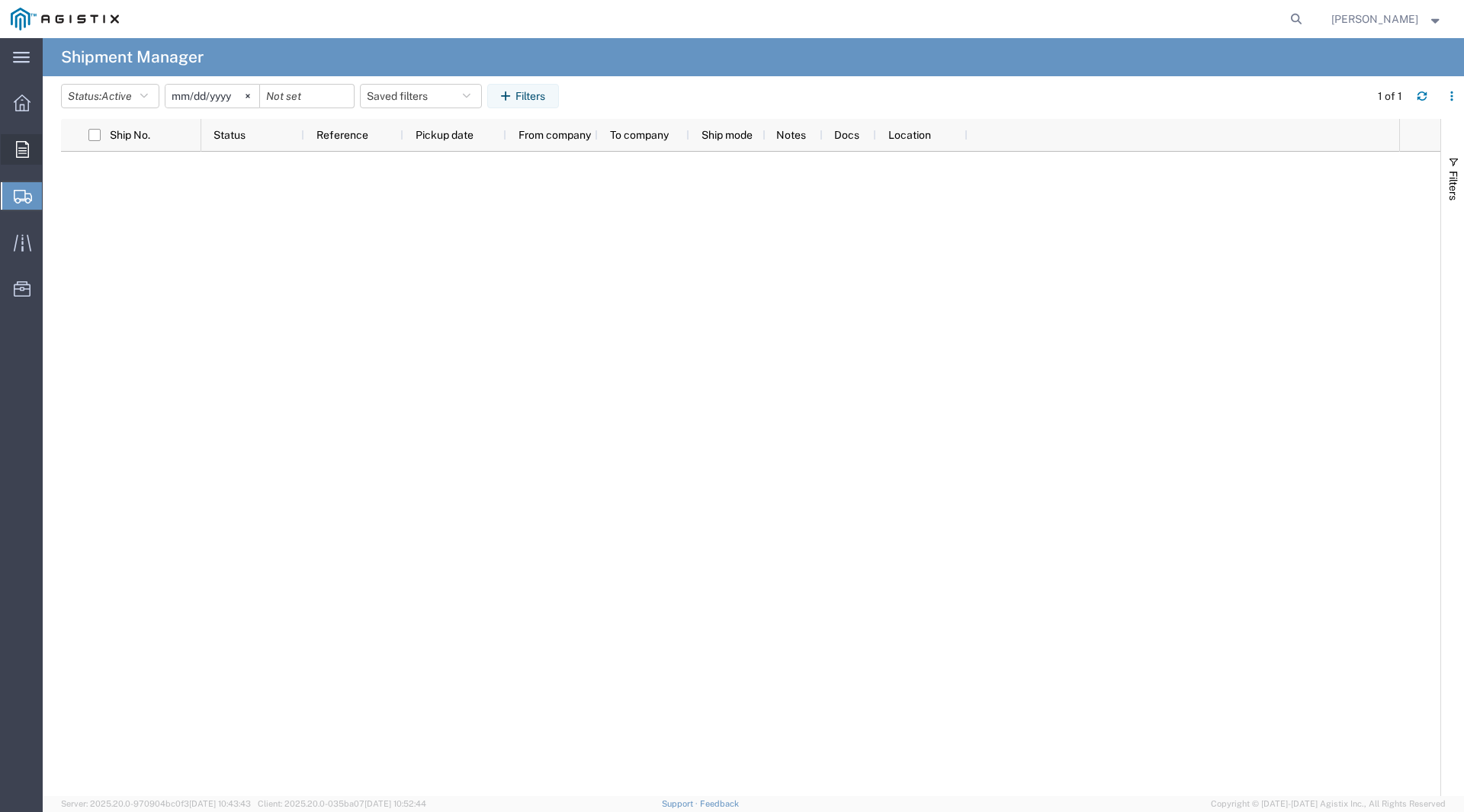
click at [8, 150] on div at bounding box center [22, 149] width 42 height 31
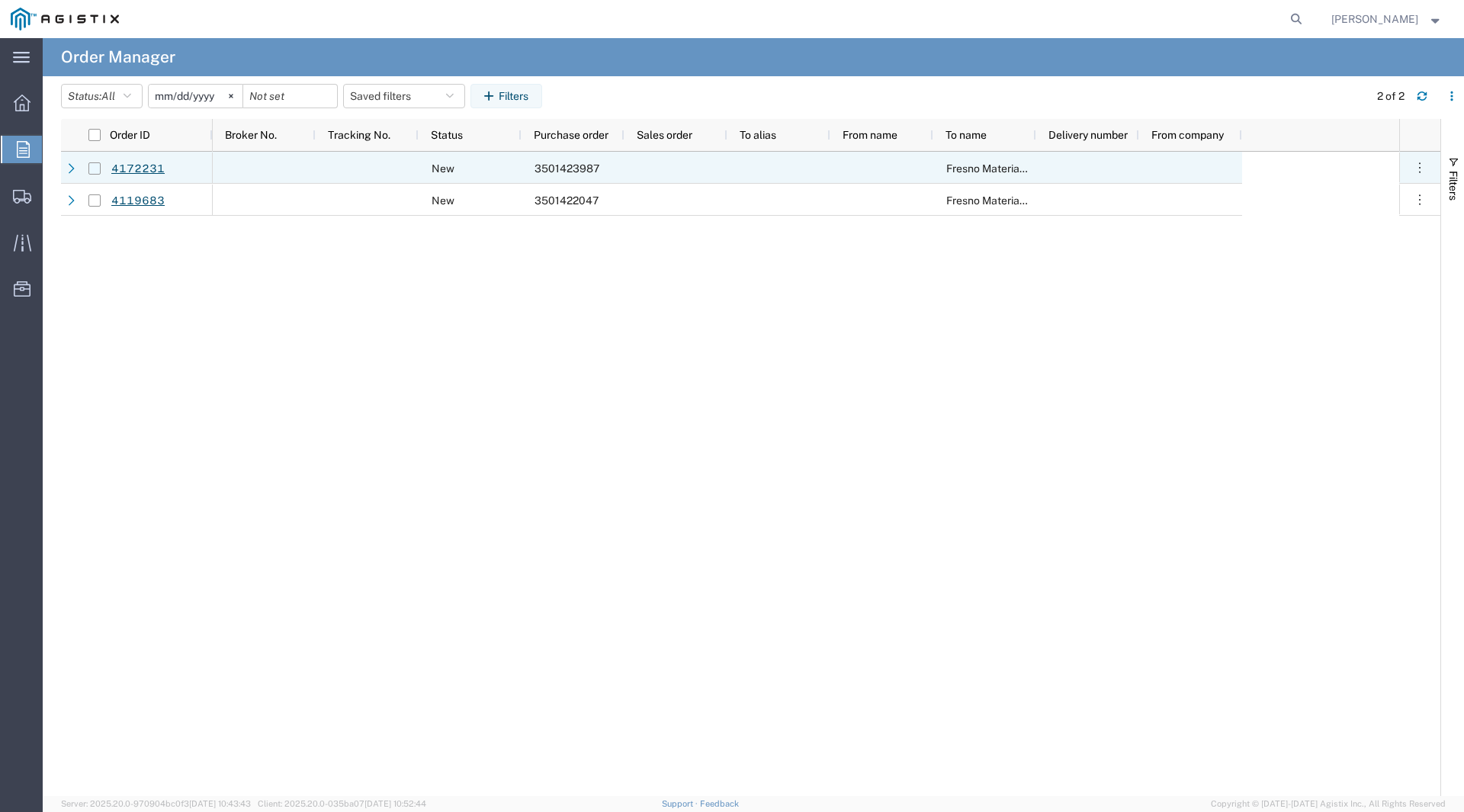
click at [93, 167] on input "Press Space to toggle row selection (unchecked)" at bounding box center [94, 169] width 12 height 12
checkbox input "true"
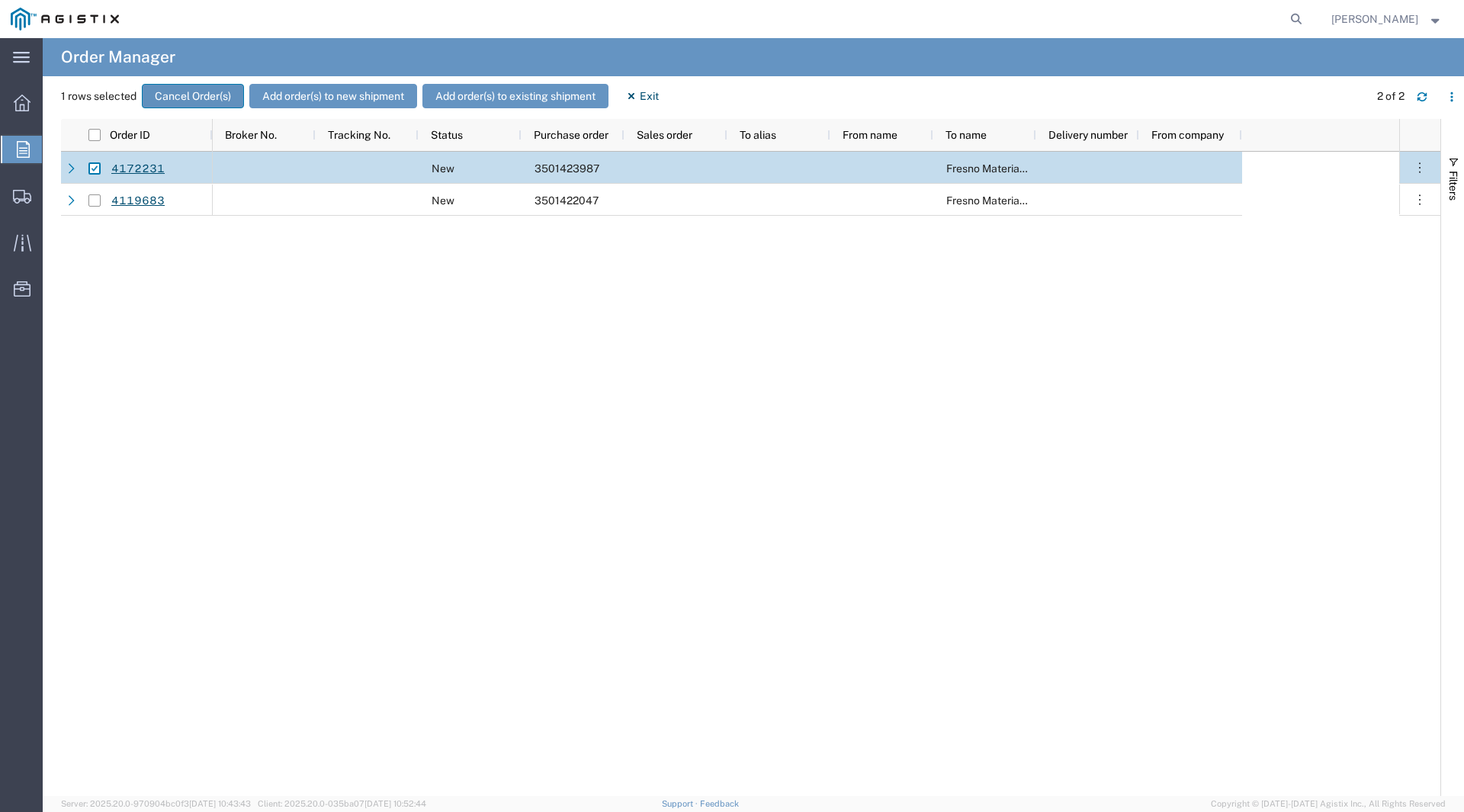
click at [183, 97] on button "Cancel Order(s)" at bounding box center [192, 96] width 103 height 25
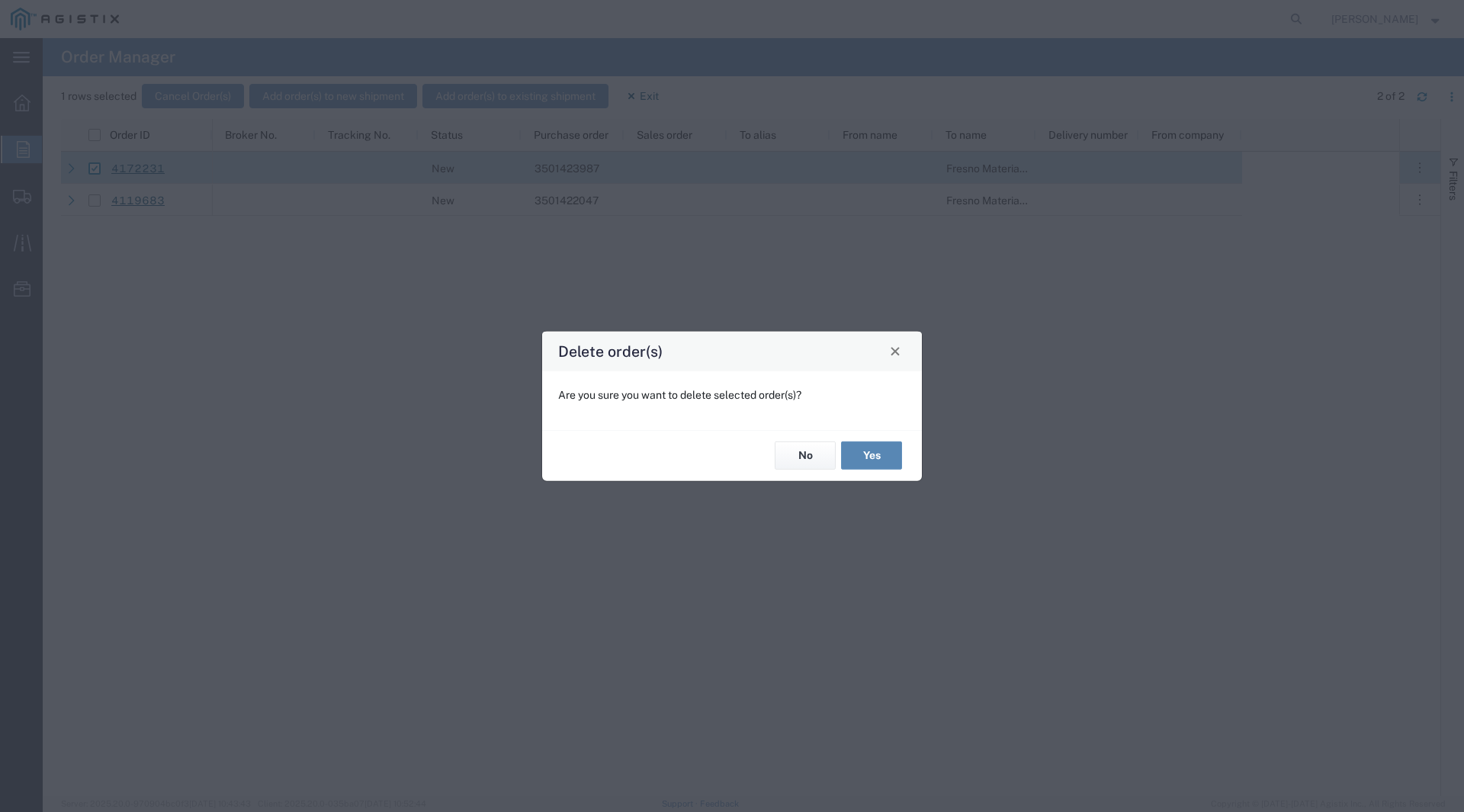
click at [857, 455] on button "Yes" at bounding box center [871, 455] width 61 height 28
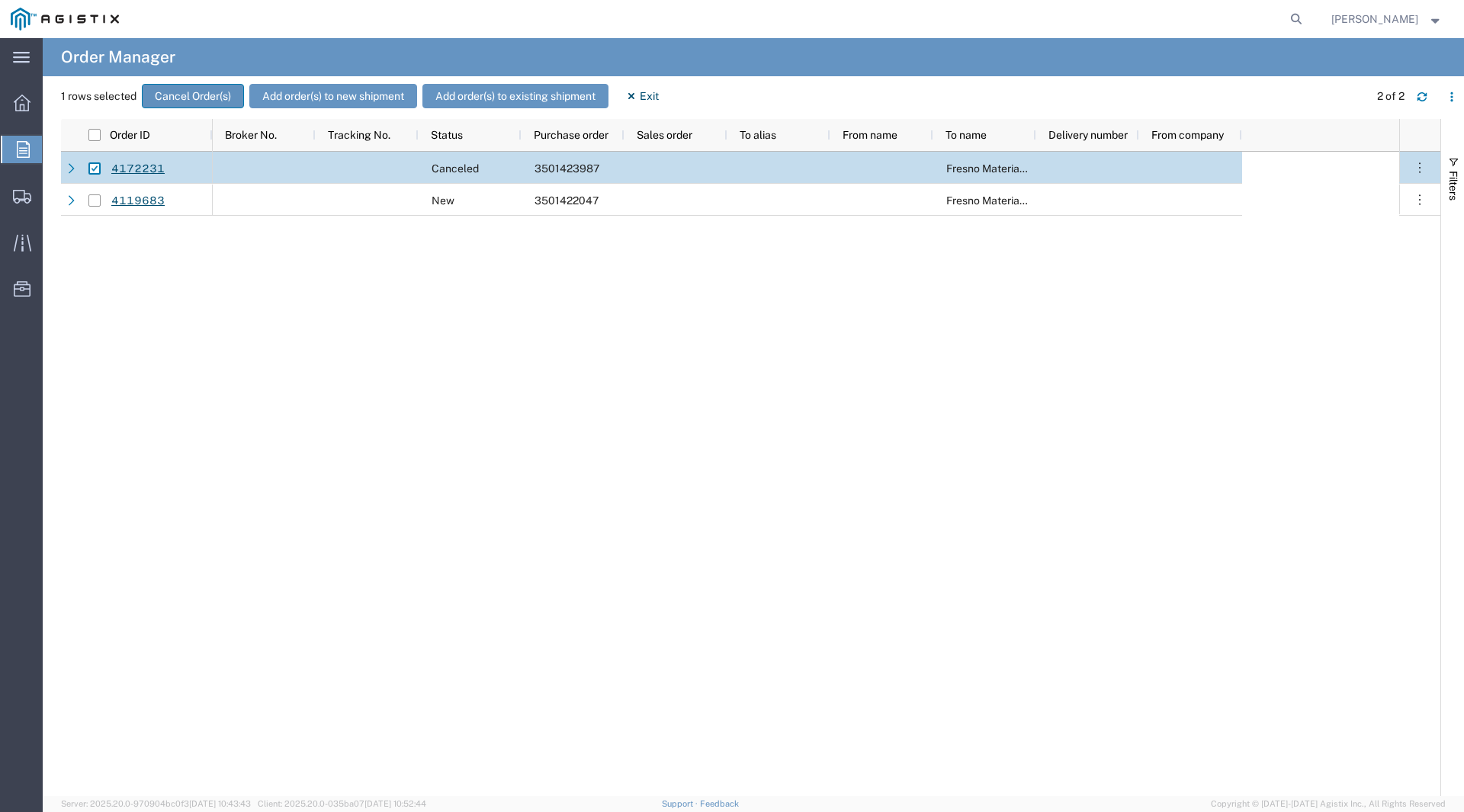
click at [167, 96] on button "Cancel Order(s)" at bounding box center [192, 96] width 103 height 25
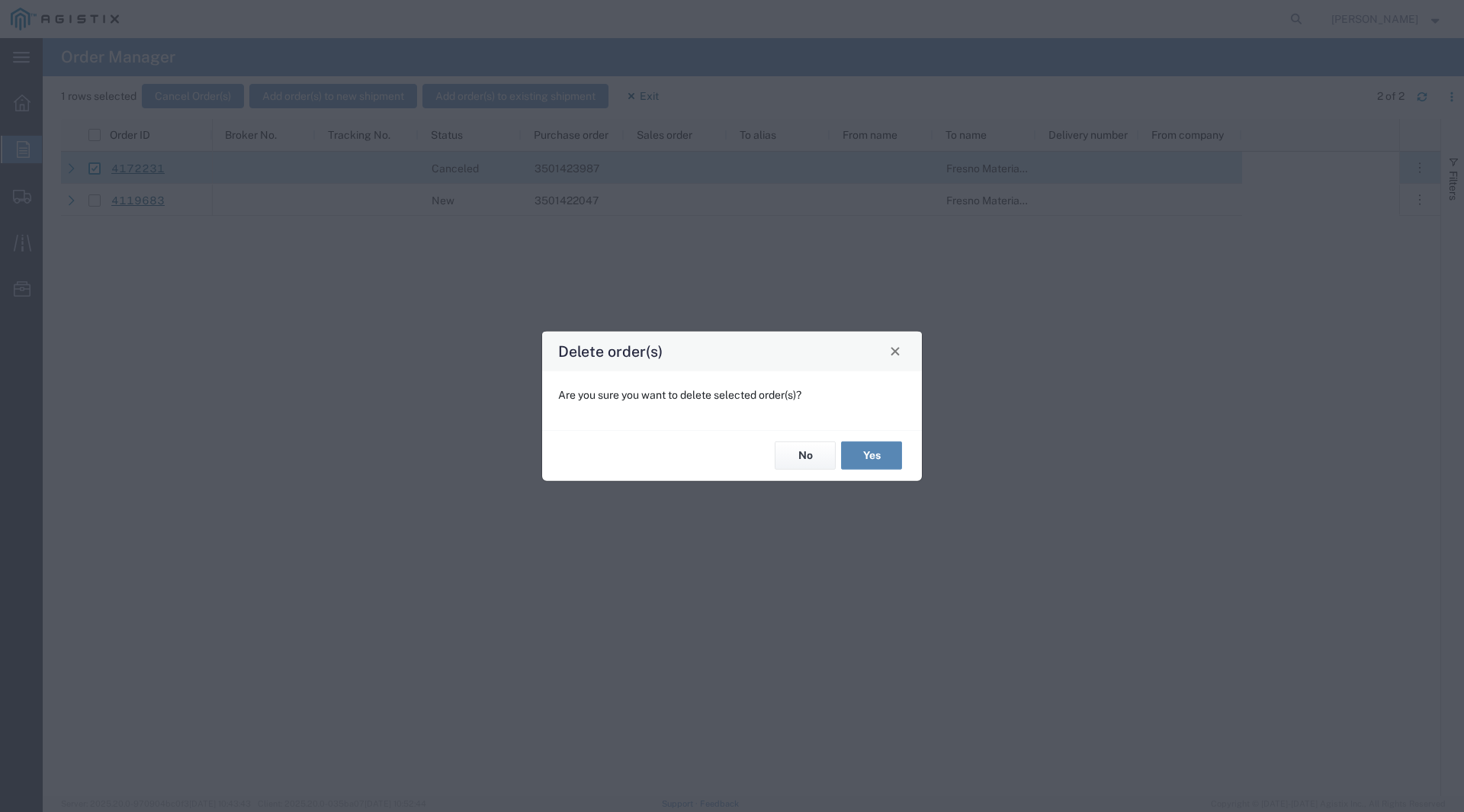
click at [866, 449] on button "Yes" at bounding box center [871, 455] width 61 height 28
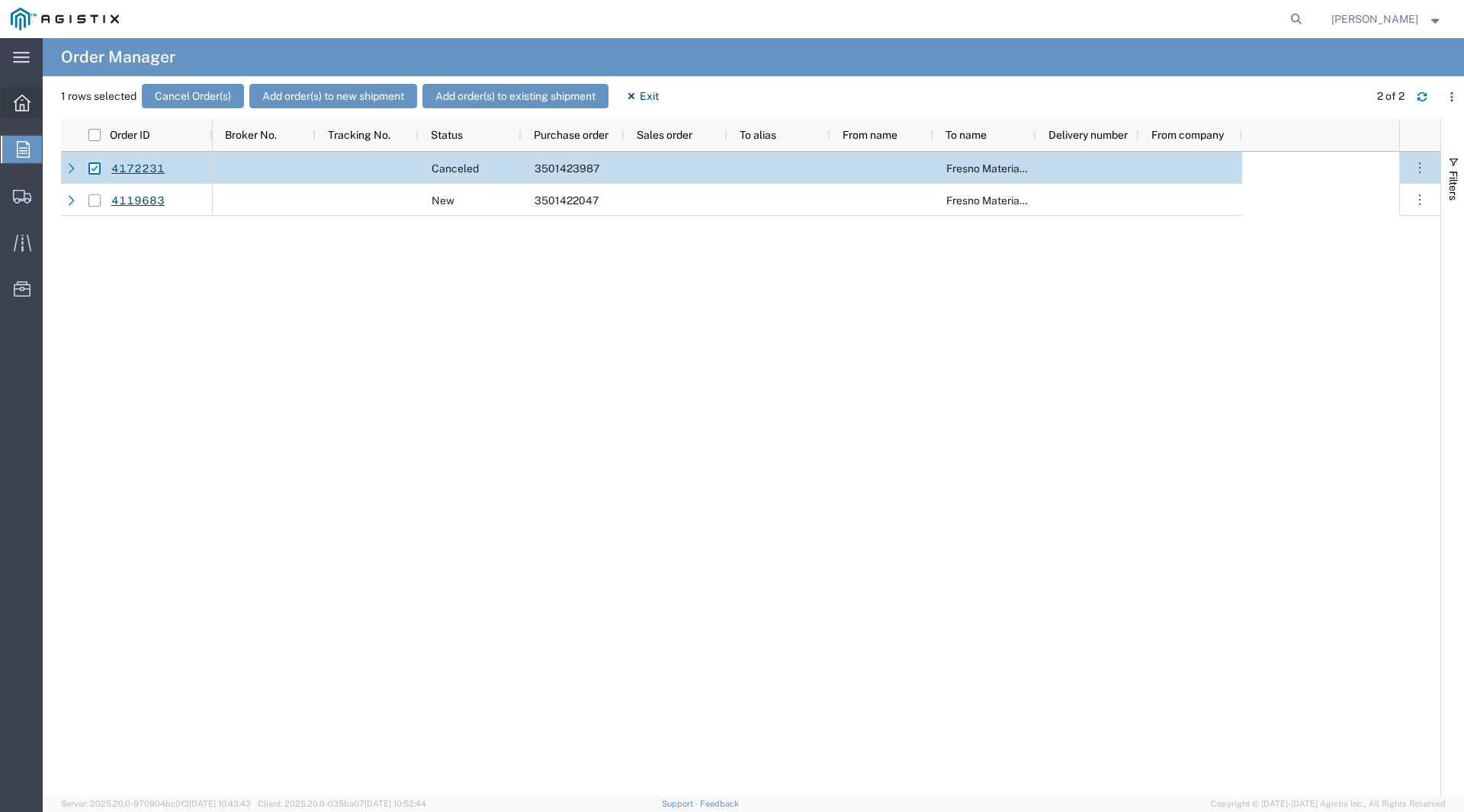
click at [25, 92] on div at bounding box center [22, 103] width 42 height 31
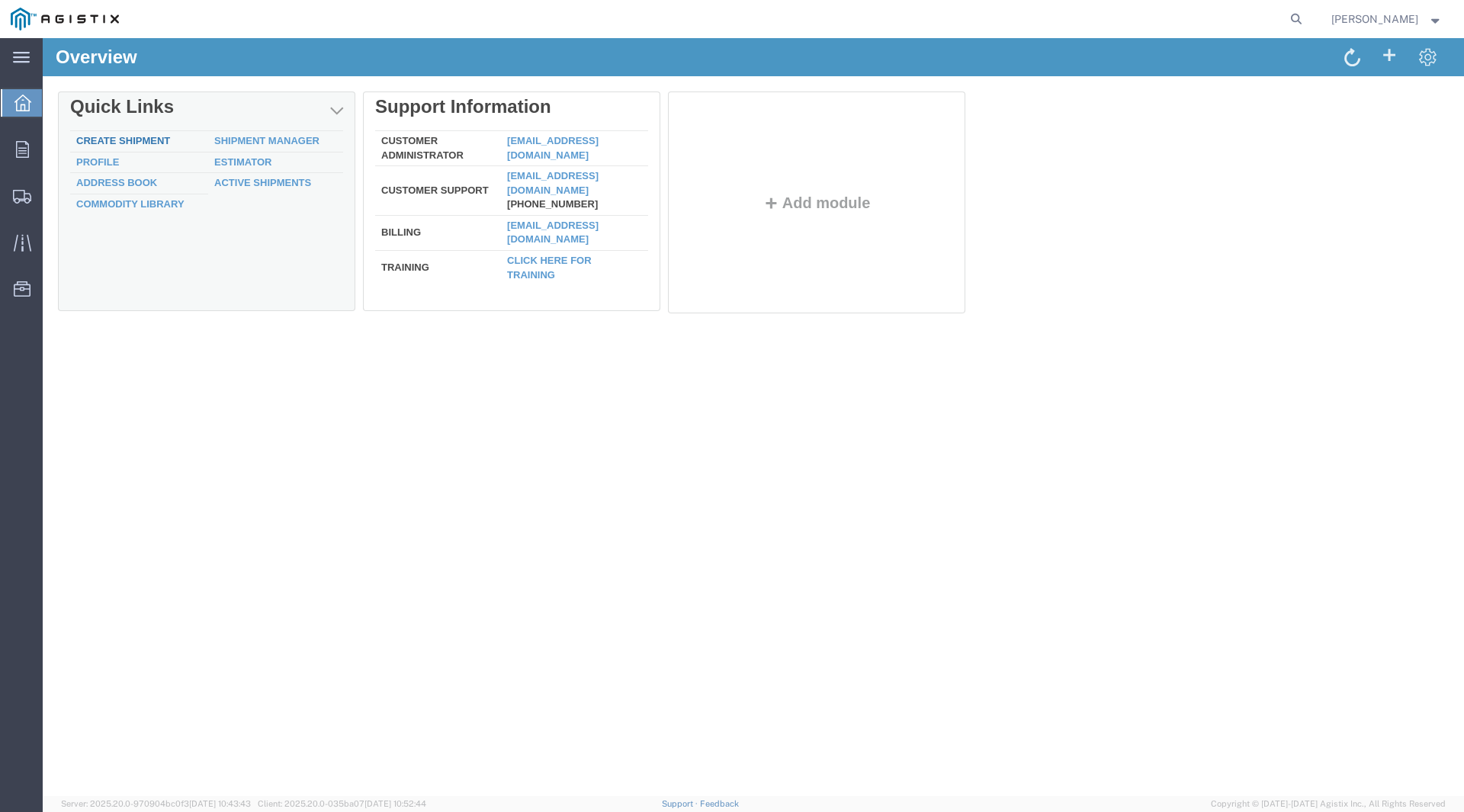
click at [107, 141] on link "Create Shipment" at bounding box center [123, 140] width 94 height 11
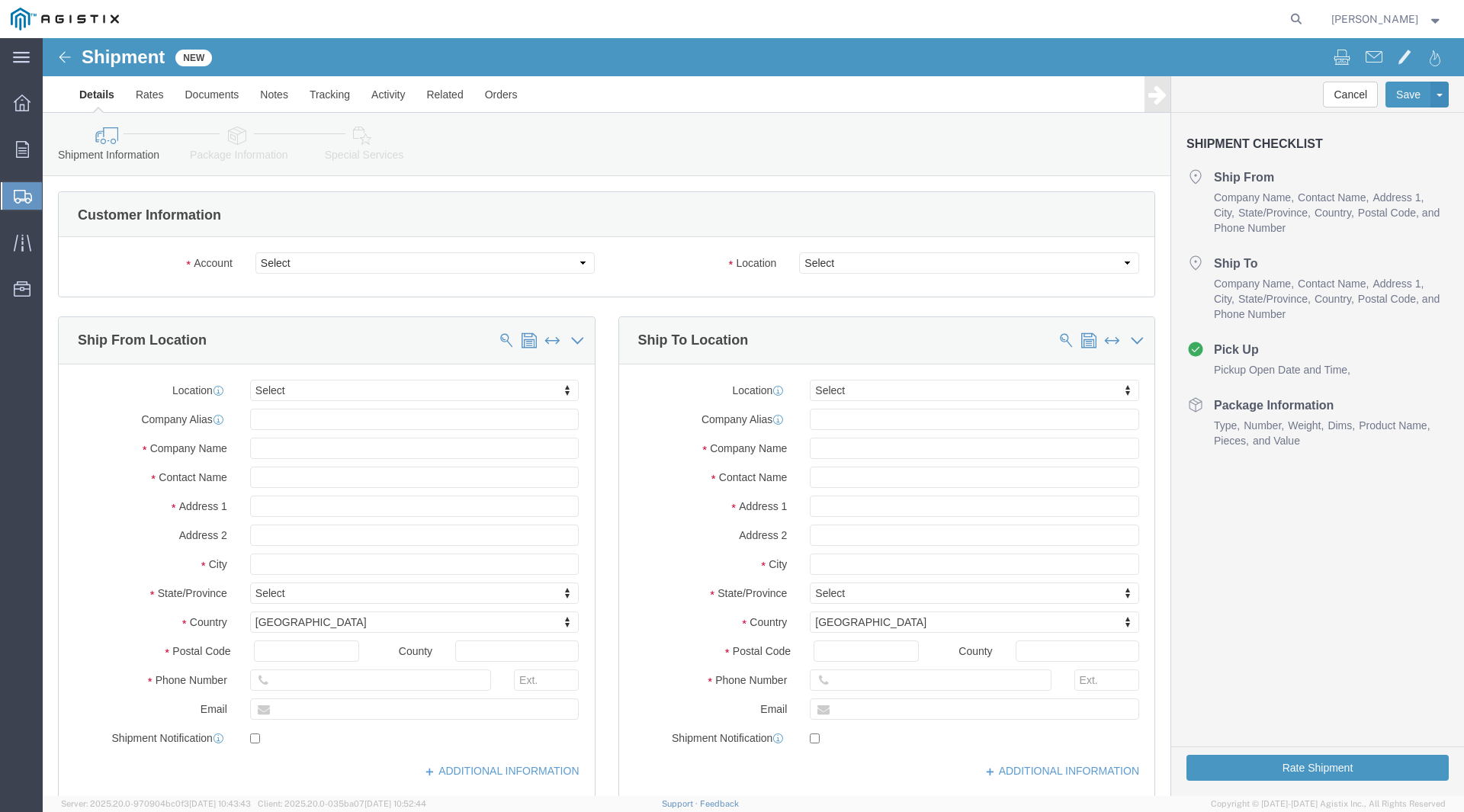
select select
click at [1424, 18] on span "Troy Milliorn" at bounding box center [1386, 19] width 111 height 17
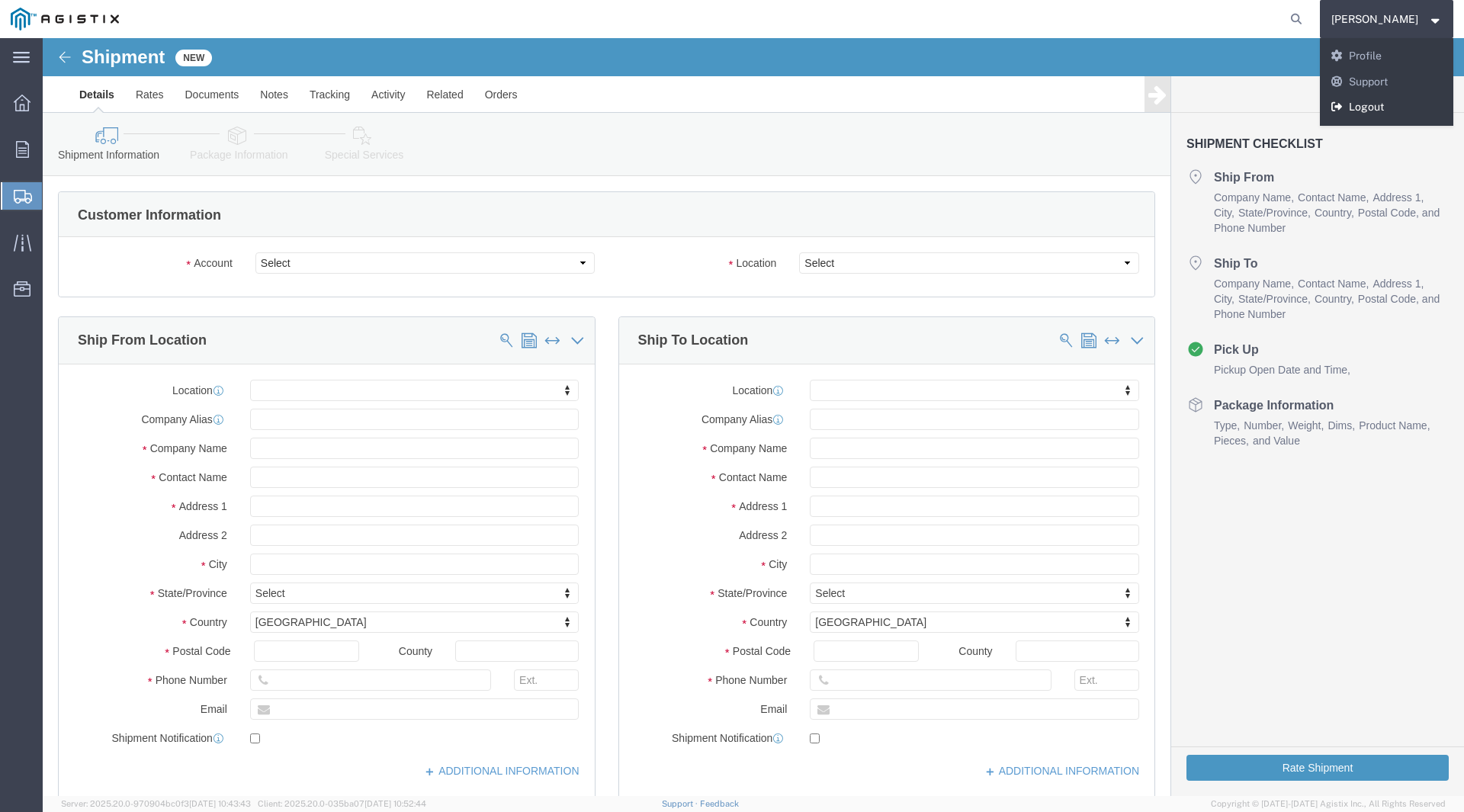
click at [1396, 114] on link "Logout" at bounding box center [1387, 108] width 134 height 26
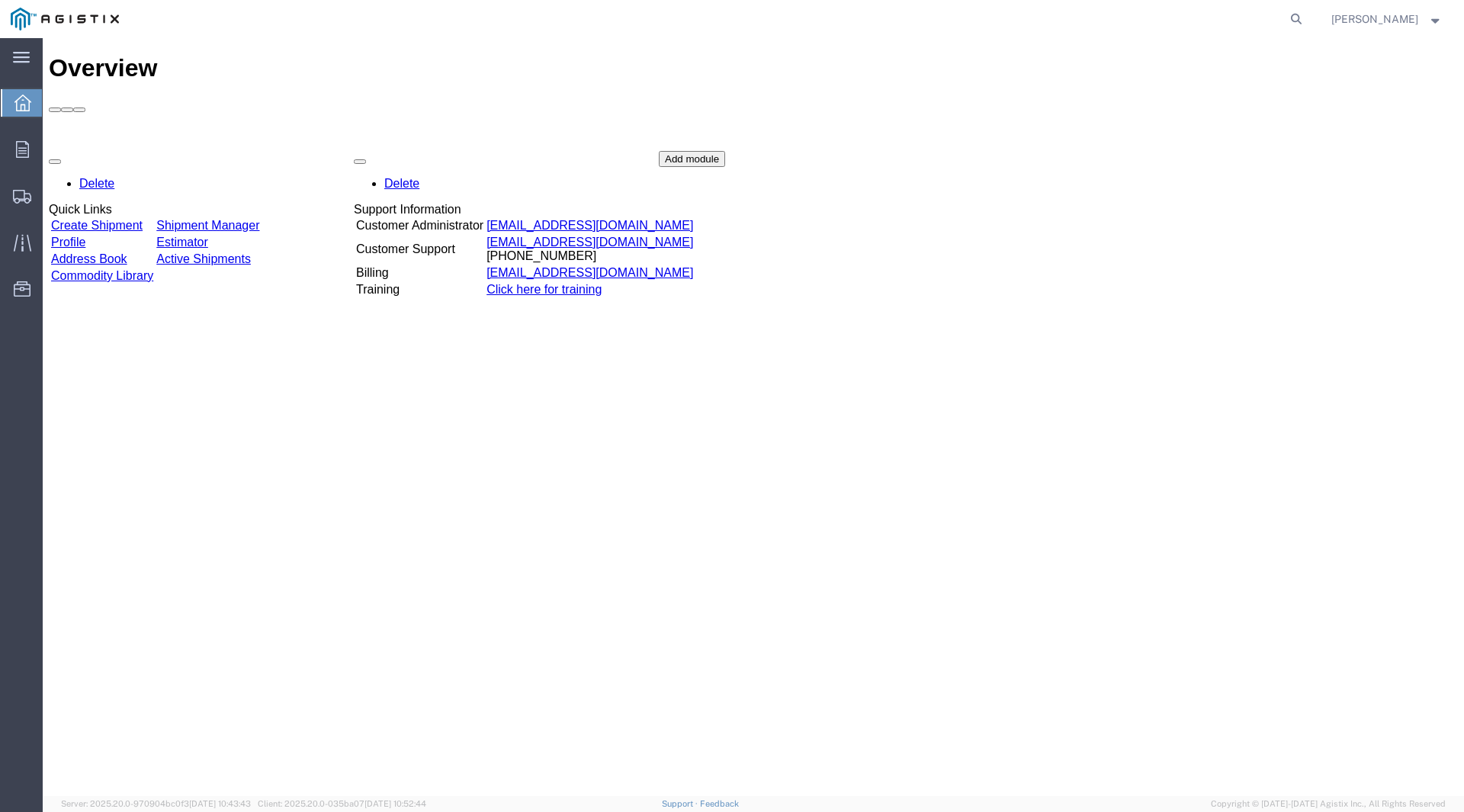
click at [103, 219] on link "Create Shipment" at bounding box center [97, 225] width 92 height 13
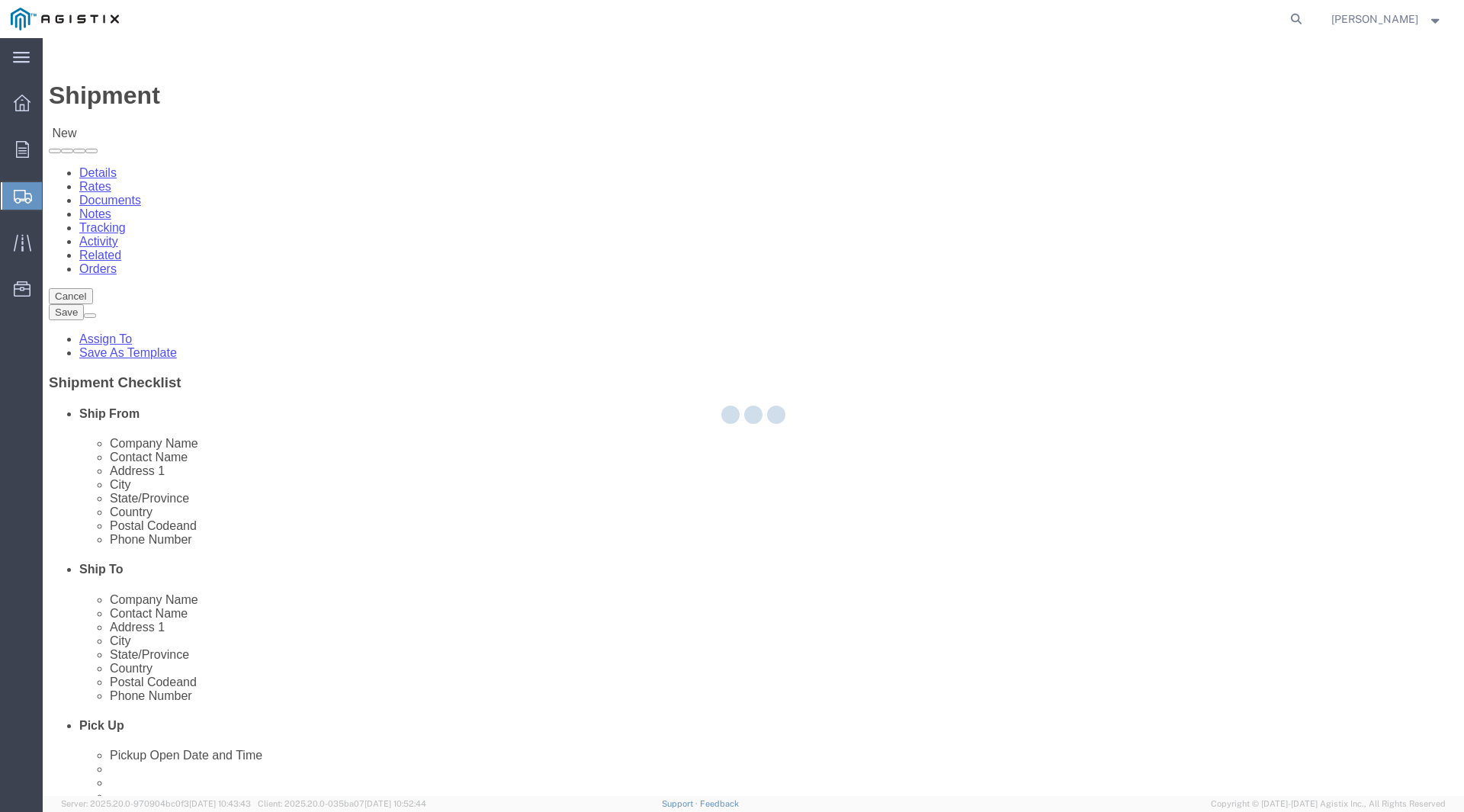
select select
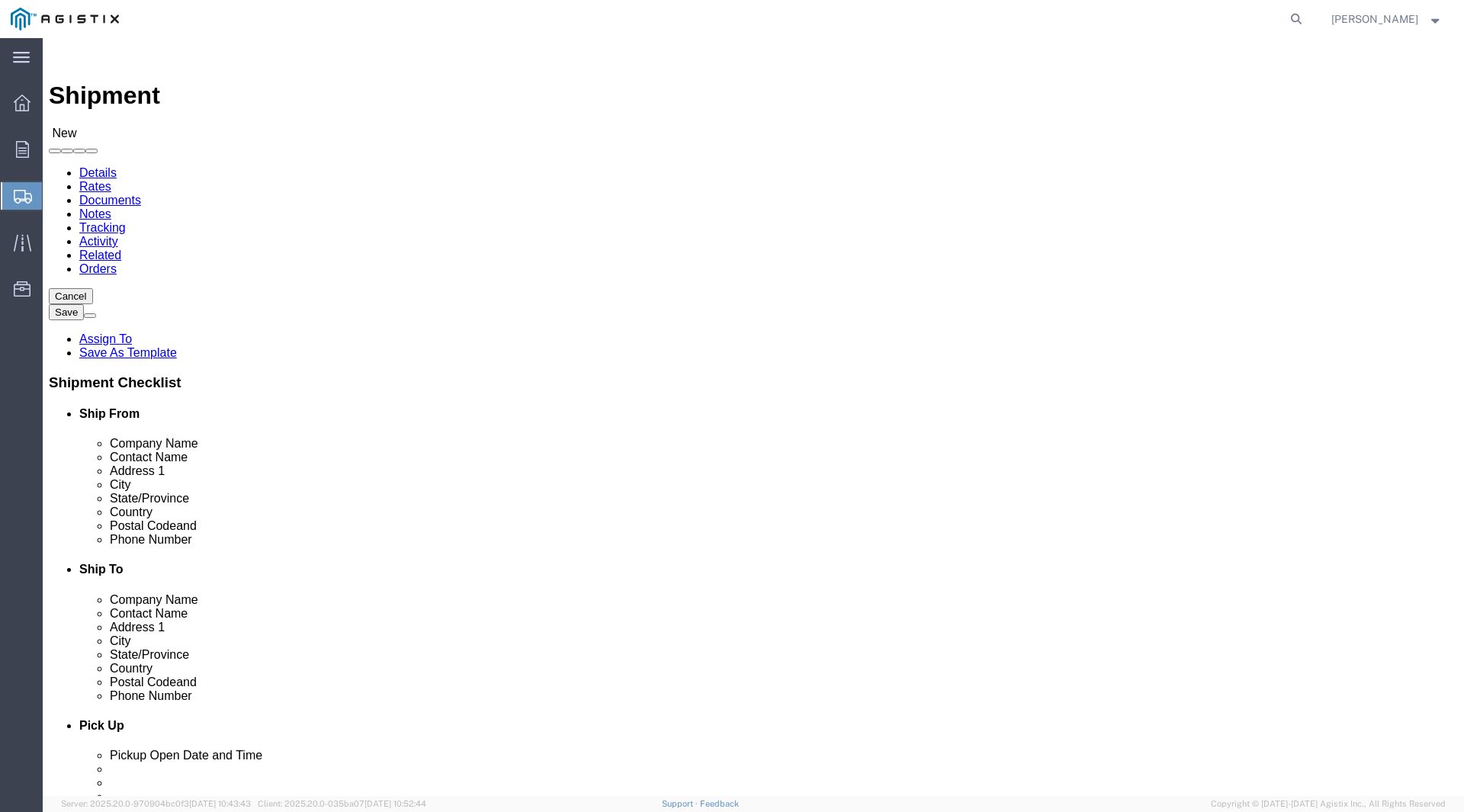
drag, startPoint x: 337, startPoint y: 263, endPoint x: 294, endPoint y: 225, distance: 57.4
click select "Select Grating Pacific Inc PG&E"
select select "9596"
click select "Select Grating Pacific Inc PG&E"
select select "PURCHORD"
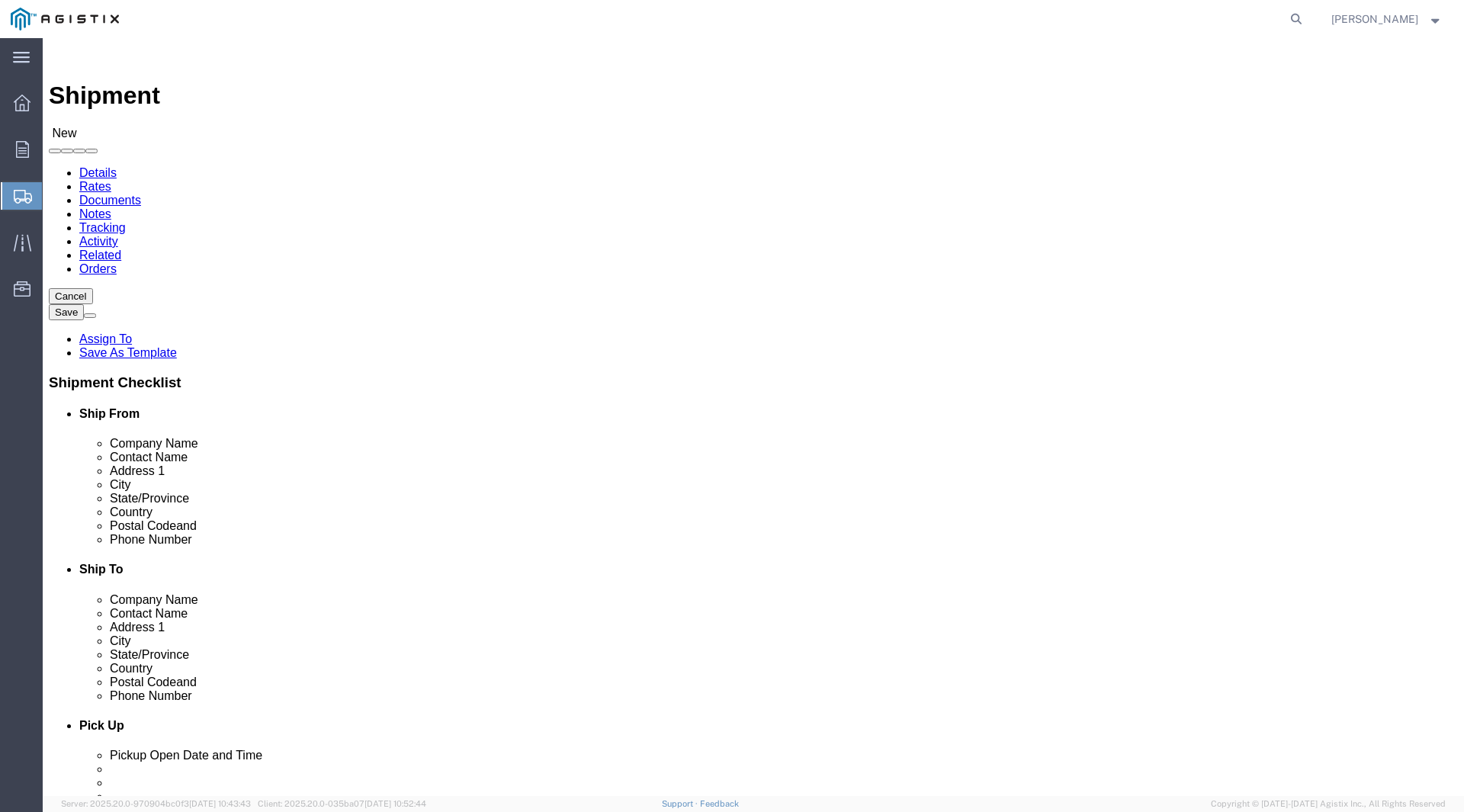
select select
click select "Select All Others Fremont DC Fresno DC Wheatland DC"
select select "19745"
click select "Select All Others Fremont DC Fresno DC Wheatland DC"
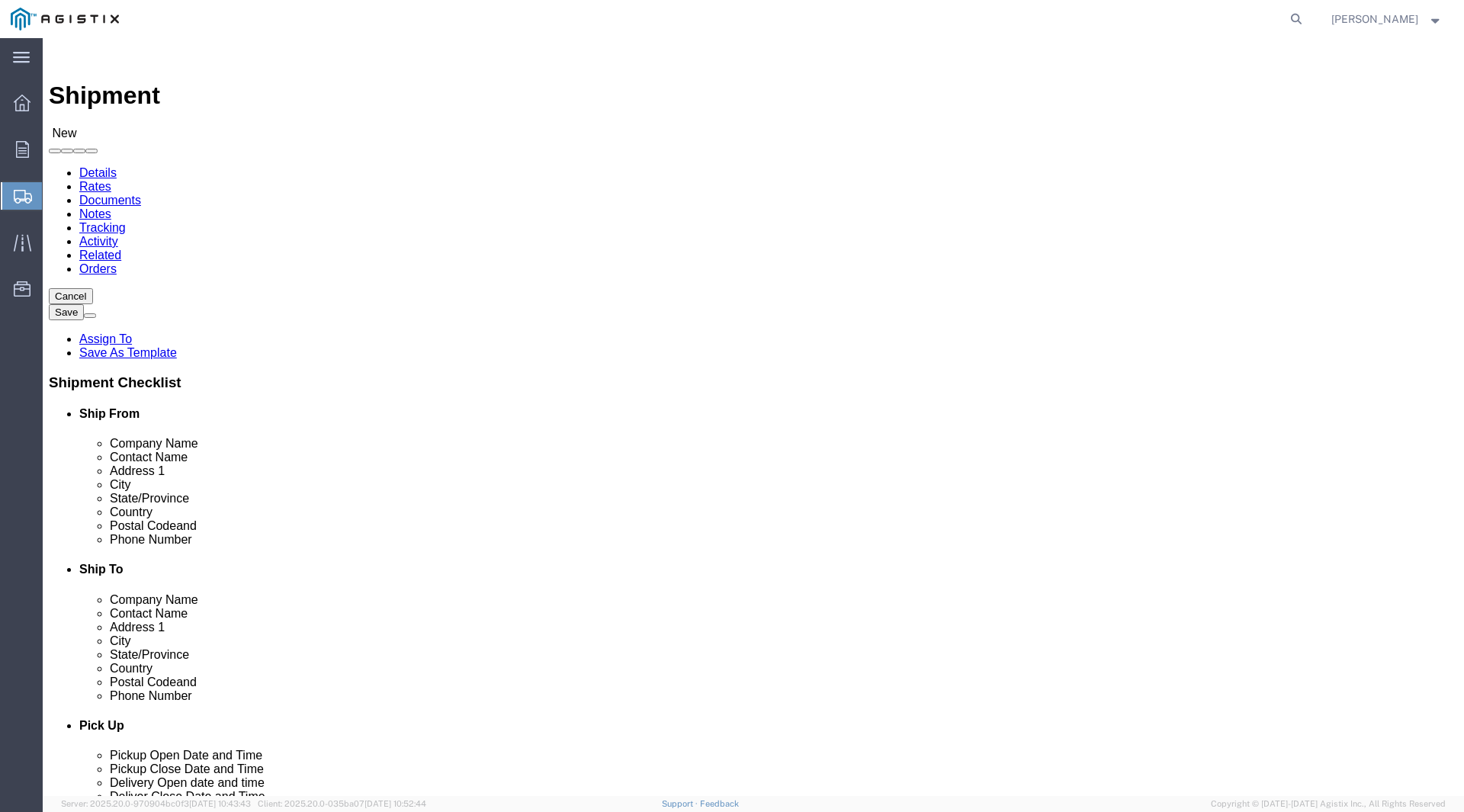
click input "text"
type input "g"
type input "GRATING PACIFIC INC"
type input "RICHARD ORTIZ"
type input "3651 SAUSALITO ST"
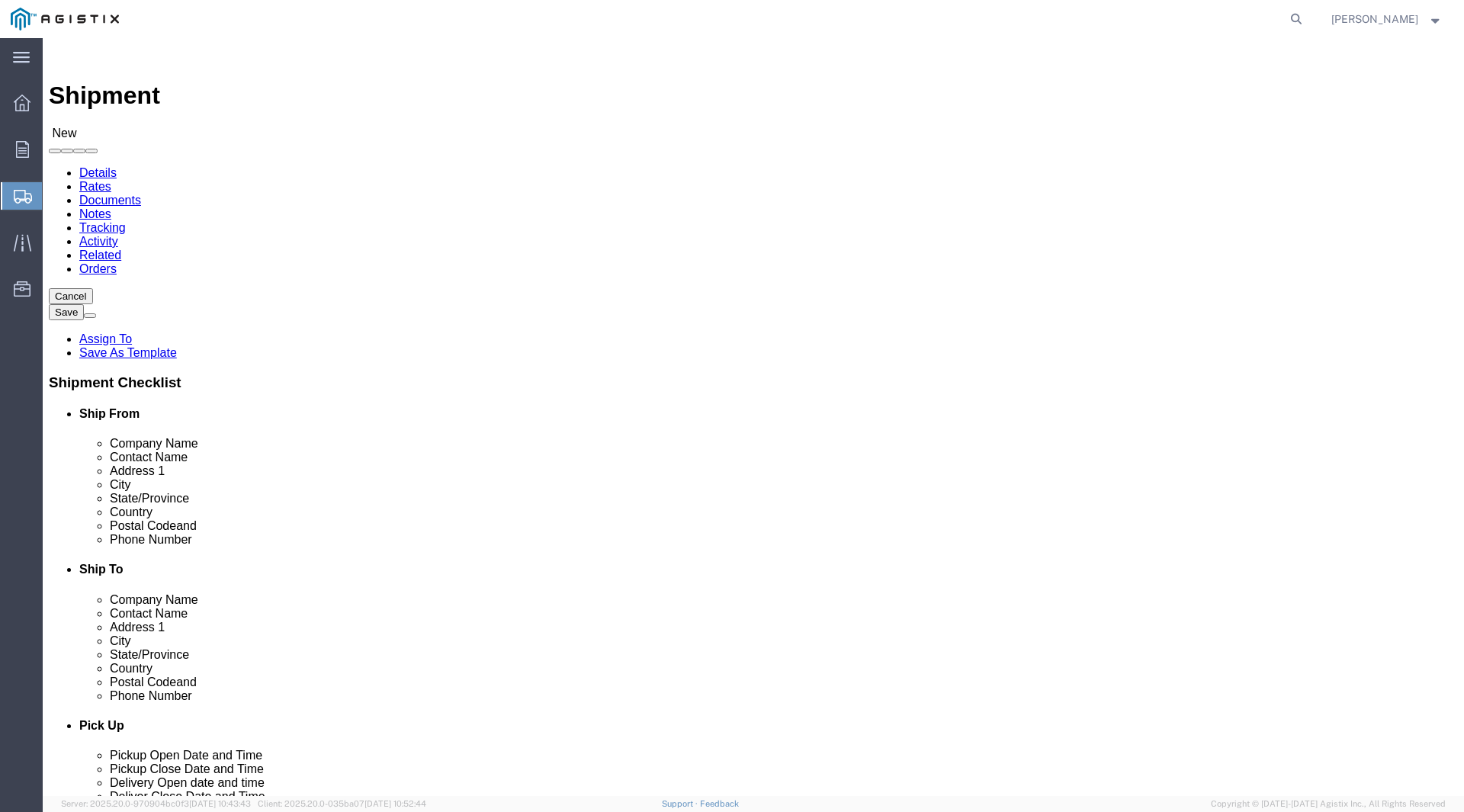
select select
type input "LOS ALAMITOS"
select select
type input "C"
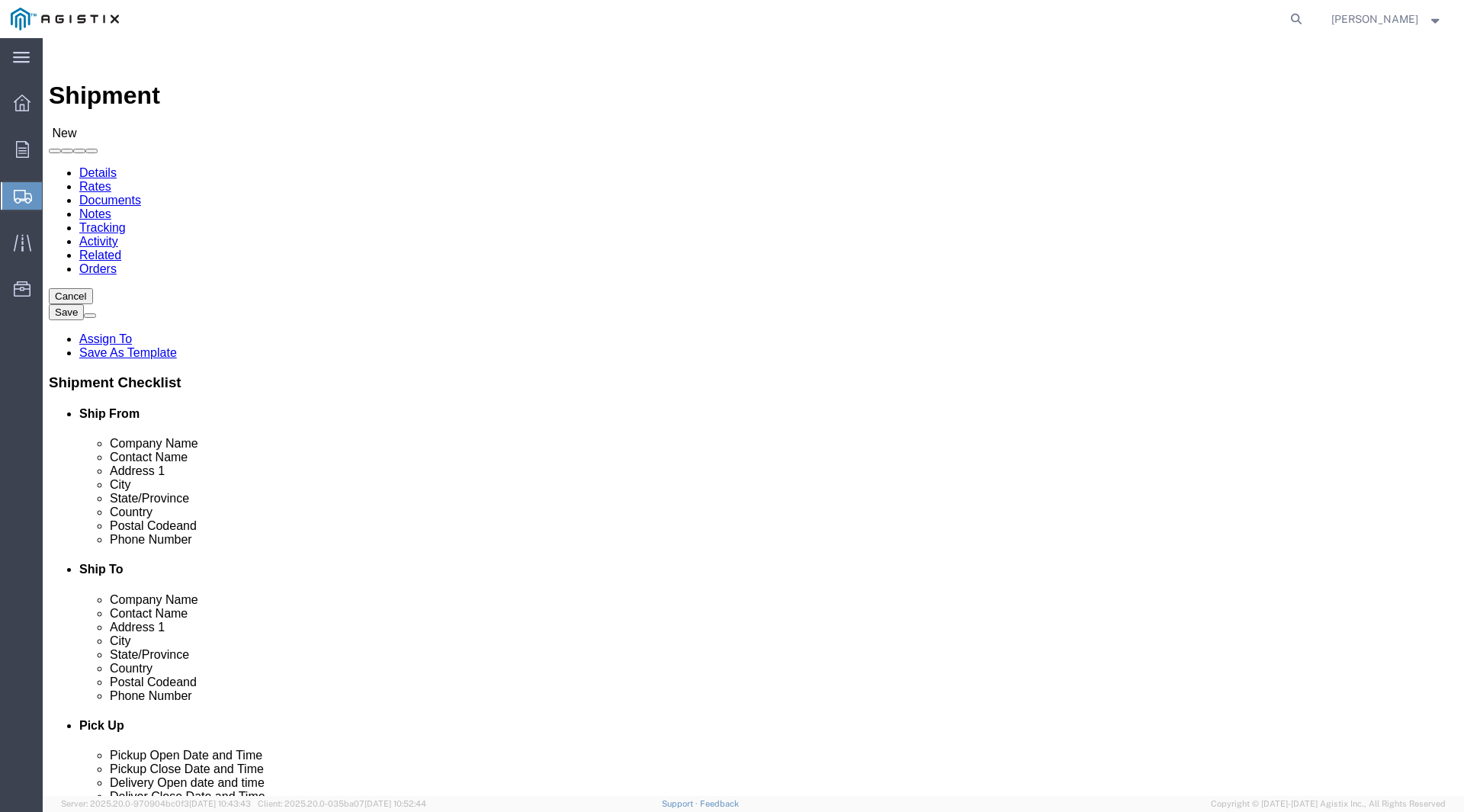
type input "CA"
select select
select select "CA"
type input "90720"
select select
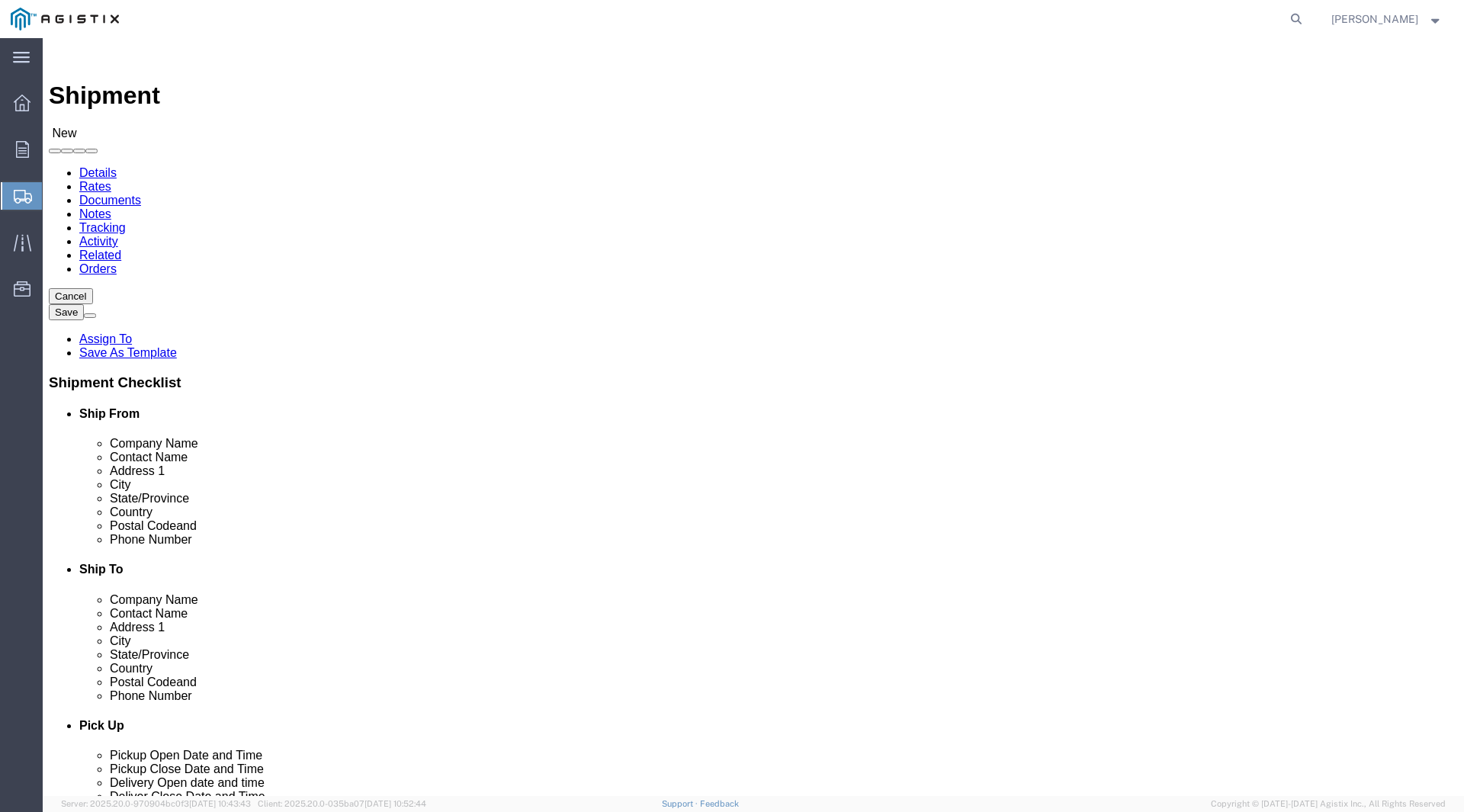
type input "562-598-4314"
click input "text"
type input "RORTIZ@GRATINGPACIFIC.COM"
click label
click input "checkbox"
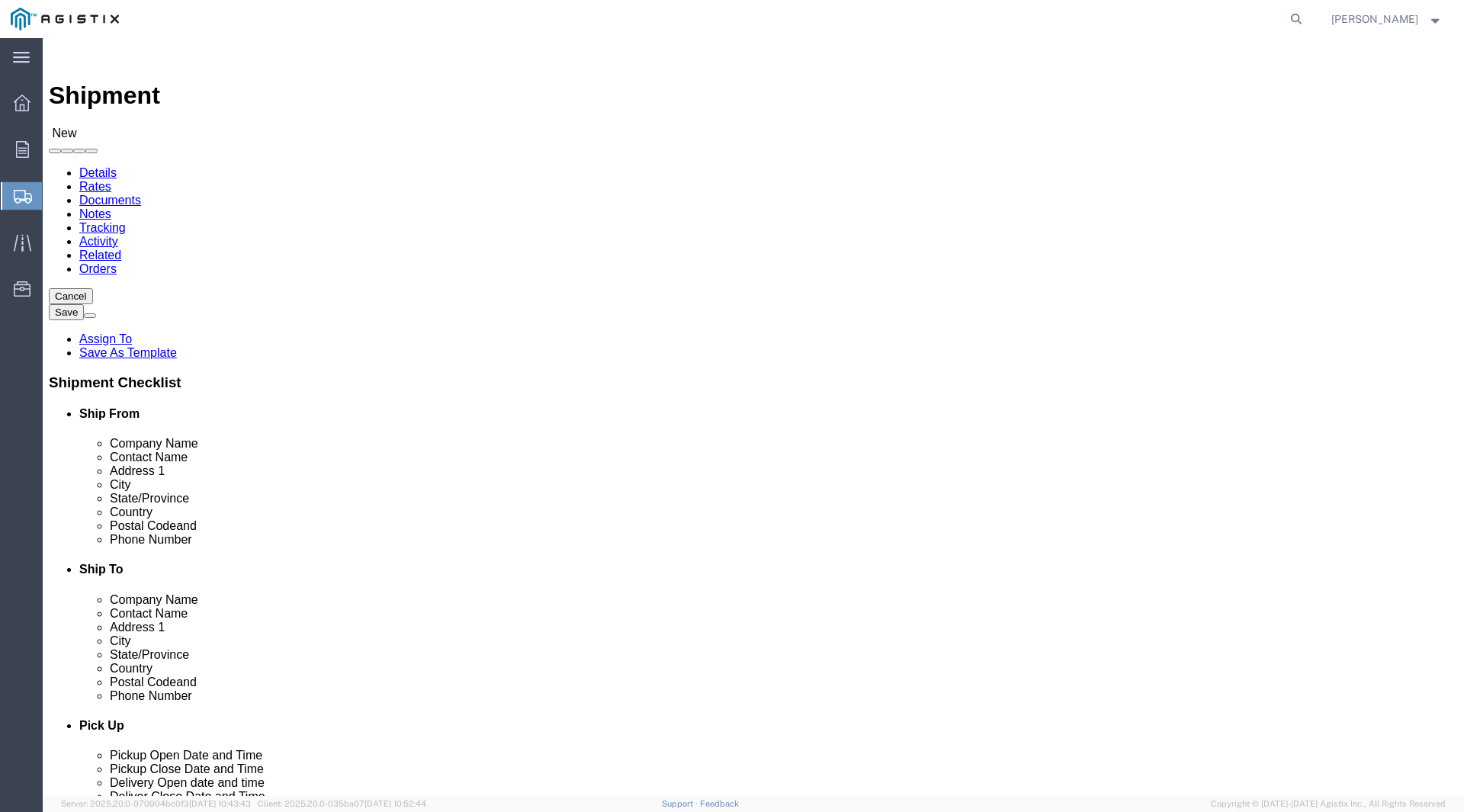
click label
click input "checkbox"
checkbox input "true"
click input "text"
type input "PACIFIC GAS & ELECTRIC"
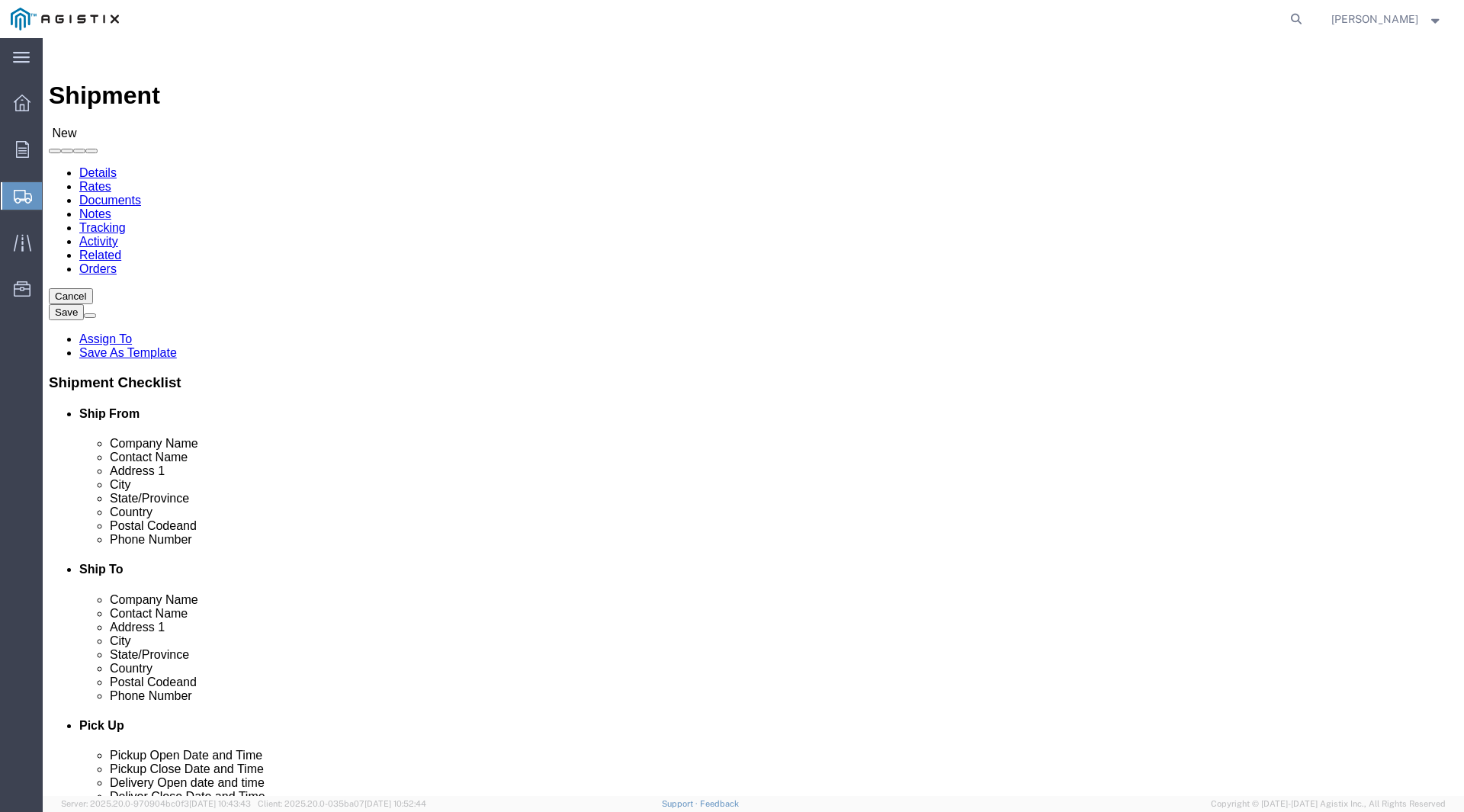
type input "2221 S ORANGE AVE"
select select
type input "FRESNO"
select select
type input "C"
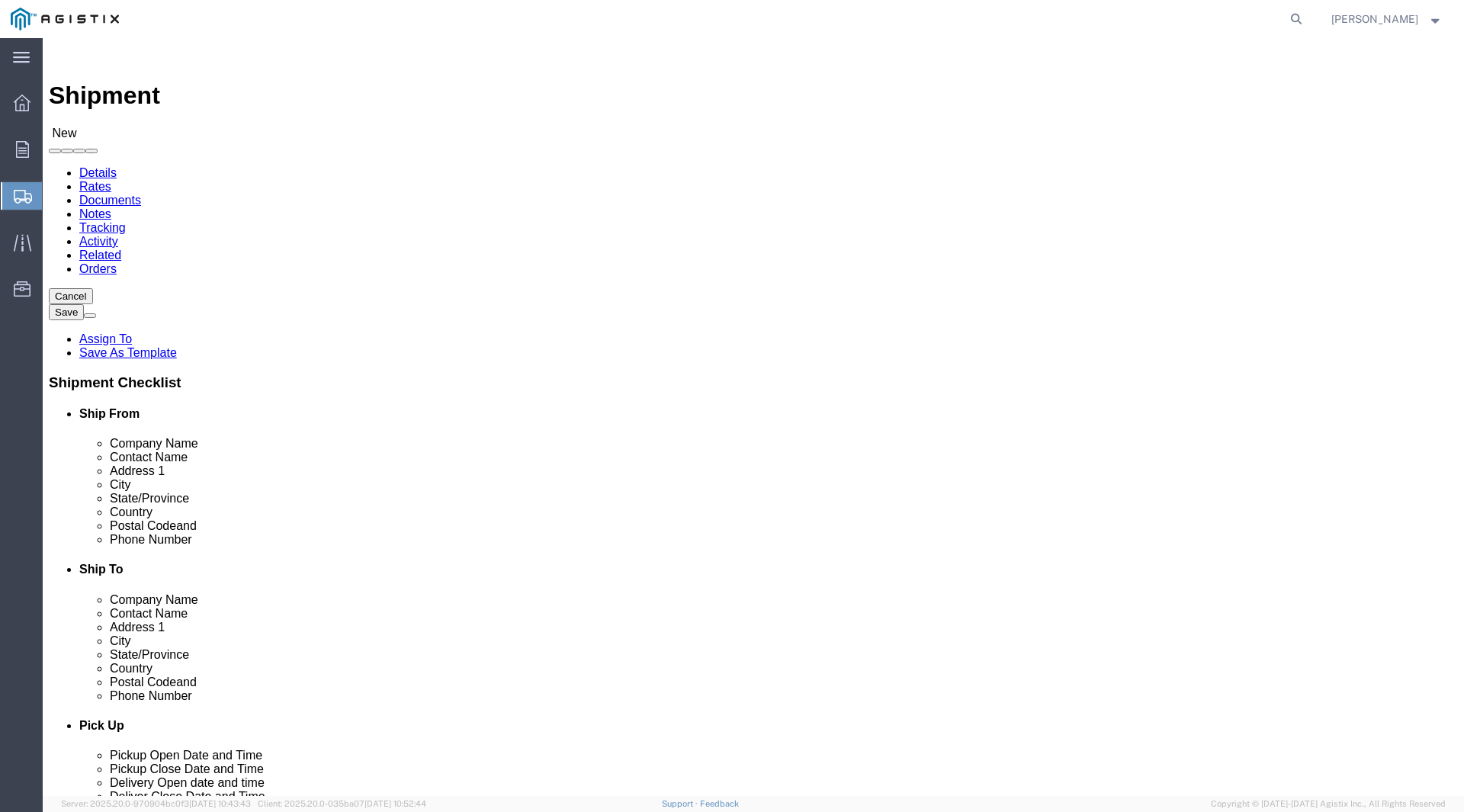
type input "C"
select select
select select "CA"
click input "Postal Code"
type input "93725"
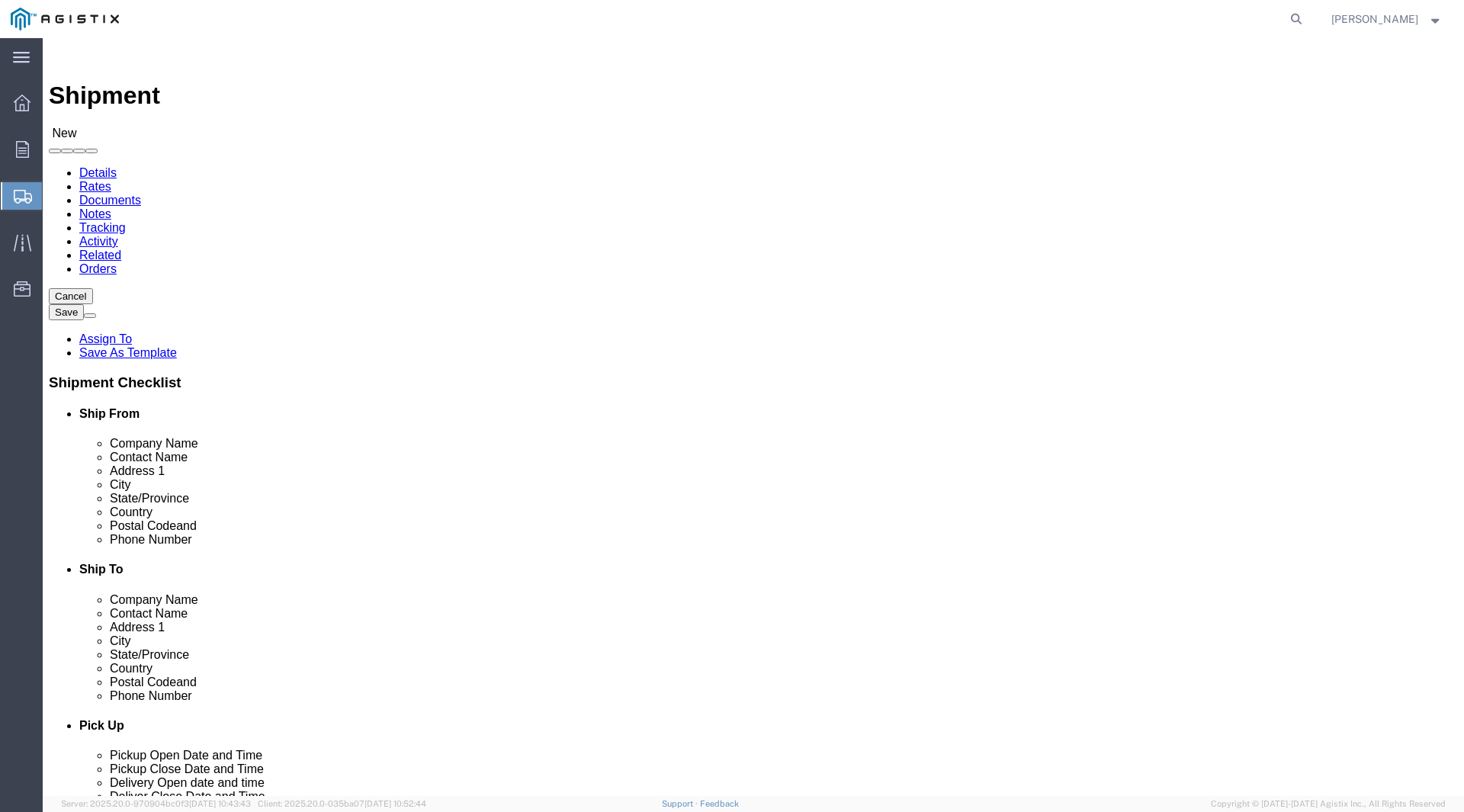
select select
type input "559-263-7163"
click input "text"
type input "RECEIVING"
click label "Contact Name"
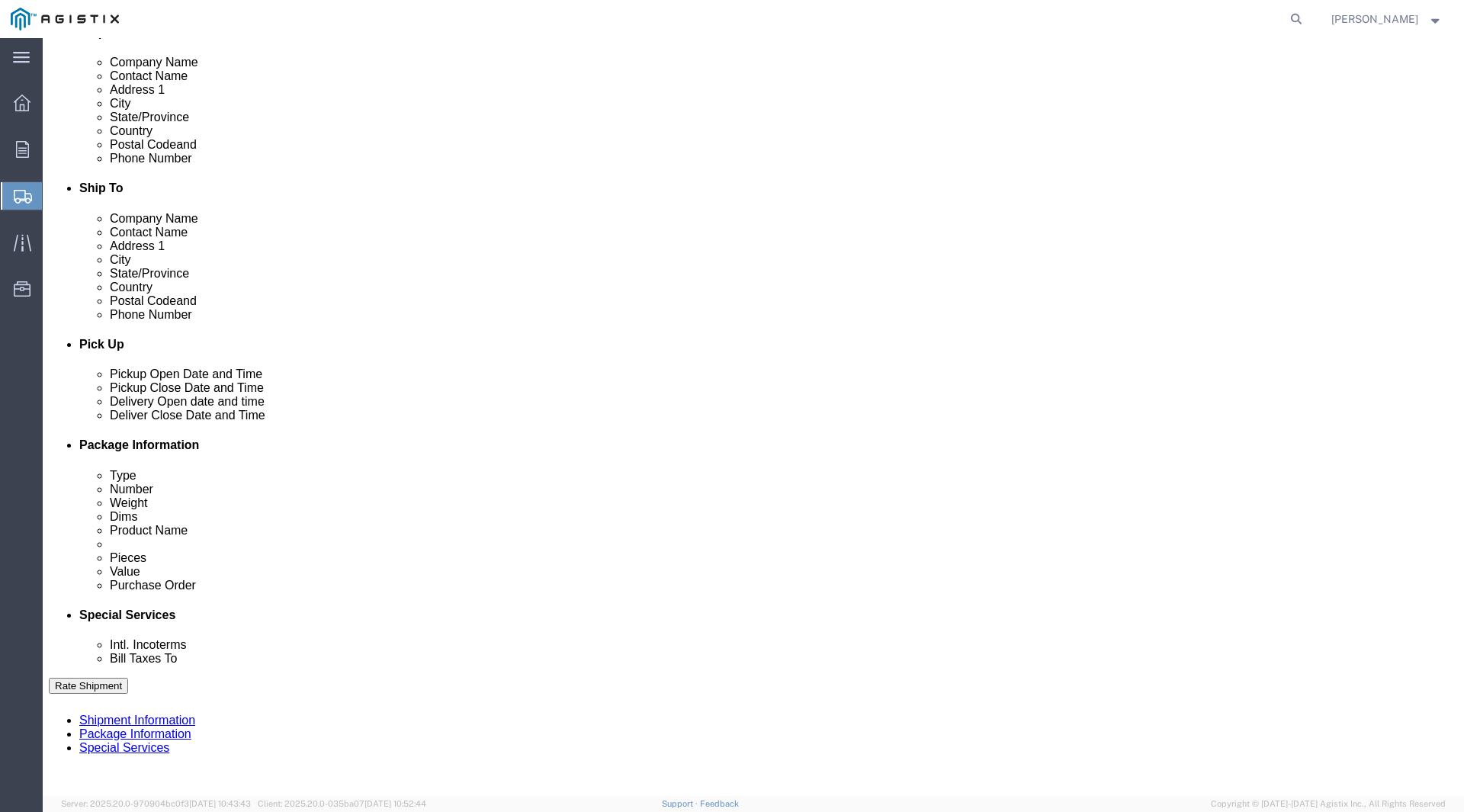
click div "Oct 03 2025 3:00 PM"
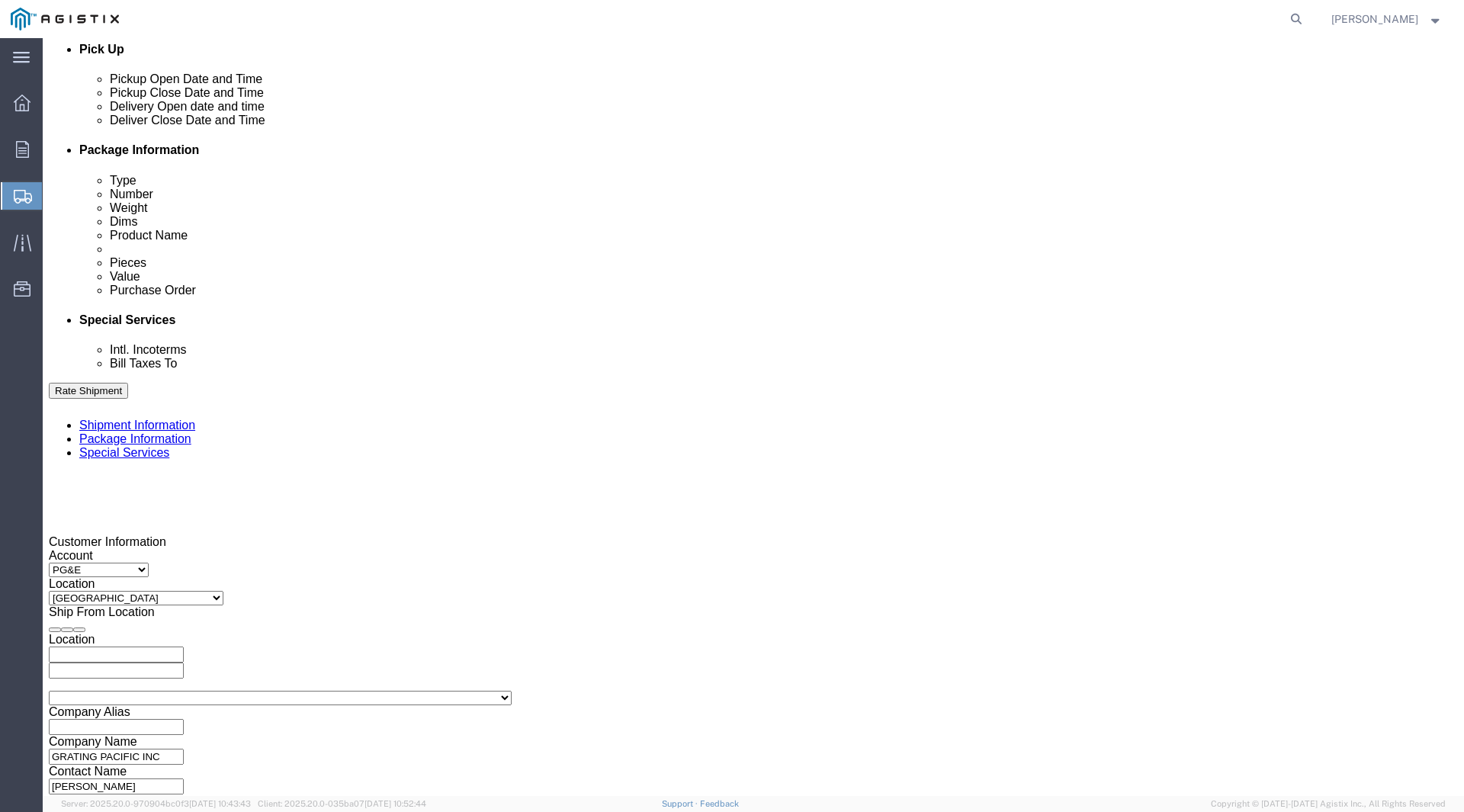
click input "3:00 PM"
click input "8:00 PM"
type input "8:00 AM"
click button "Apply"
click div "Oct 08 2025 9:00 AM"
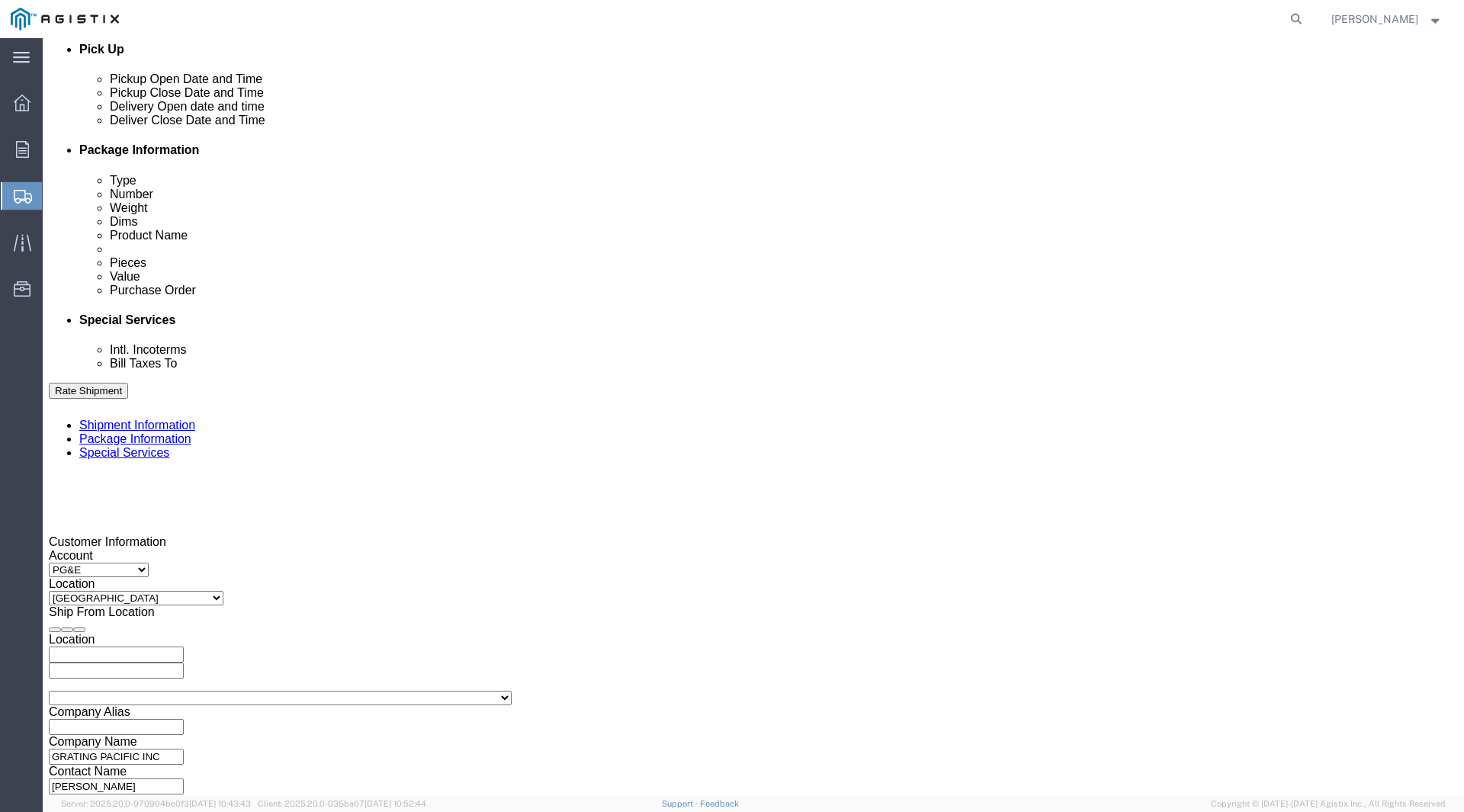
click input "3:00 AM"
type input "3:00 PM"
click button "Apply"
click div
click input "4:00 PM"
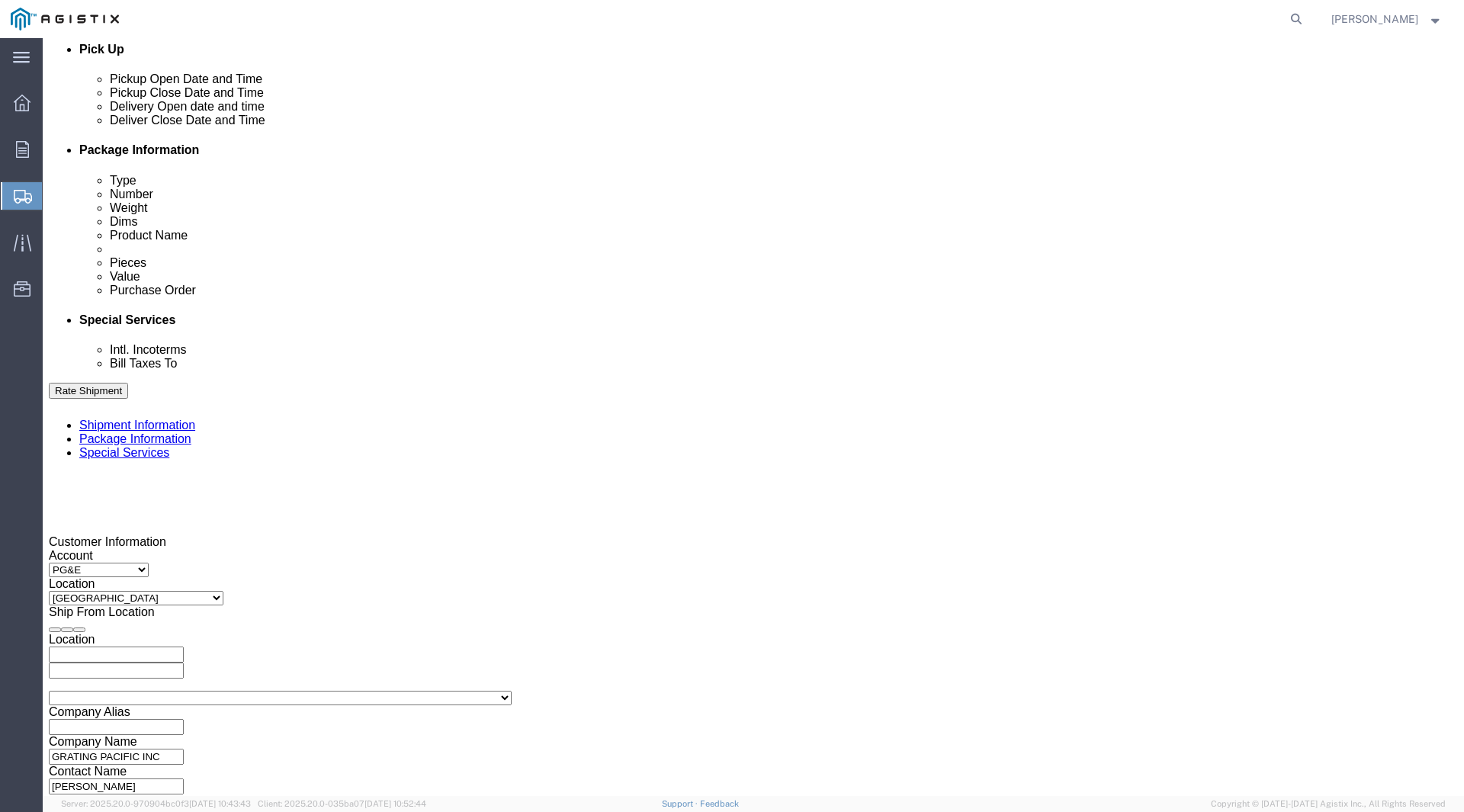
click input "8:00 PM"
click input "8:00 AM"
type input "9:00 AM"
click button "Apply"
click div
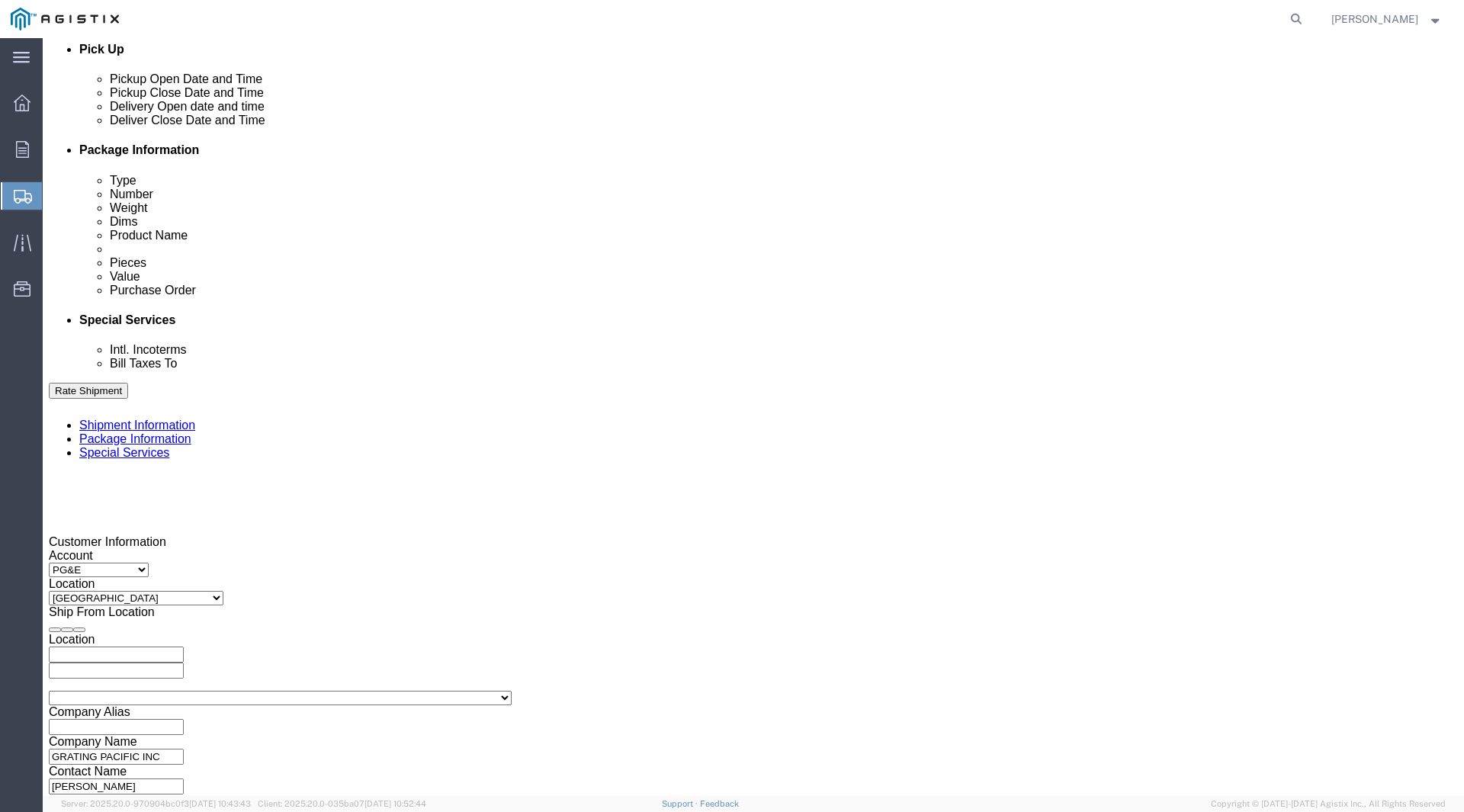
click input "3:00 AM"
type input "3:00 PM"
click button "Apply"
click input "text"
type input "3501423987"
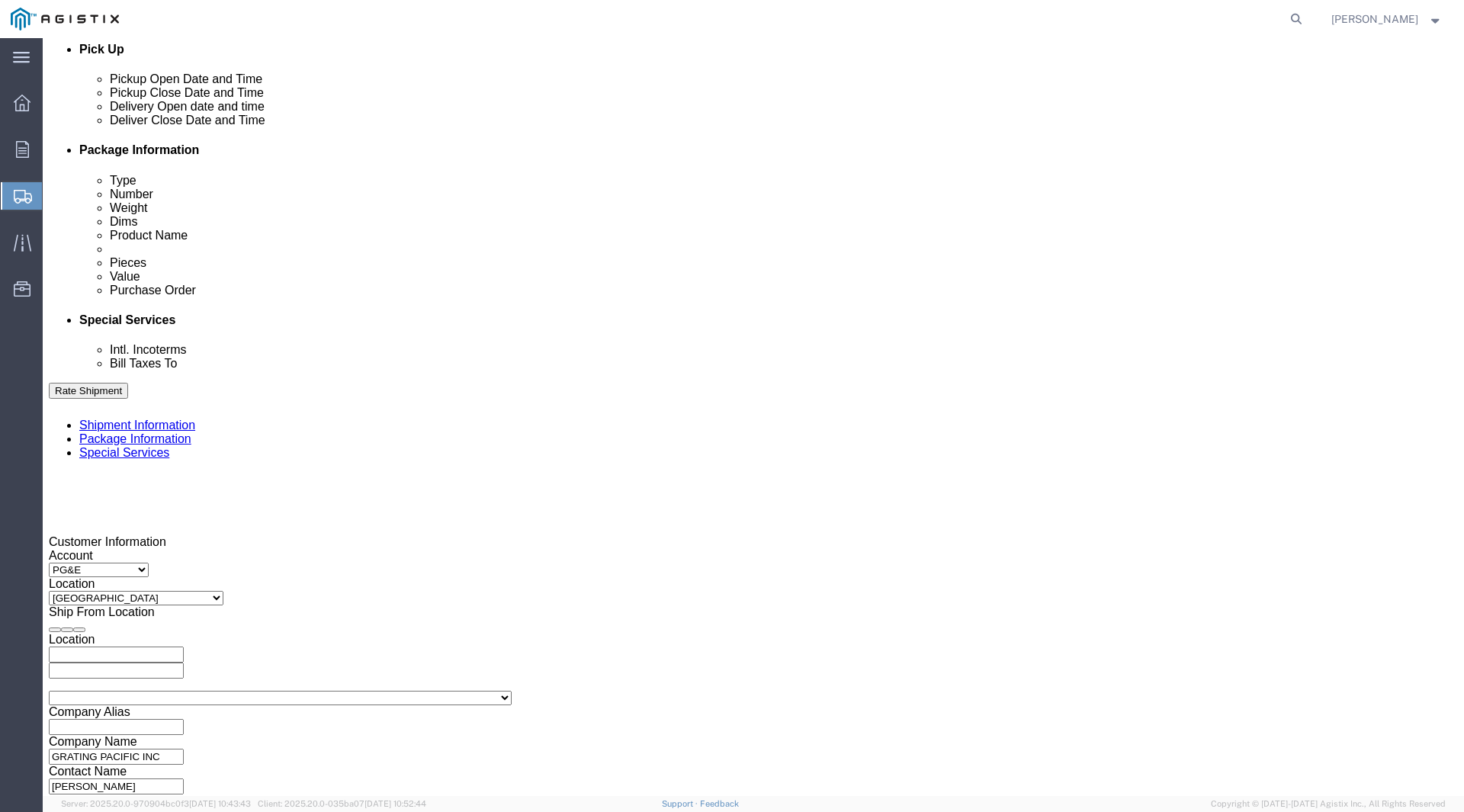
click button "Continue"
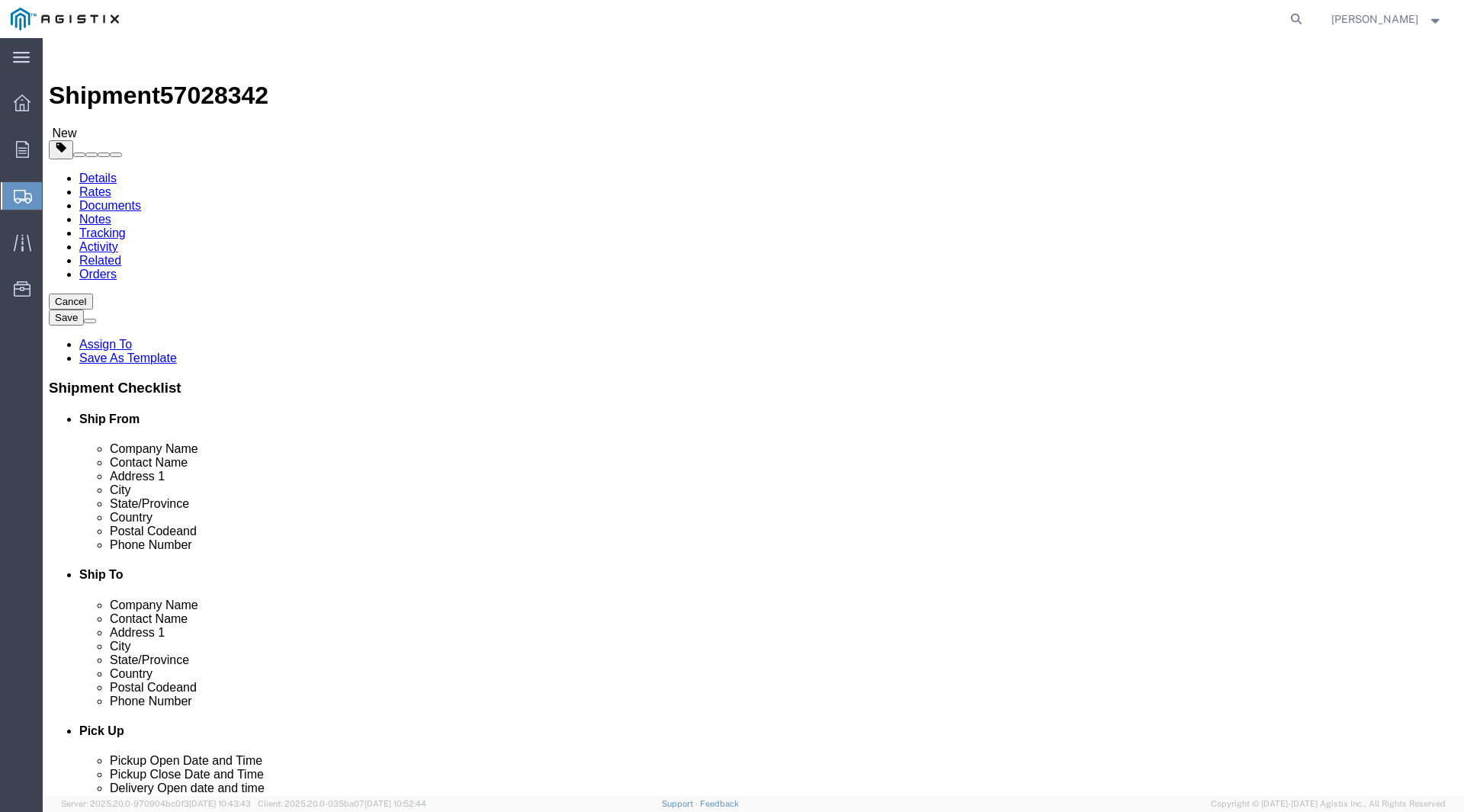
click select "Select Bulk Bundle(s) Cardboard Box(es) Carton(s) Crate(s) Drum(s) (Fiberboard)…"
select select "PONS"
click select "Select Bulk Bundle(s) Cardboard Box(es) Carton(s) Crate(s) Drum(s) (Fiberboard)…"
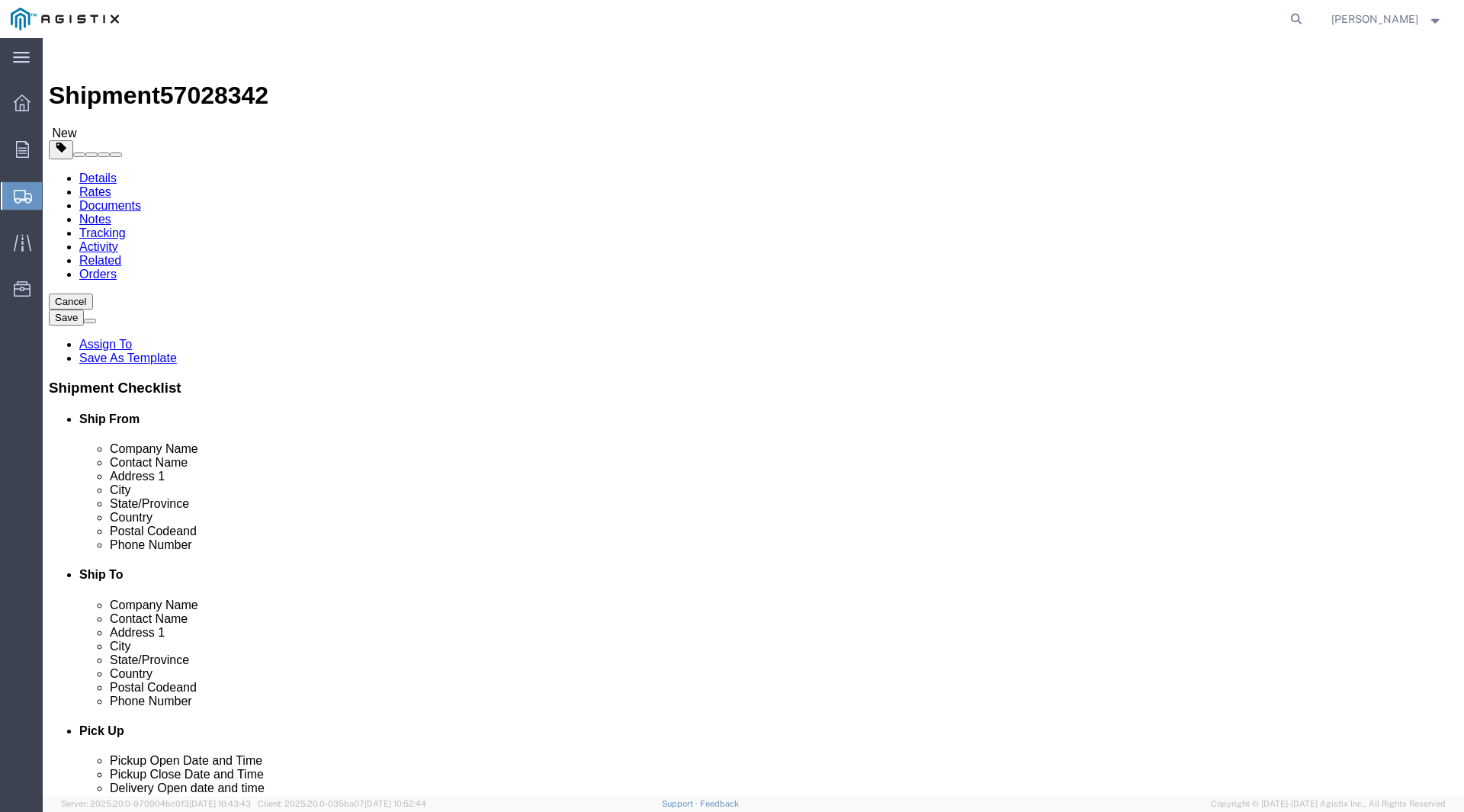
click input "text"
type input "122"
type input "38"
type input "10"
click input "0.00"
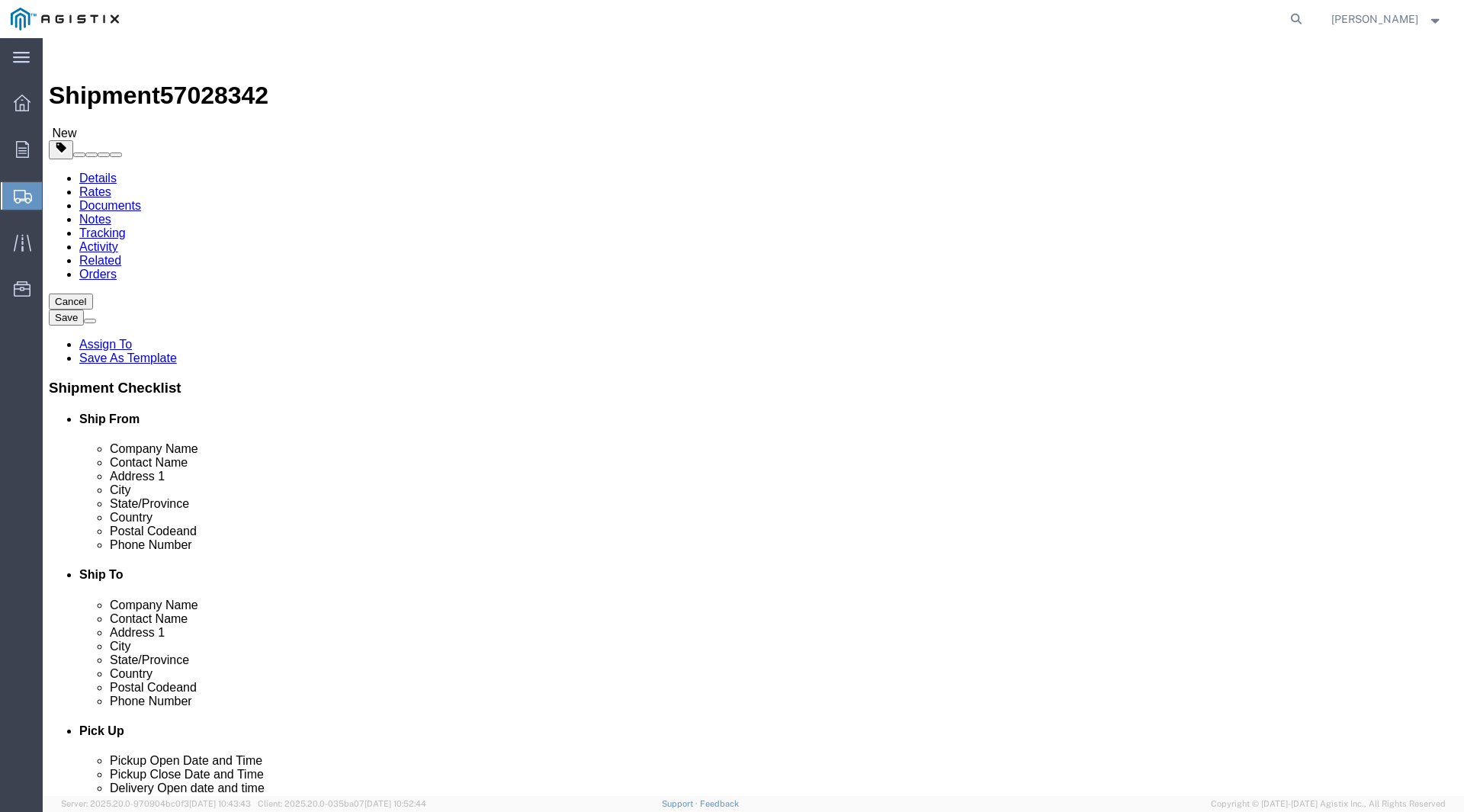
click input "0.00"
type input "350"
click input "text"
click link "Add Content"
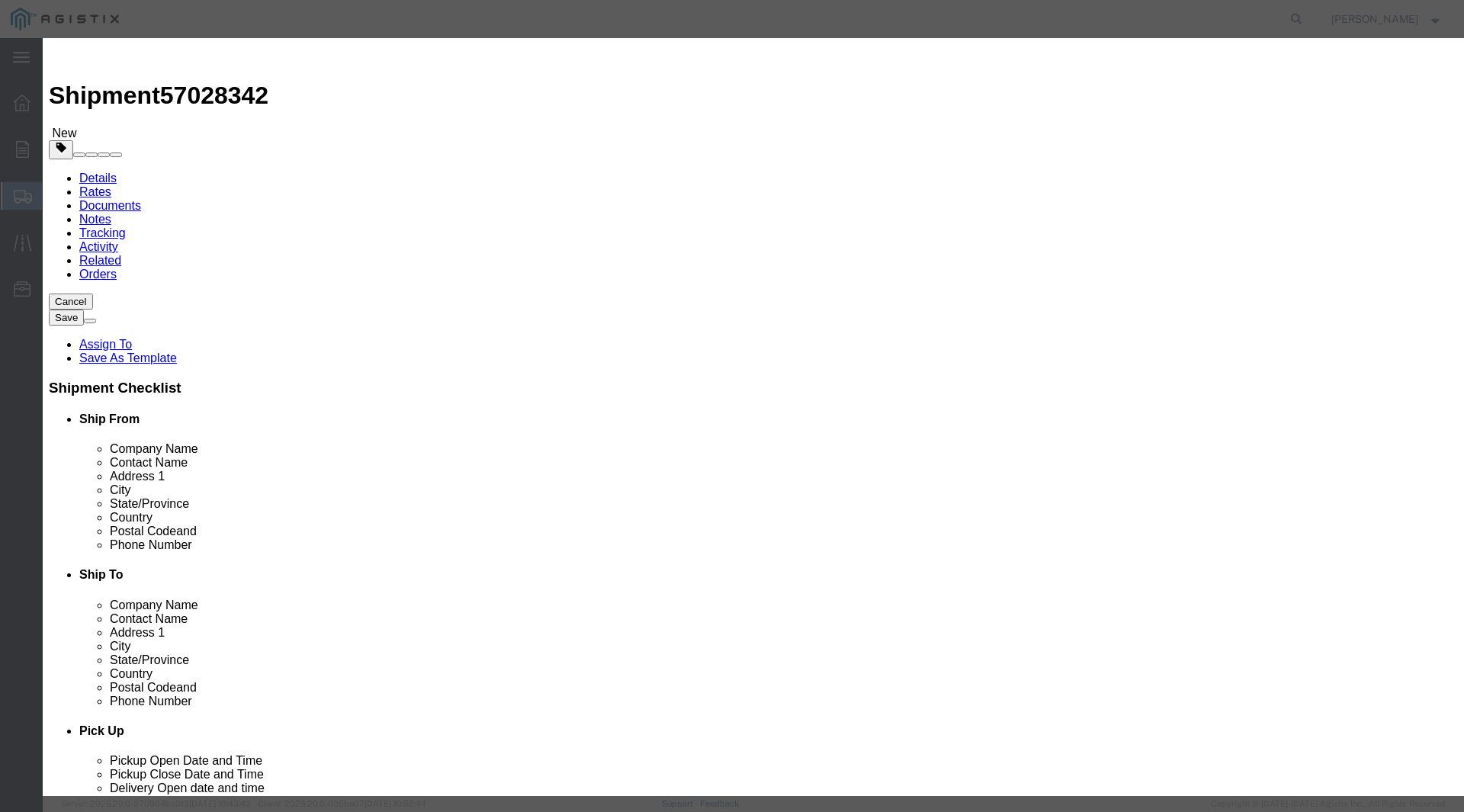
click input "text"
type input "1456.22"
click input "0"
type input "2"
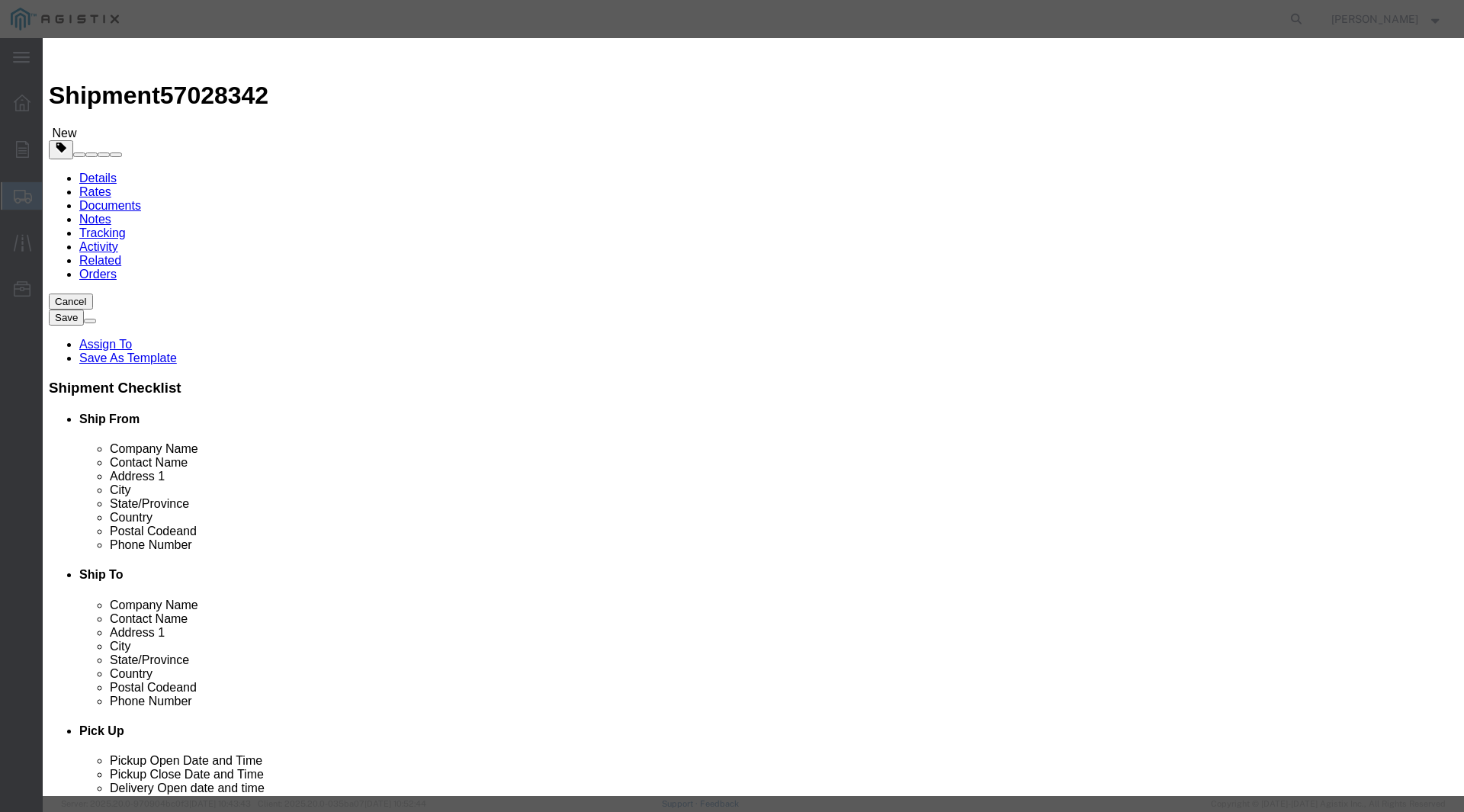
type input "2912.44"
click input "text"
type input "GALVANIZED STEEL GRATES"
click select "Select 50 55 60 65 70 85 92.5 100 125 175 250 300 400"
select select "50"
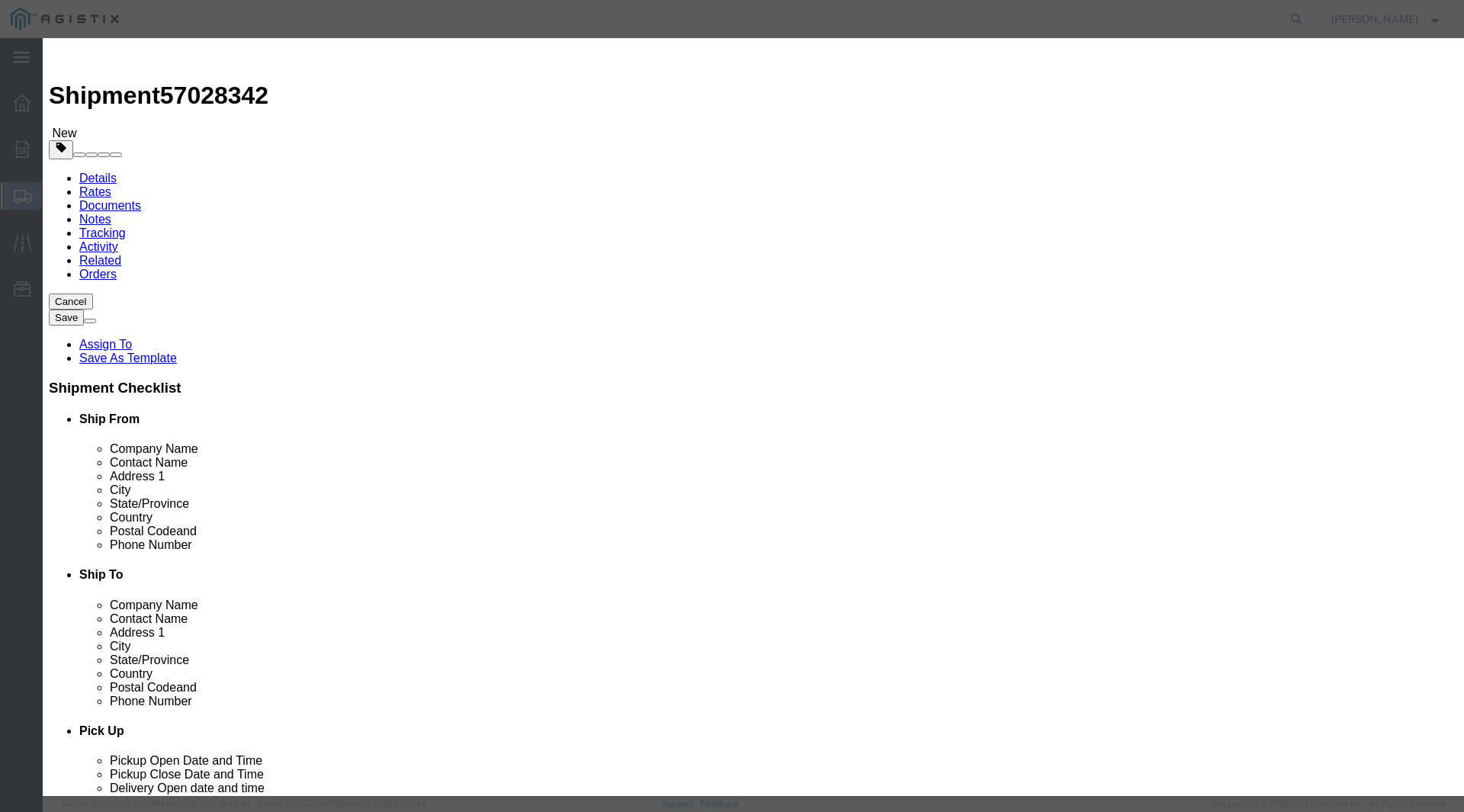
click select "Select 50 55 60 65 70 85 92.5 100 125 175 250 300 400"
click textarea
click textarea "1 BAG OF CLIPS"
type textarea "1 BAG OF 8 CLIPS"
click button "Save & Close"
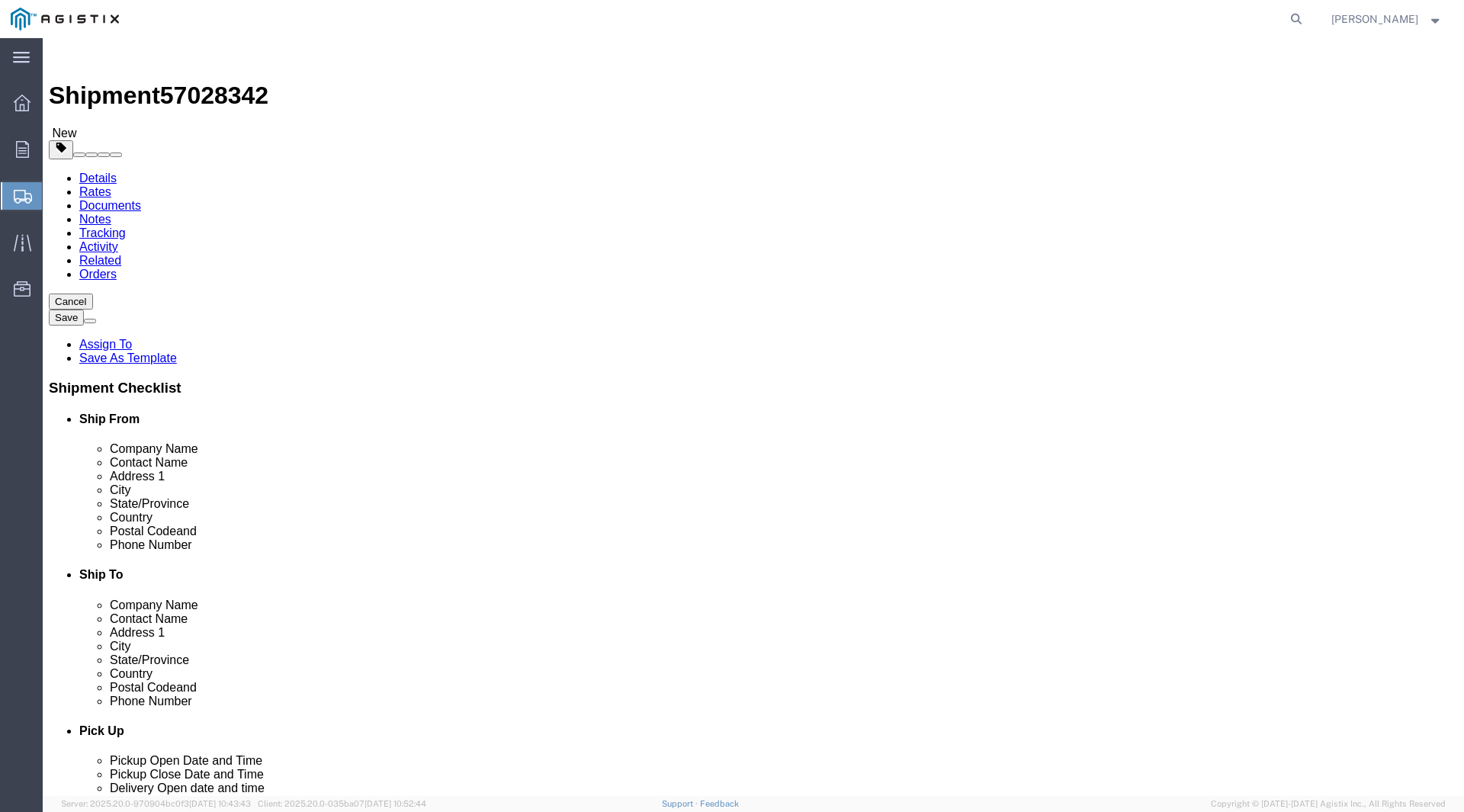
click button "Rate Shipment"
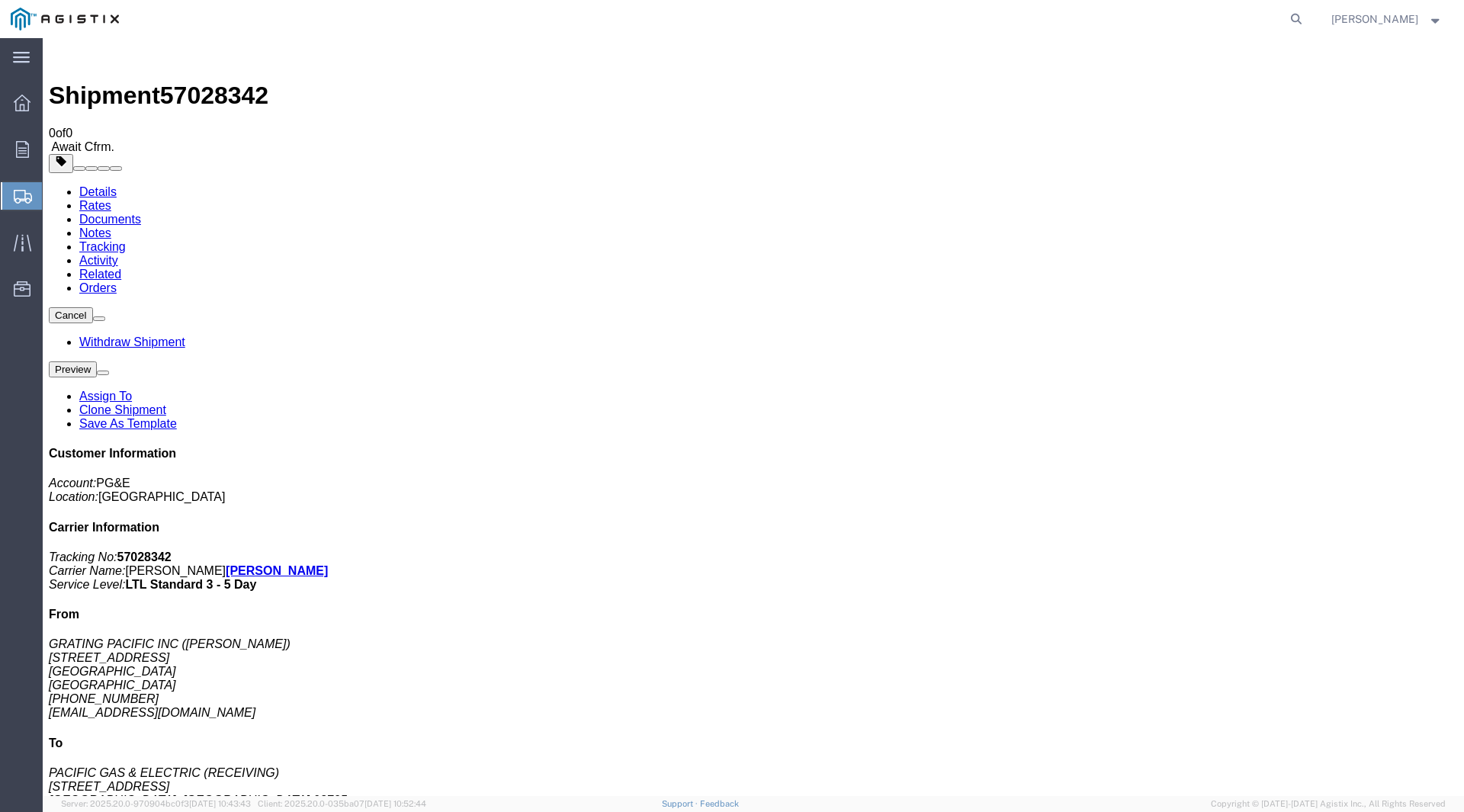
click at [1425, 20] on span "Troy Milliorn" at bounding box center [1386, 19] width 111 height 17
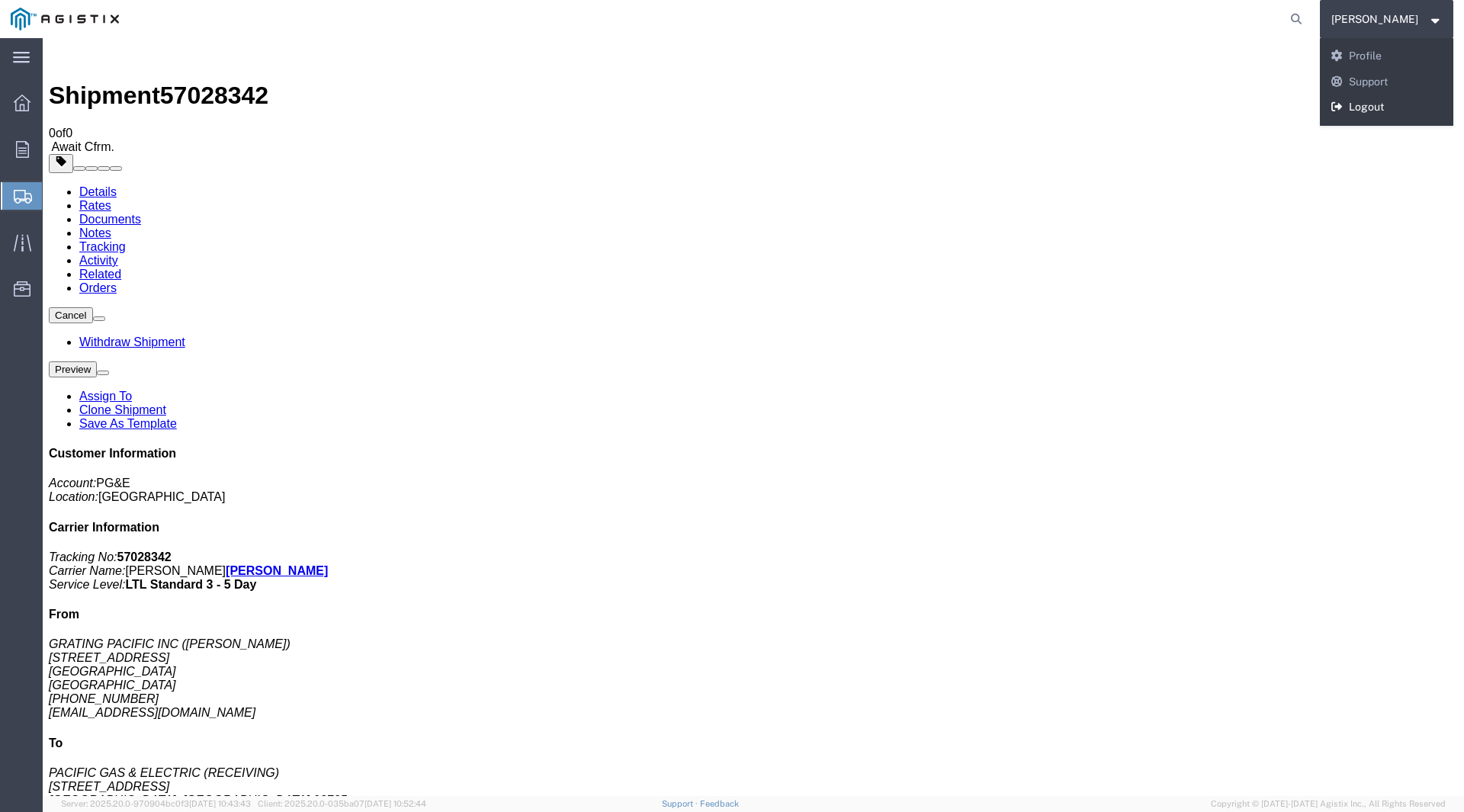
click at [1373, 102] on link "Logout" at bounding box center [1387, 108] width 134 height 26
